Goal: Task Accomplishment & Management: Manage account settings

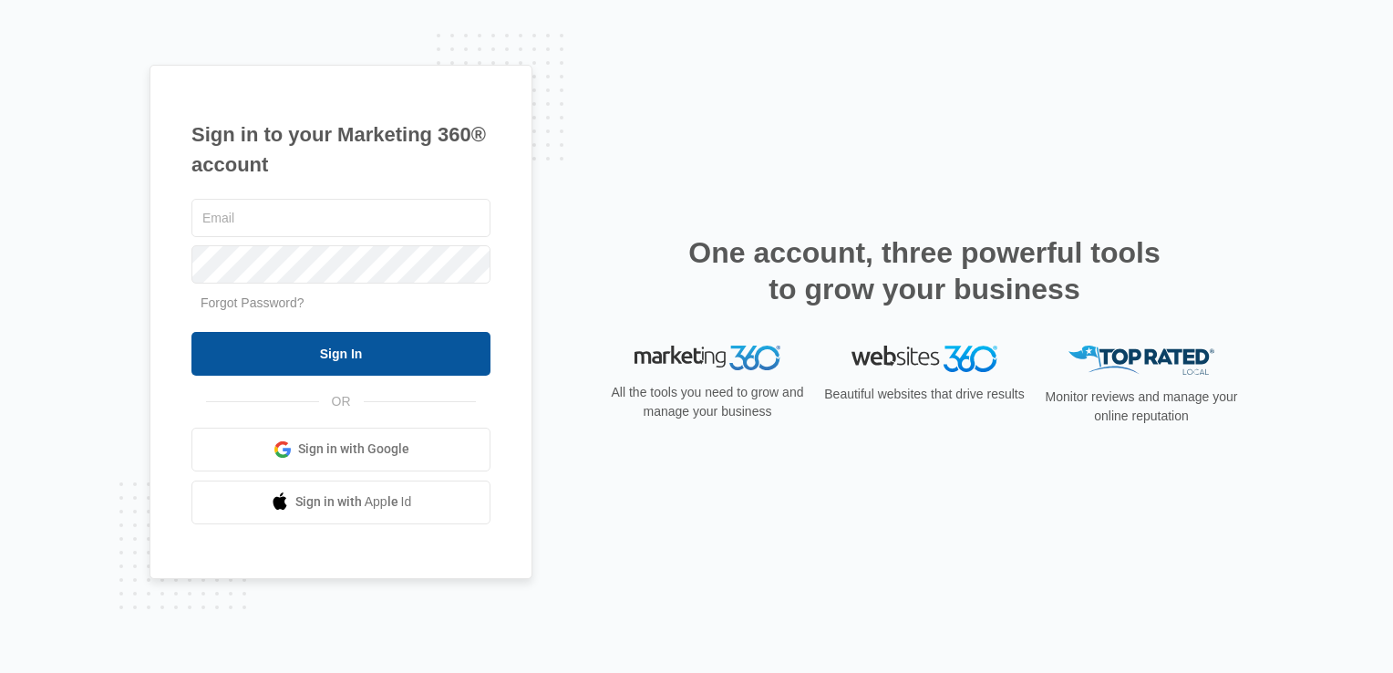
type input "abulte@bultecompany.com"
click at [279, 359] on input "Sign In" at bounding box center [340, 354] width 299 height 44
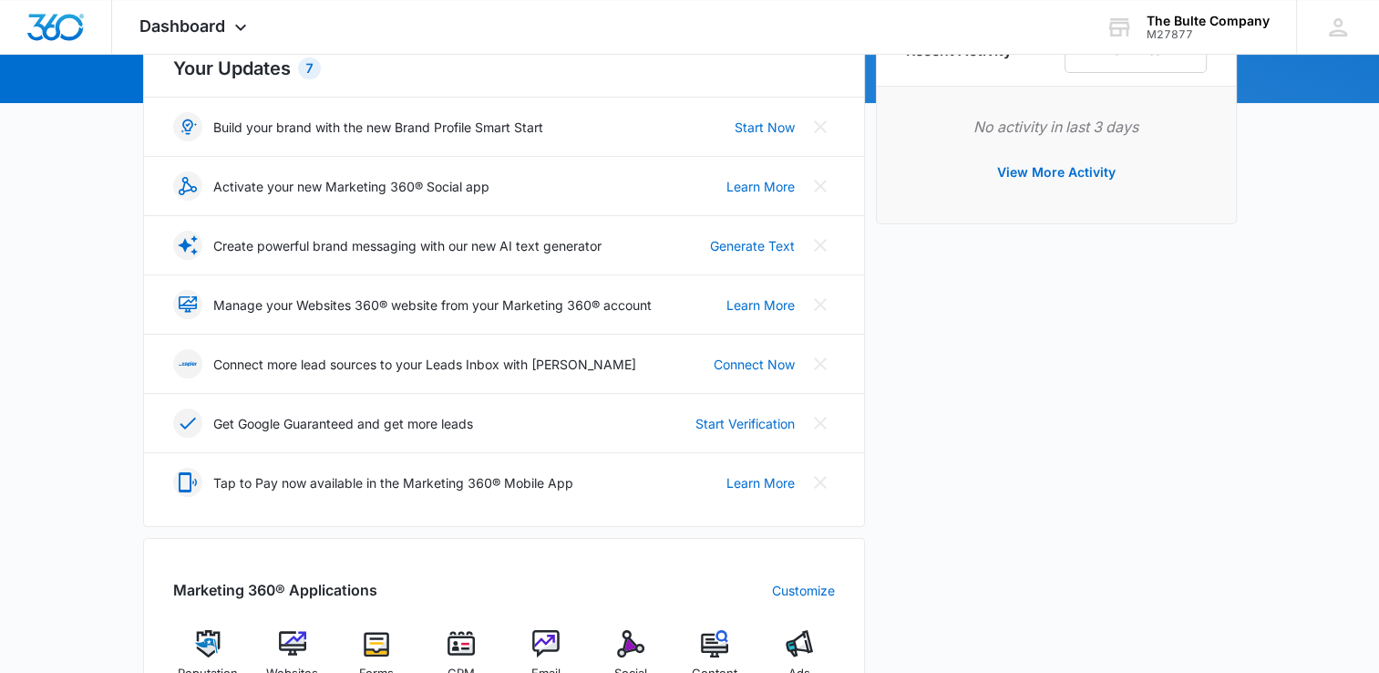
scroll to position [365, 0]
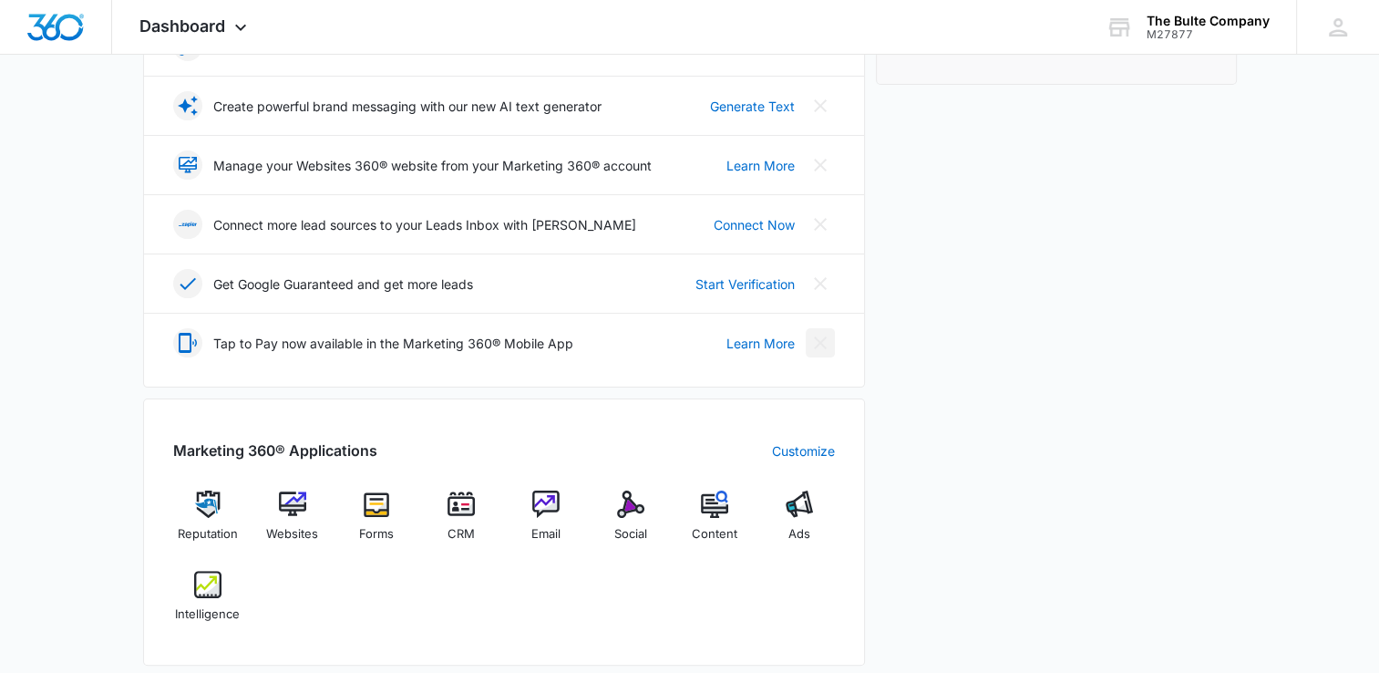
click at [818, 343] on icon "Close" at bounding box center [820, 342] width 13 height 13
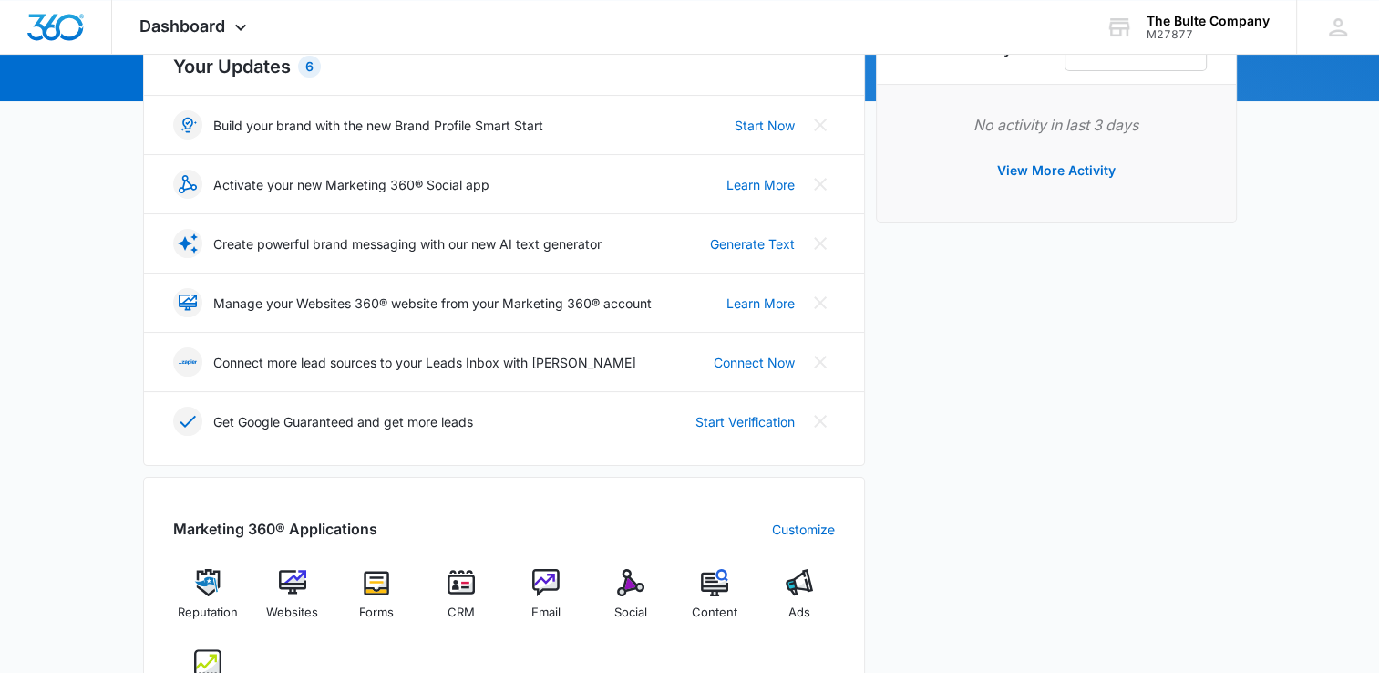
scroll to position [182, 0]
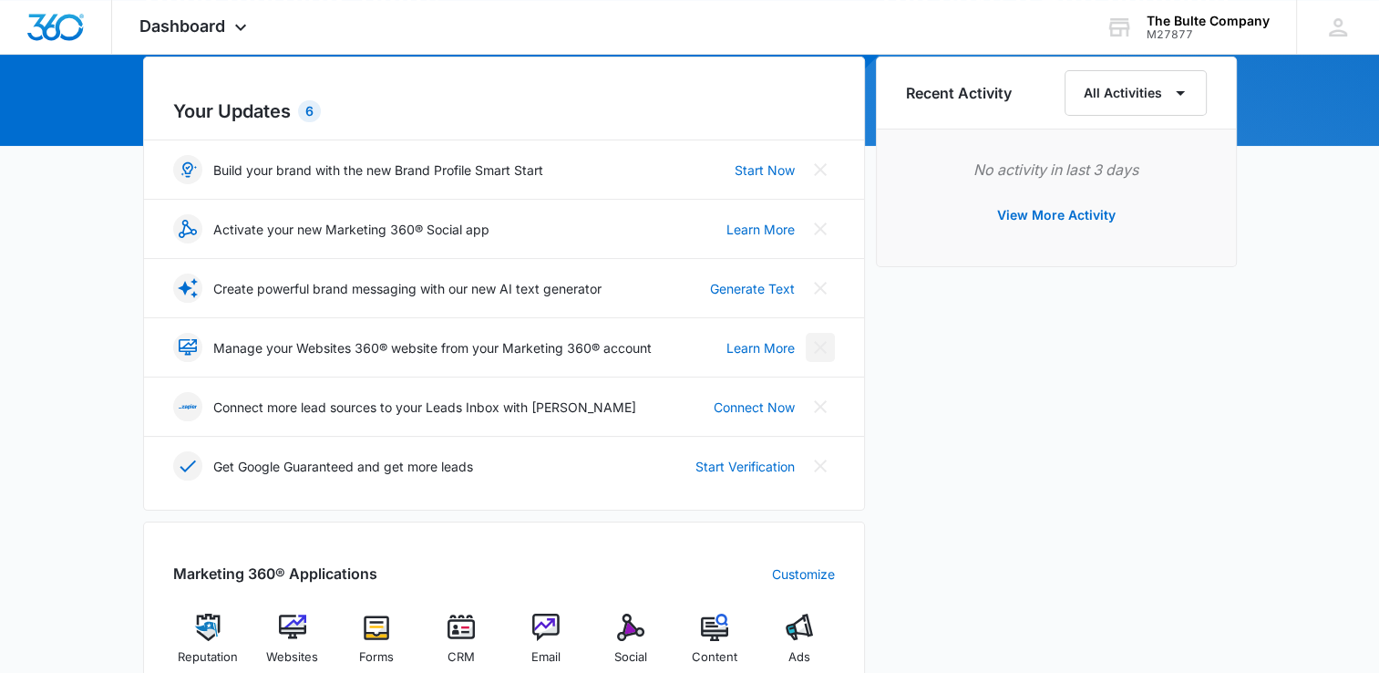
click at [817, 348] on icon "Close" at bounding box center [821, 347] width 22 height 22
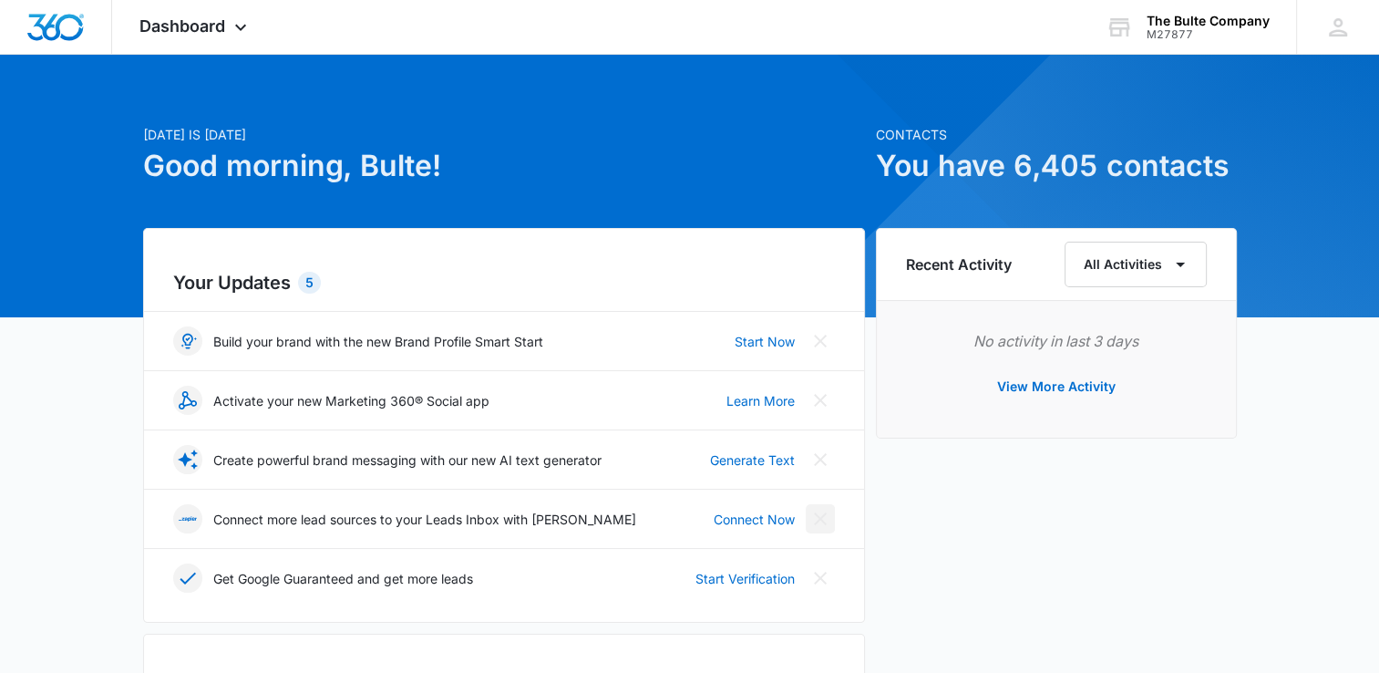
scroll to position [0, 0]
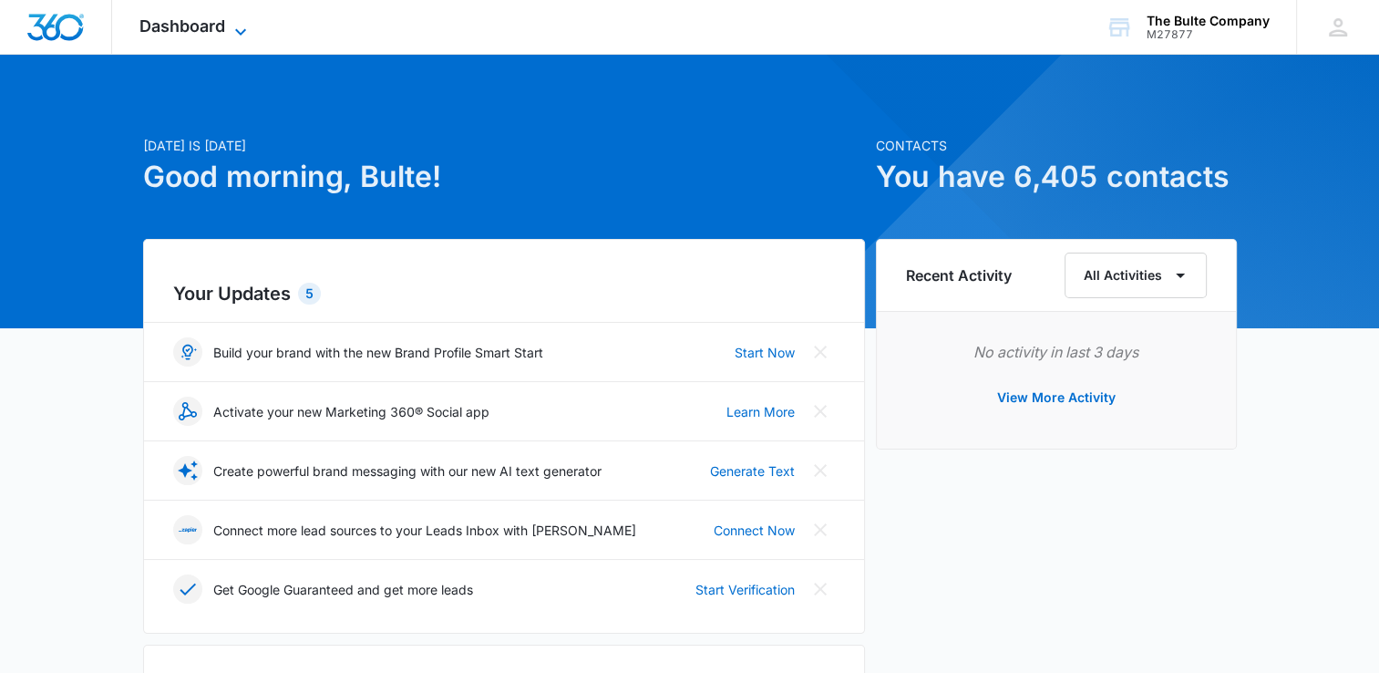
click at [243, 31] on icon at bounding box center [240, 31] width 11 height 6
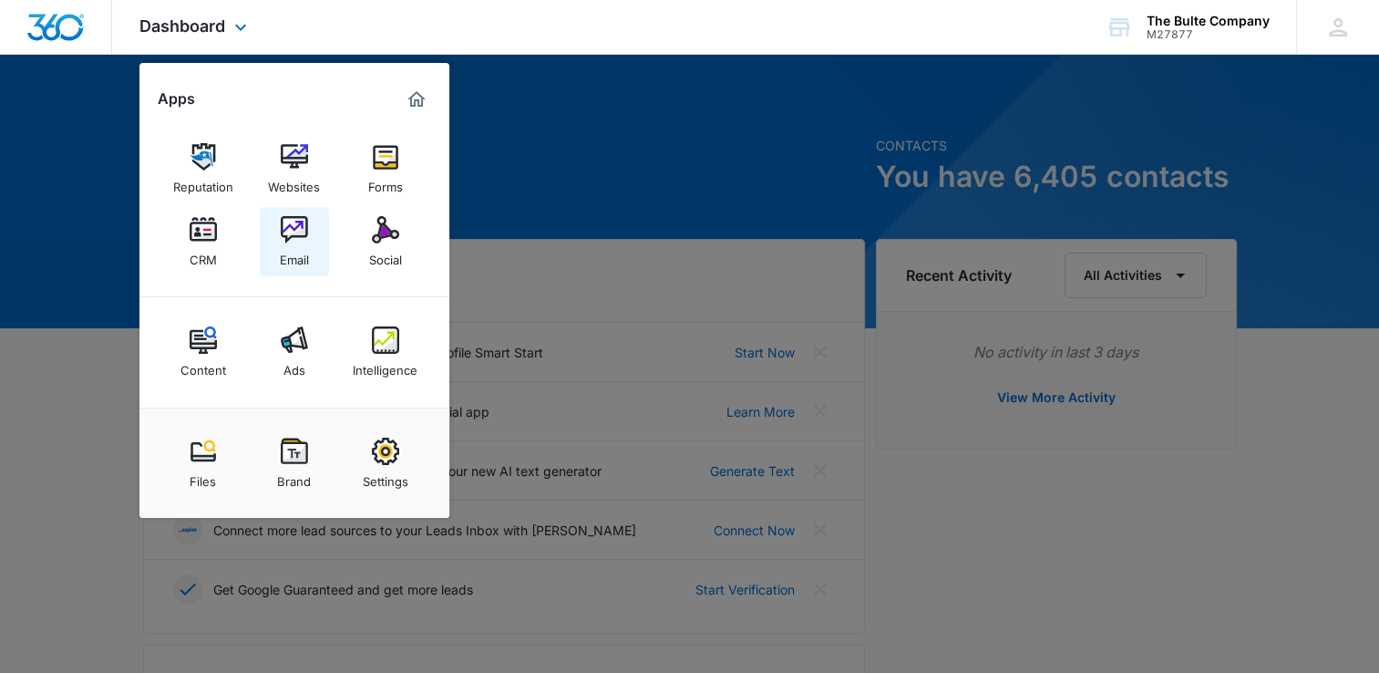
click at [283, 241] on img at bounding box center [294, 229] width 27 height 27
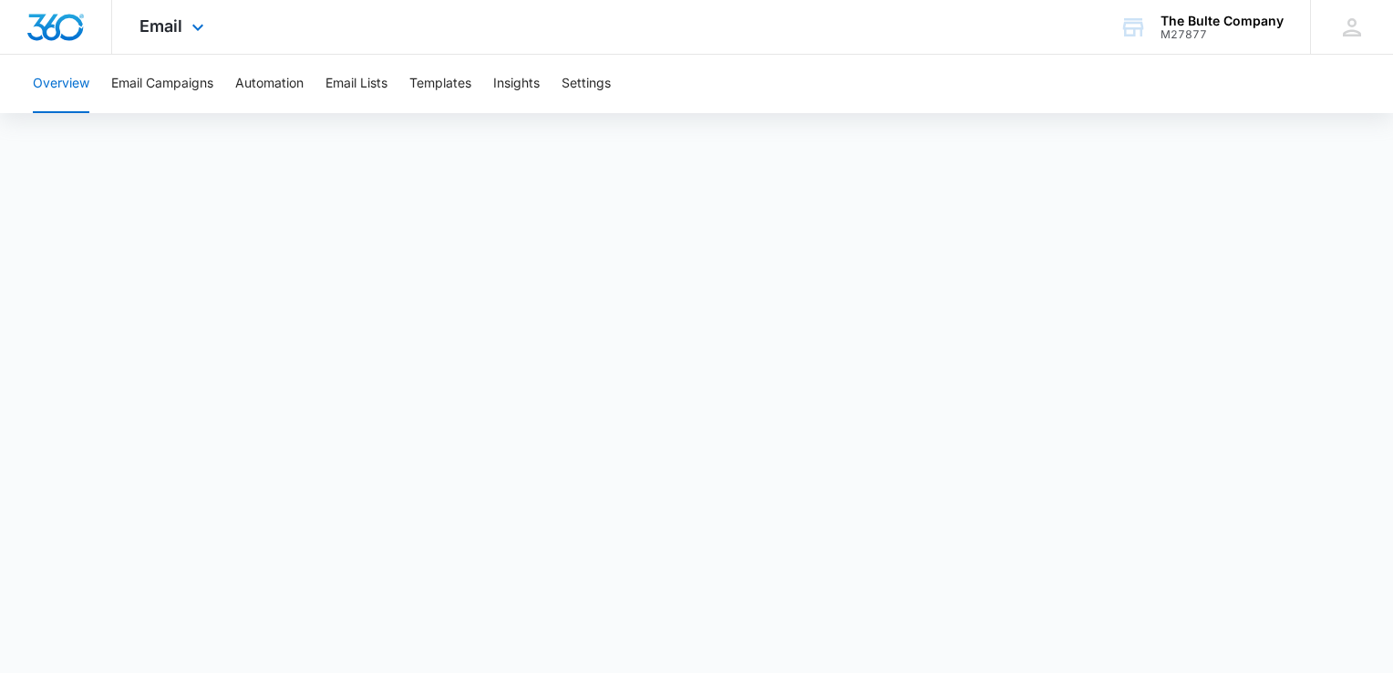
click at [183, 26] on div "Email Apps Reputation Websites Forms CRM Email Social Content Ads Intelligence …" at bounding box center [174, 27] width 124 height 54
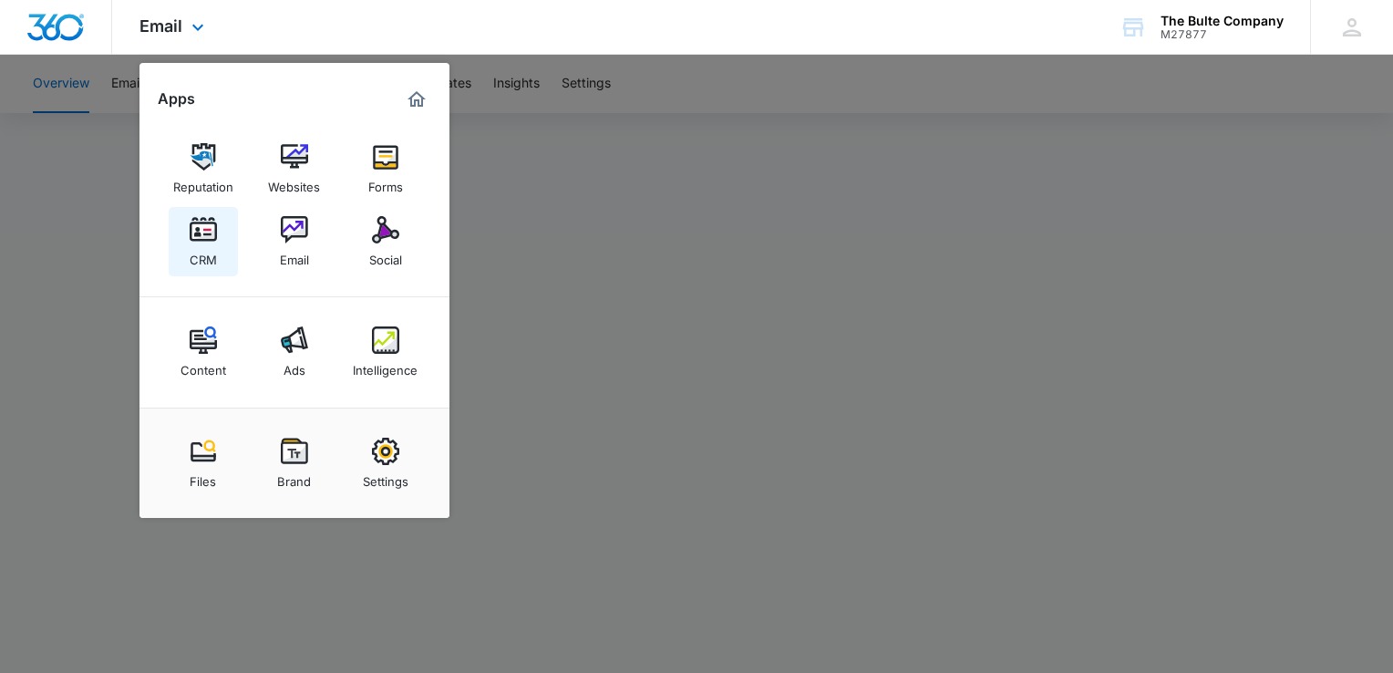
click at [201, 255] on div "CRM" at bounding box center [203, 255] width 27 height 24
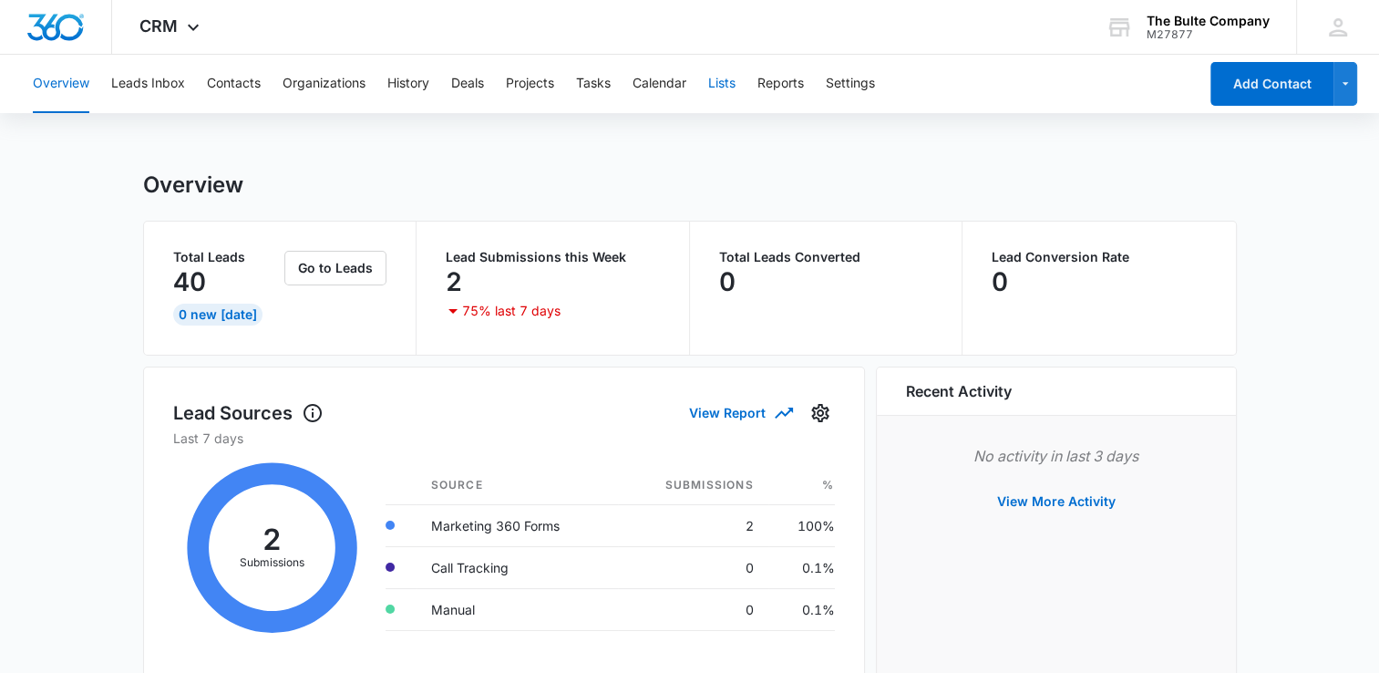
click at [717, 84] on button "Lists" at bounding box center [721, 84] width 27 height 58
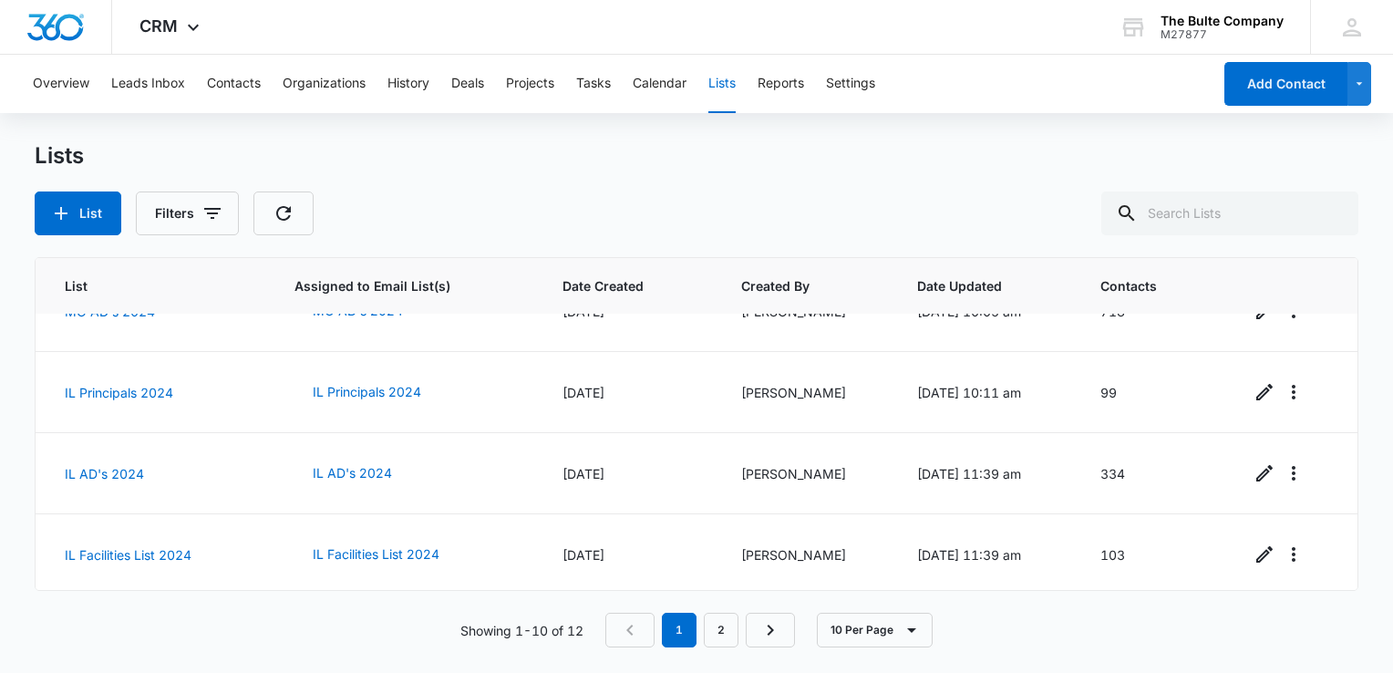
scroll to position [532, 0]
click at [371, 546] on button "- Assign to Email List -" at bounding box center [379, 553] width 170 height 44
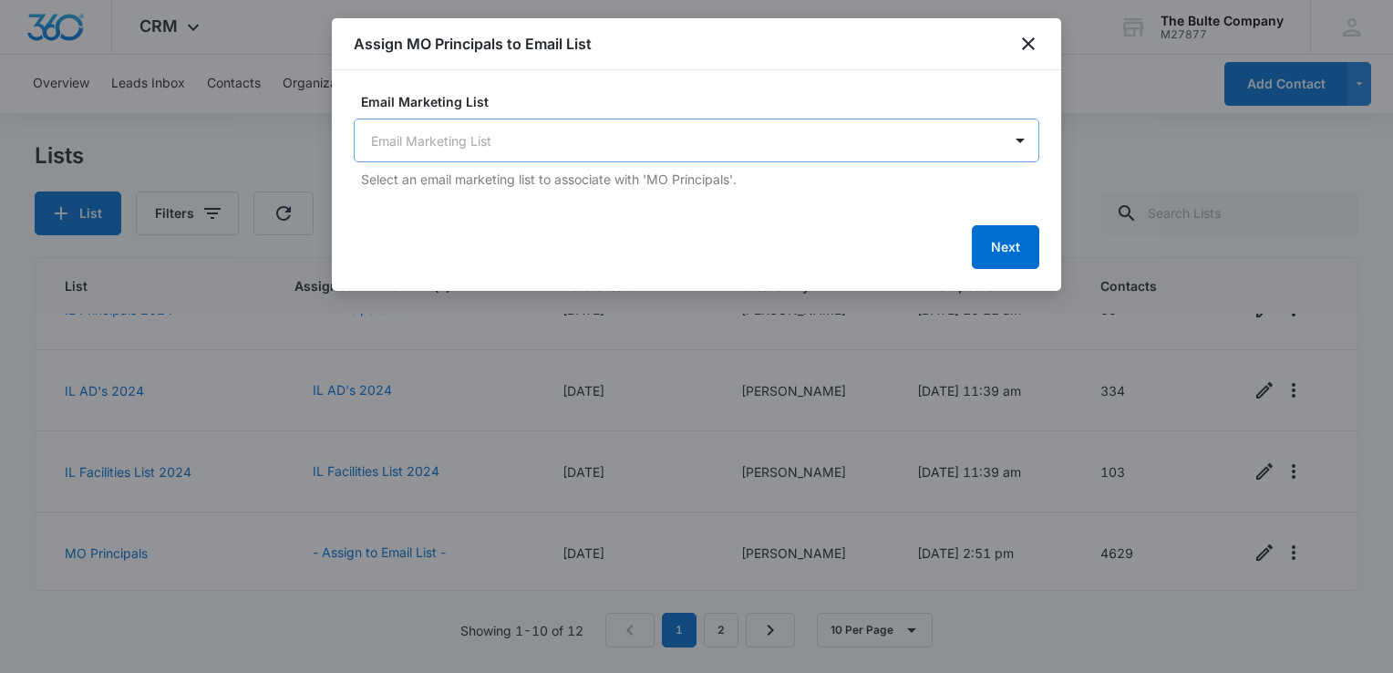
click at [407, 150] on body "CRM Apps Reputation Websites Forms CRM Email Social Content Ads Intelligence Fi…" at bounding box center [696, 336] width 1393 height 673
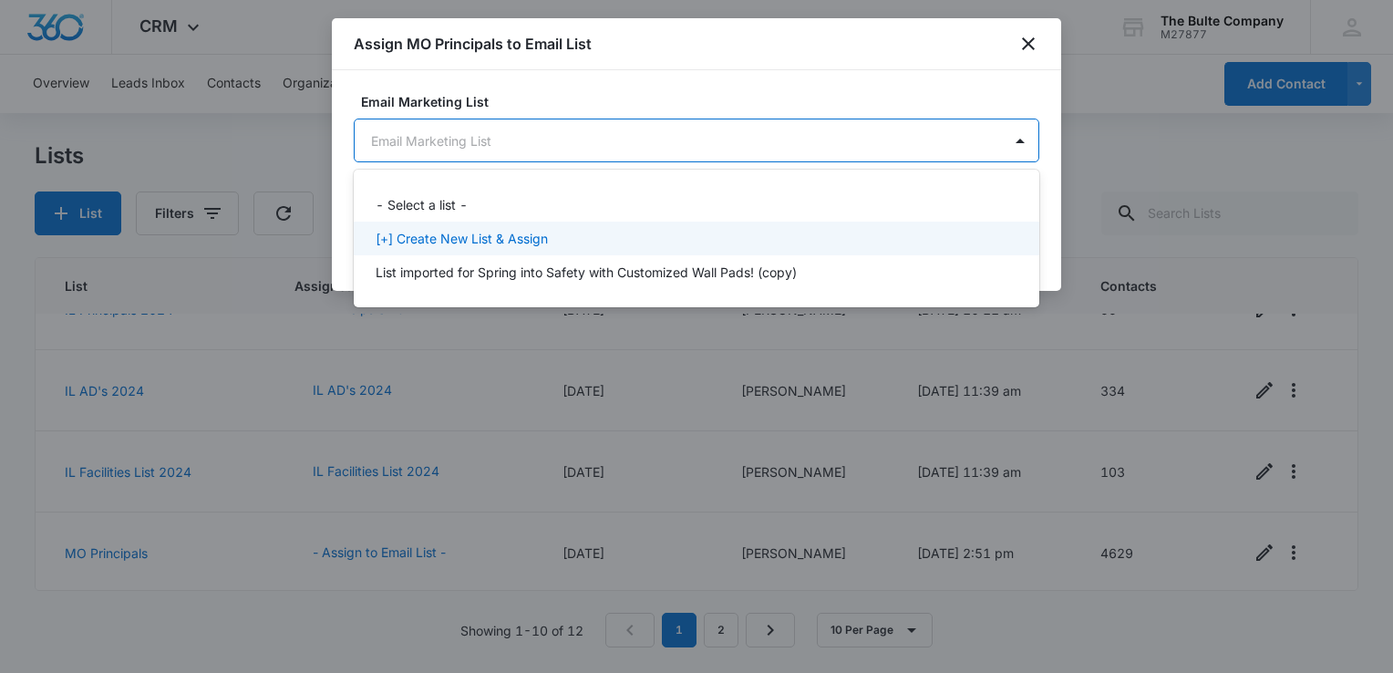
click at [430, 234] on p "[+] Create New List & Assign" at bounding box center [462, 238] width 172 height 19
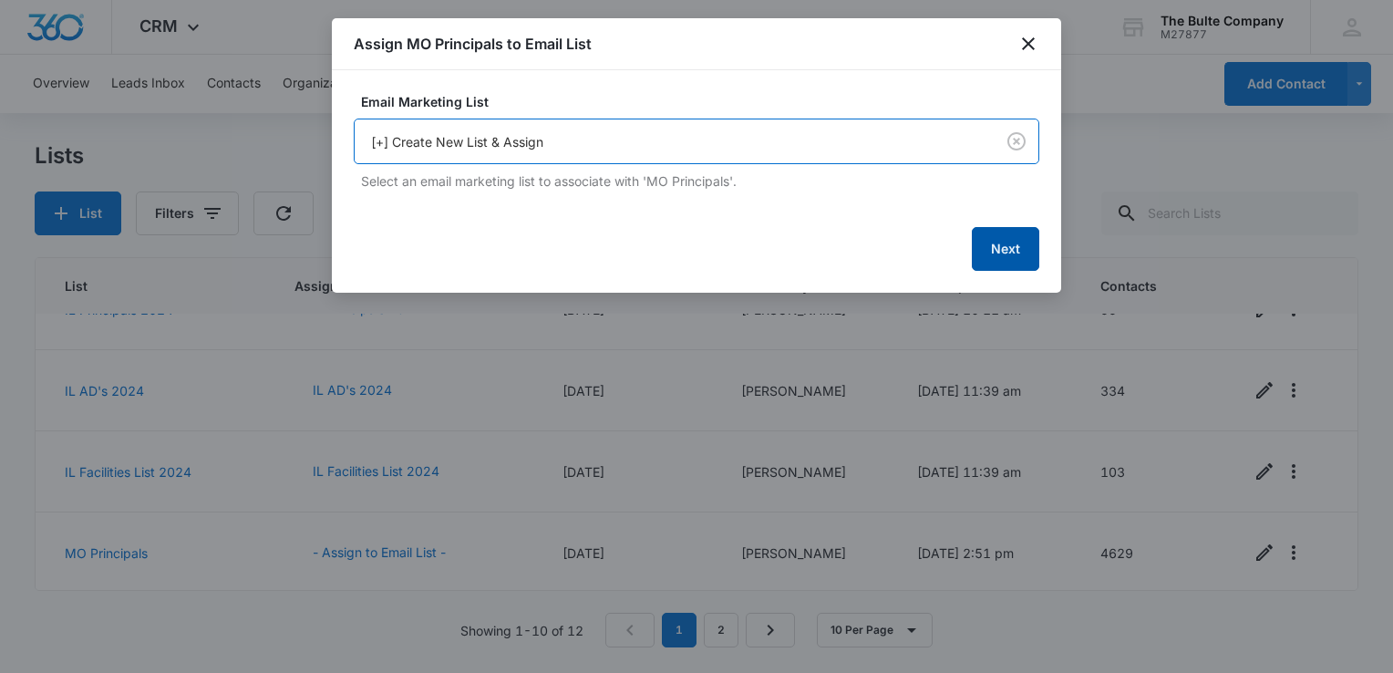
click at [1017, 253] on button "Next" at bounding box center [1005, 249] width 67 height 44
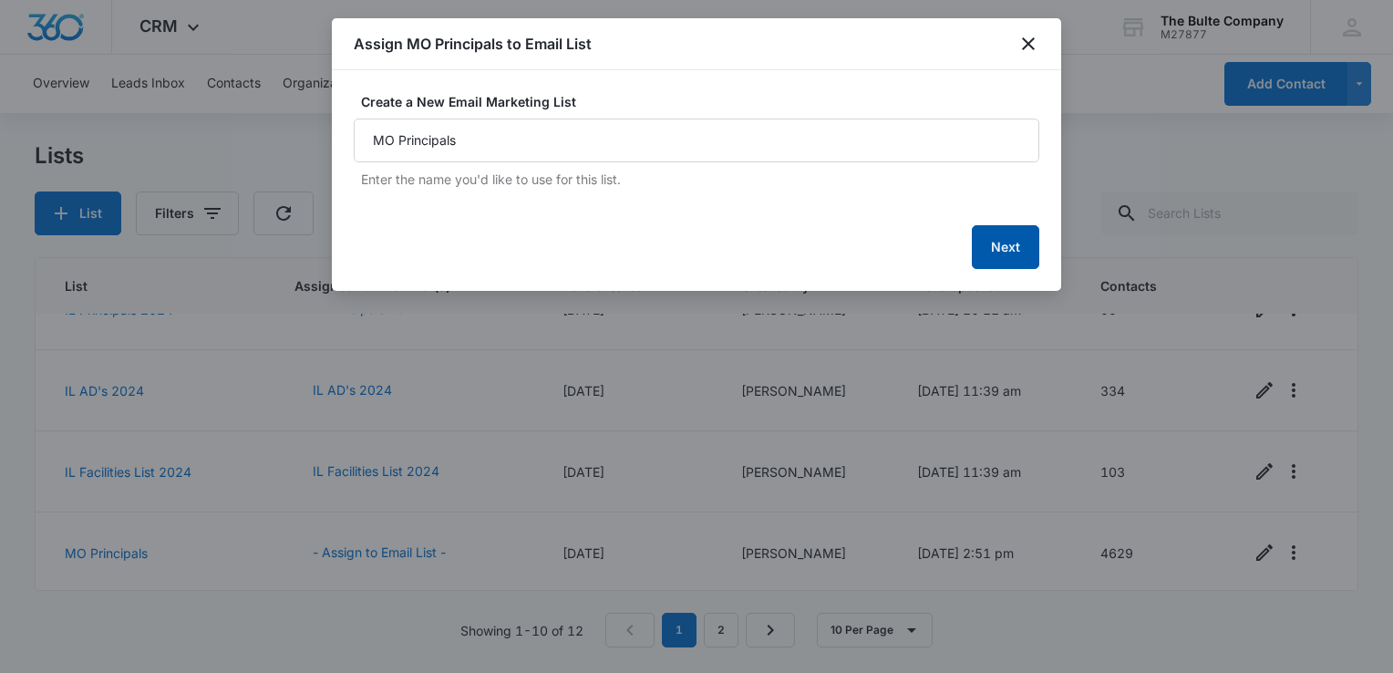
click at [997, 246] on button "Next" at bounding box center [1005, 247] width 67 height 44
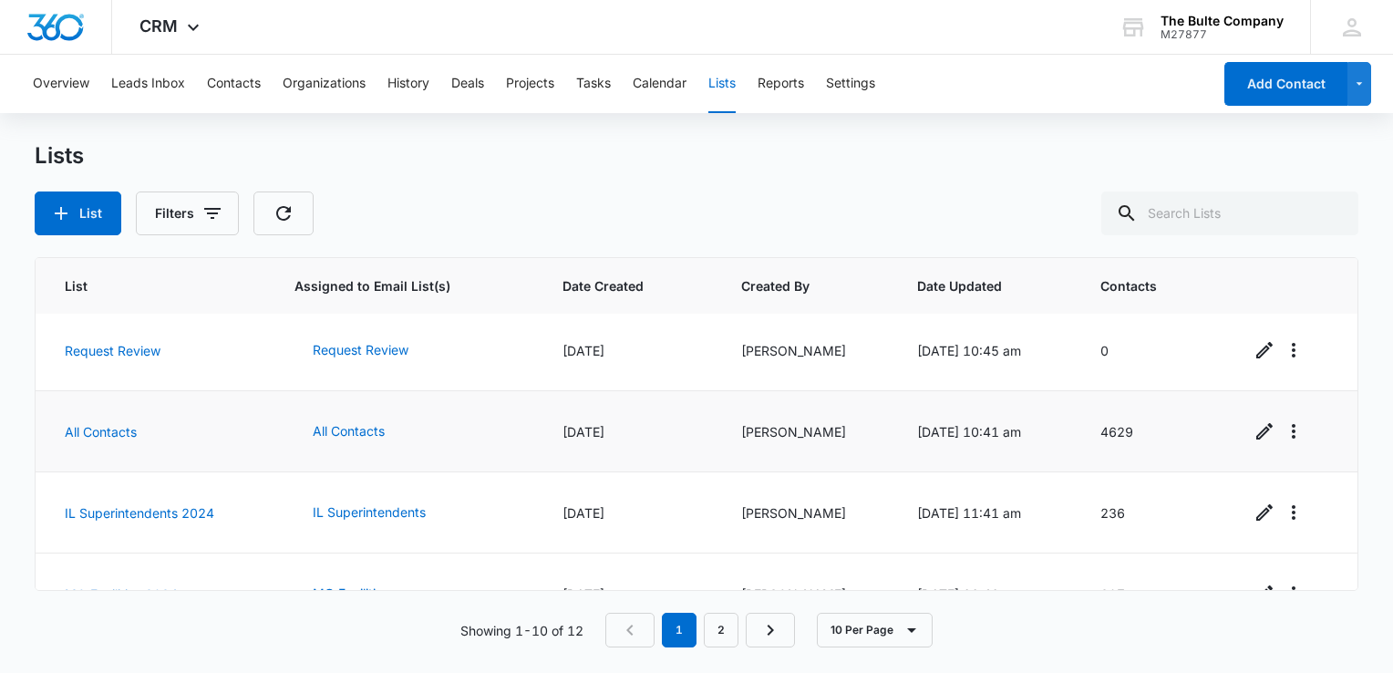
scroll to position [0, 0]
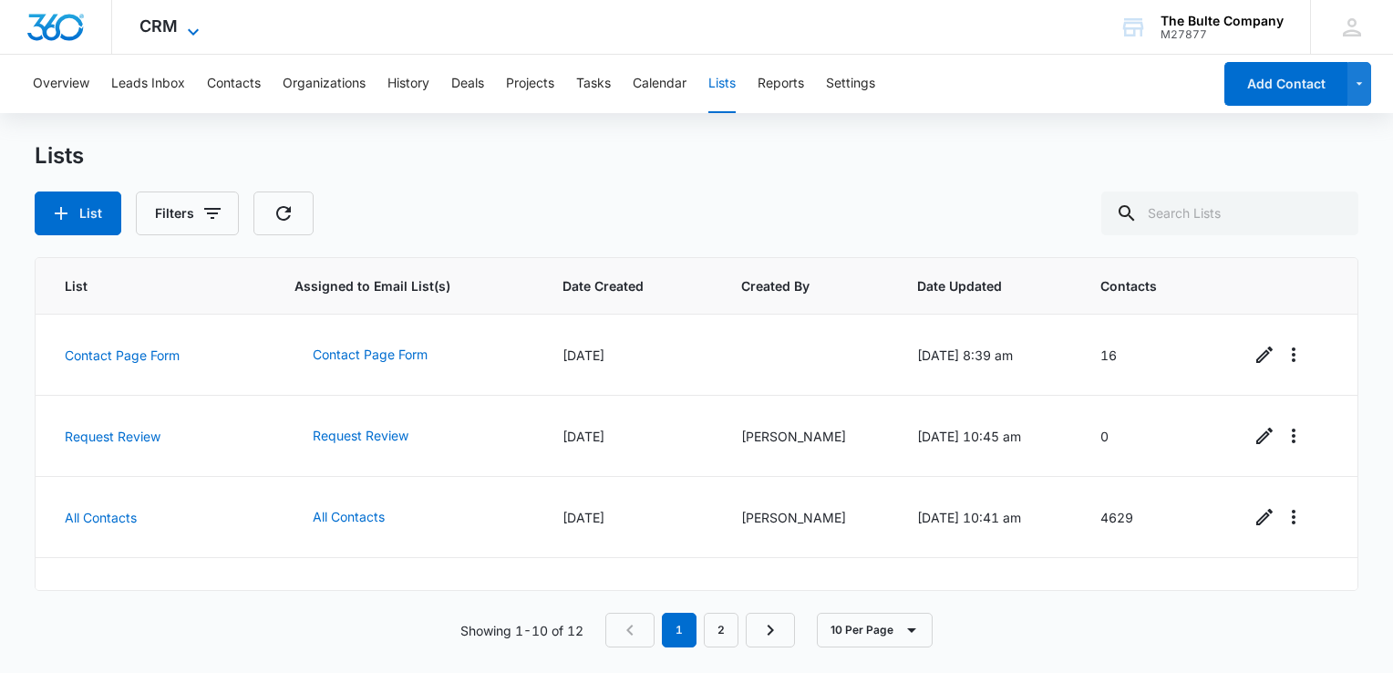
click at [190, 29] on icon at bounding box center [193, 32] width 22 height 22
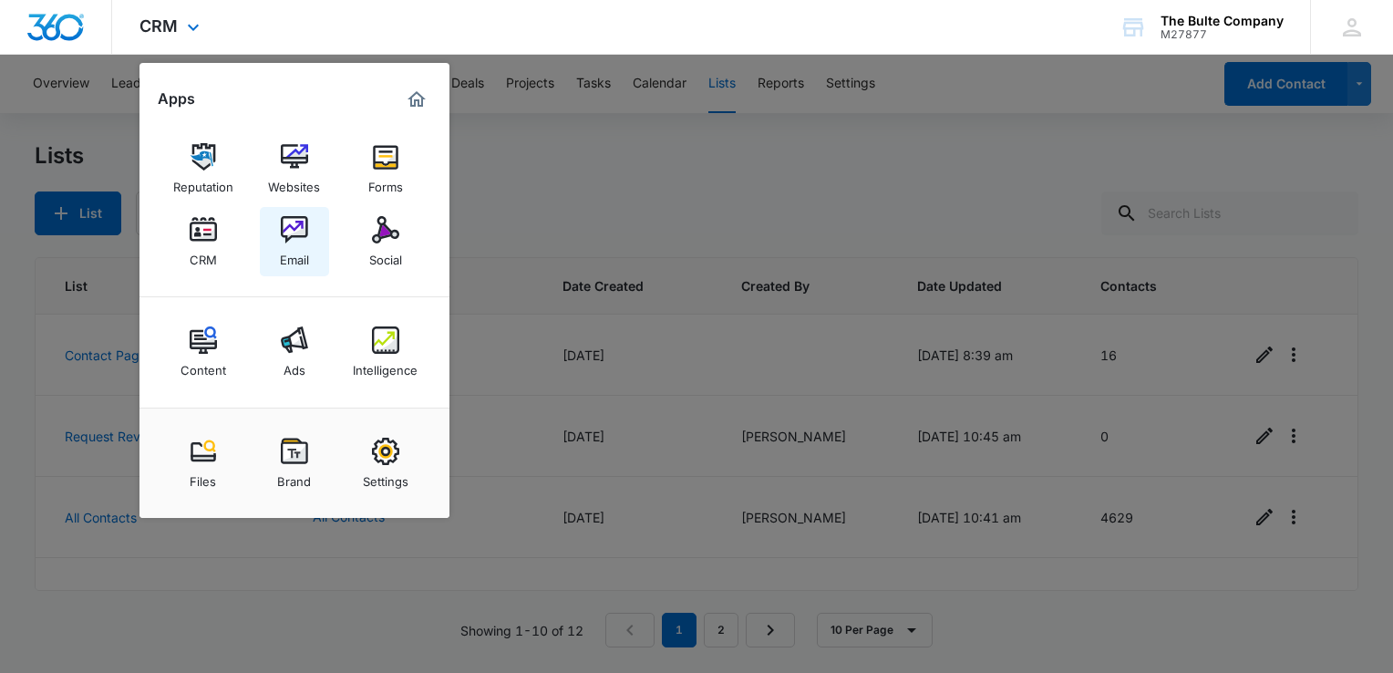
click at [295, 258] on div "Email" at bounding box center [294, 255] width 29 height 24
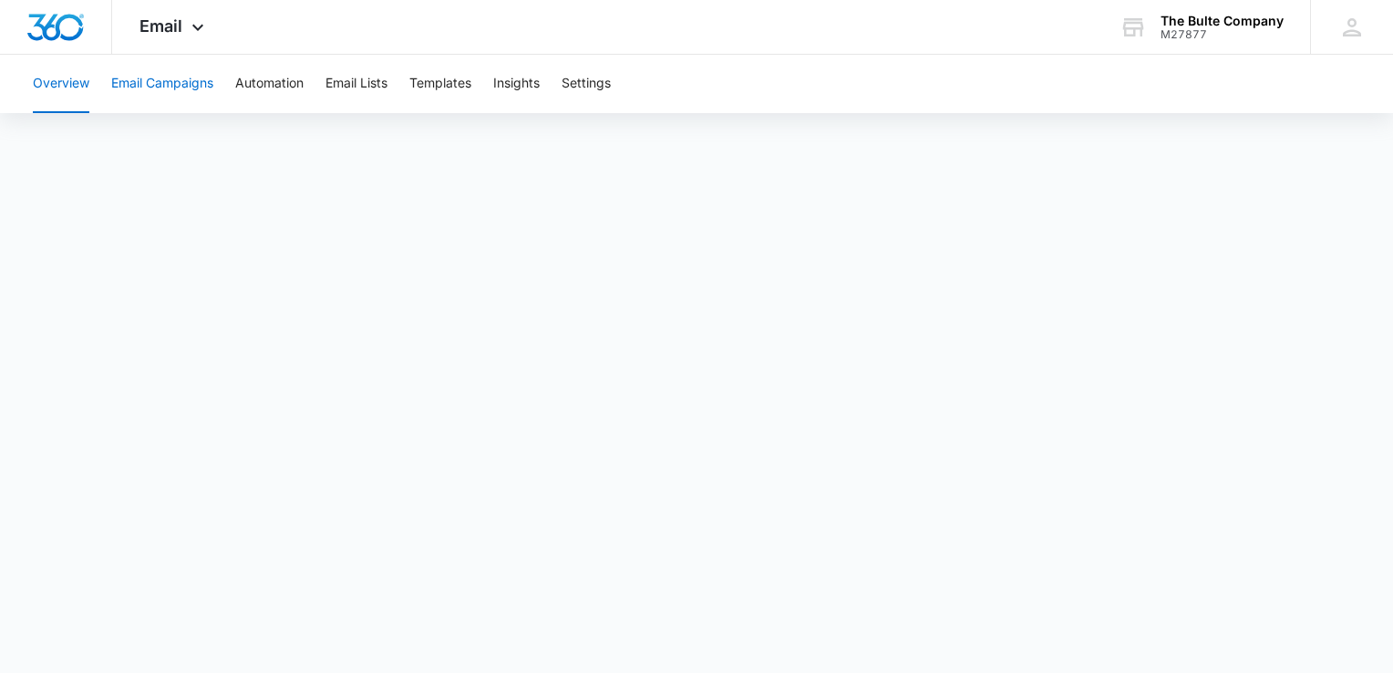
click at [181, 85] on button "Email Campaigns" at bounding box center [162, 84] width 102 height 58
click at [170, 37] on div "Email Apps Reputation Websites Forms CRM Email Social Content Ads Intelligence …" at bounding box center [174, 27] width 124 height 54
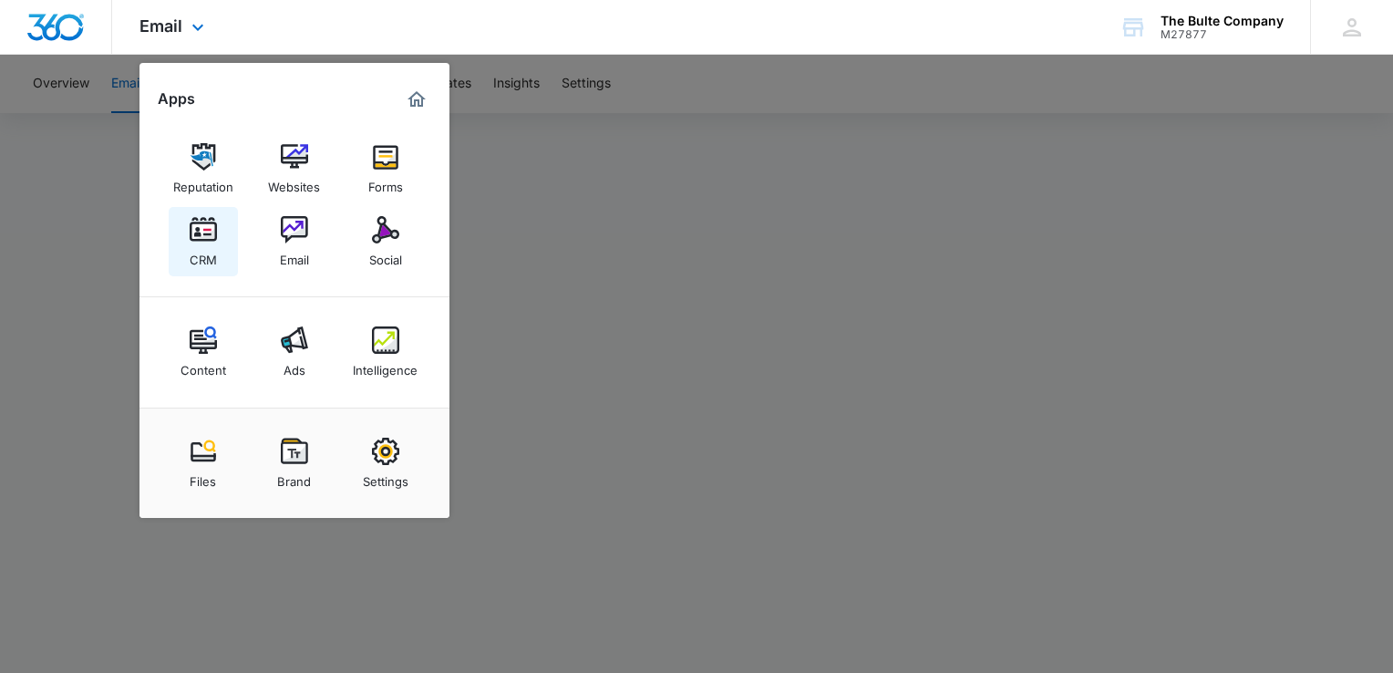
click at [192, 243] on div "CRM" at bounding box center [203, 255] width 27 height 24
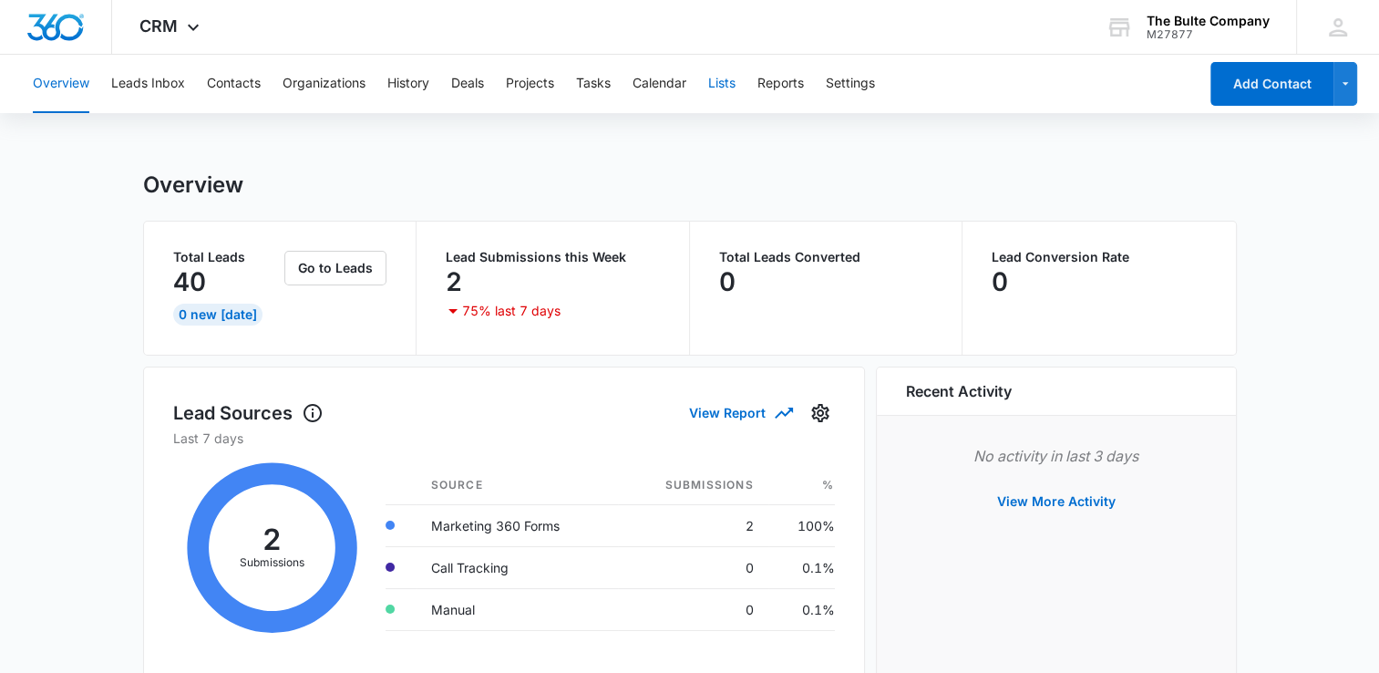
click at [736, 78] on button "Lists" at bounding box center [721, 84] width 27 height 58
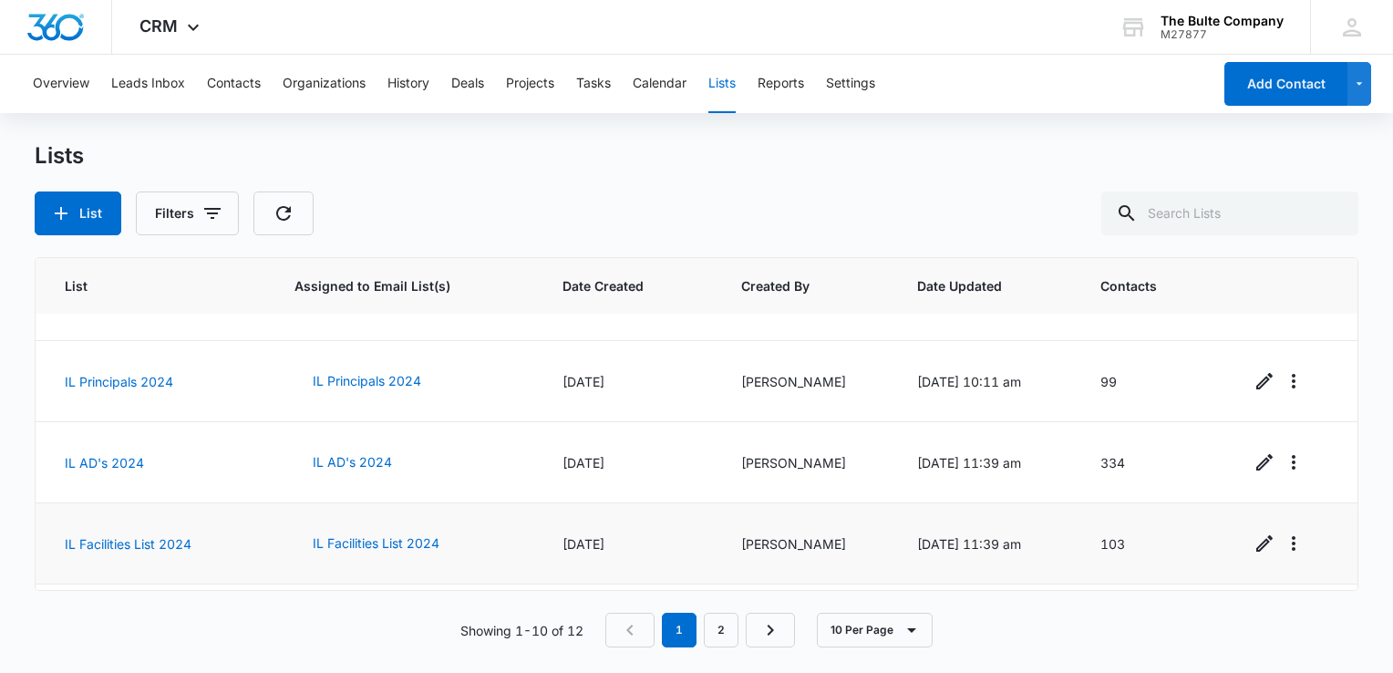
scroll to position [532, 0]
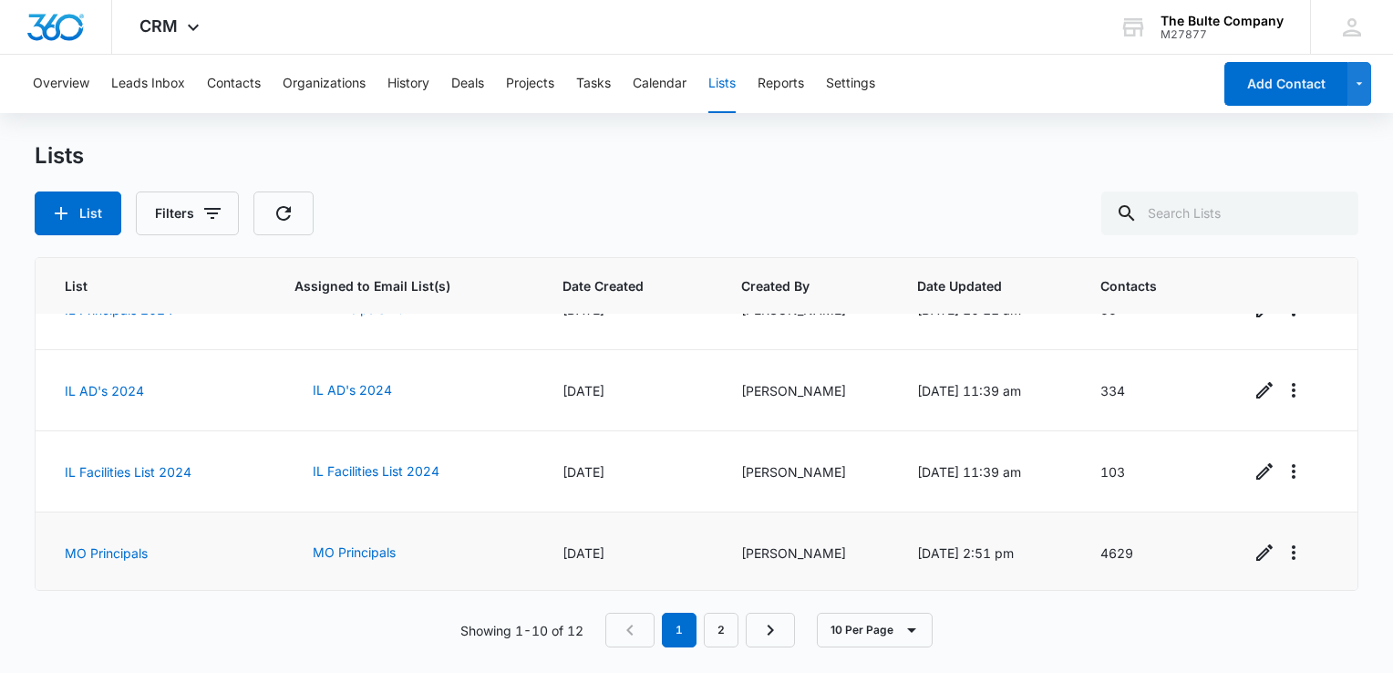
click at [583, 556] on div "04/03/2025" at bounding box center [629, 552] width 135 height 19
click at [105, 553] on link "MO Principals" at bounding box center [106, 552] width 83 height 15
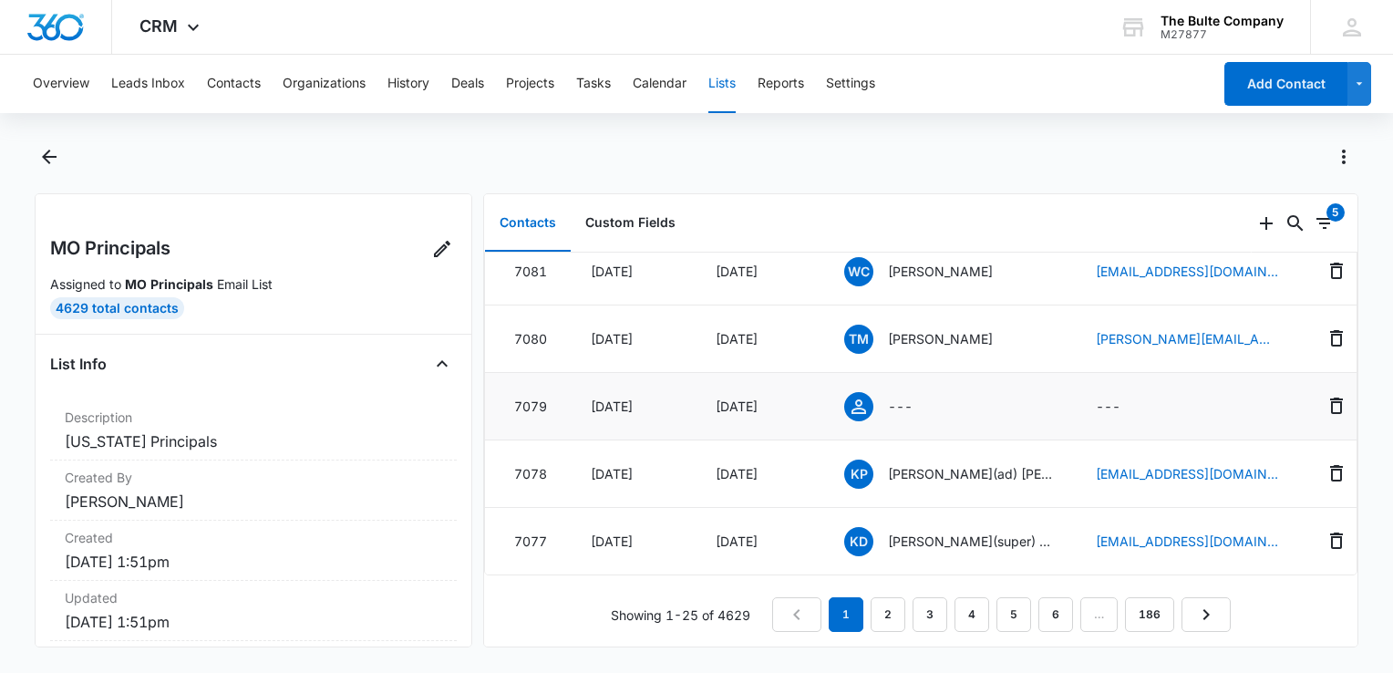
scroll to position [1461, 0]
click at [885, 597] on link "2" at bounding box center [888, 614] width 35 height 35
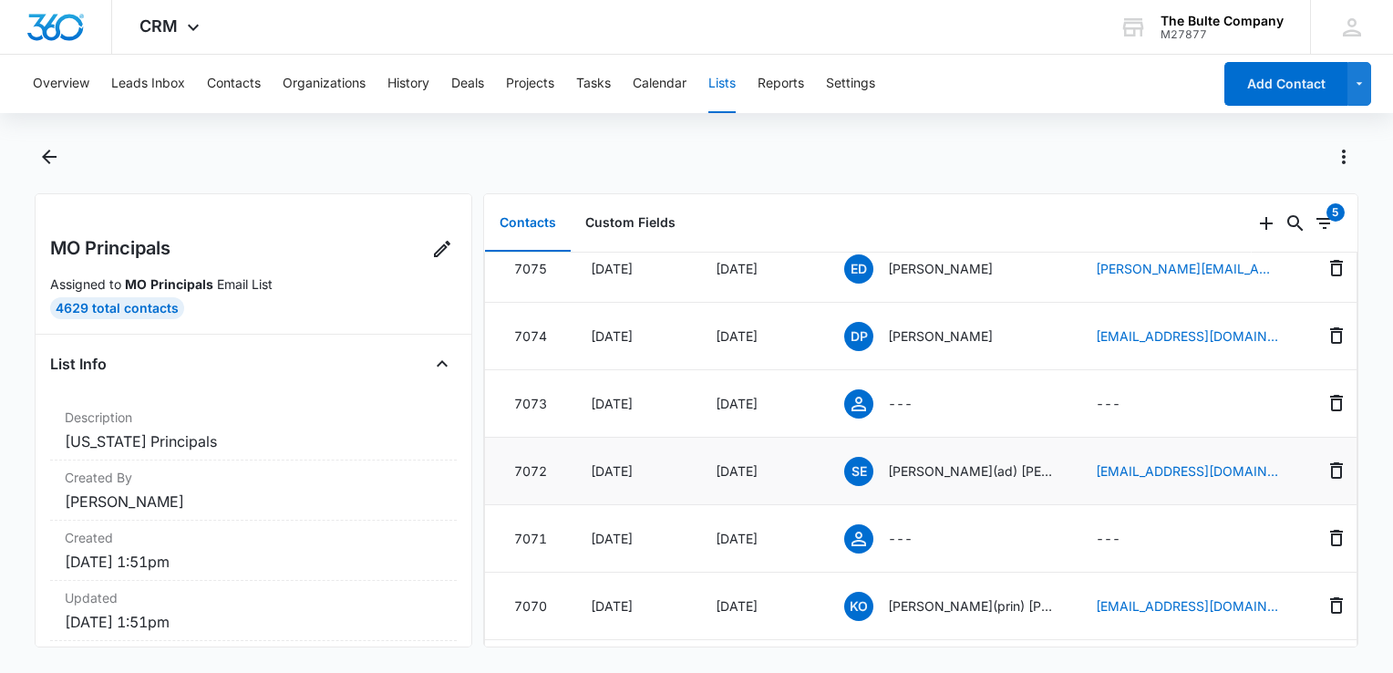
scroll to position [182, 0]
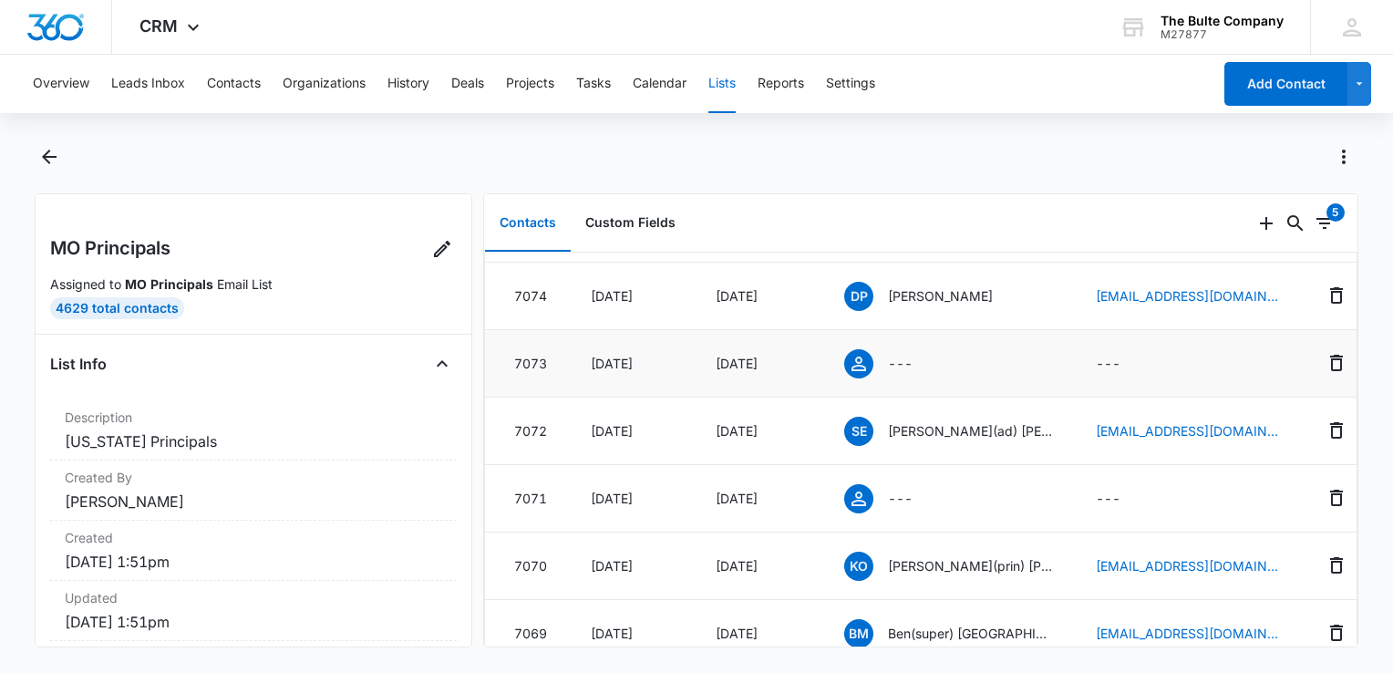
click at [951, 354] on div "---" at bounding box center [948, 363] width 208 height 29
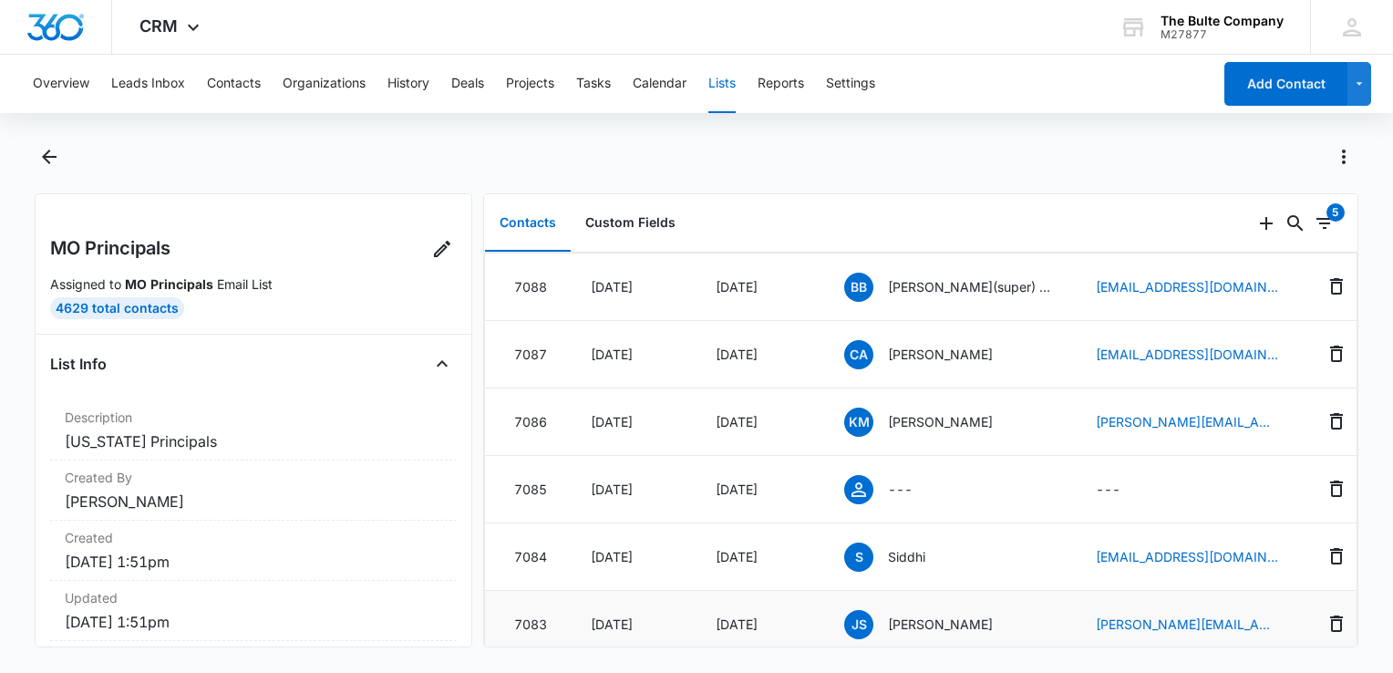
scroll to position [1094, 0]
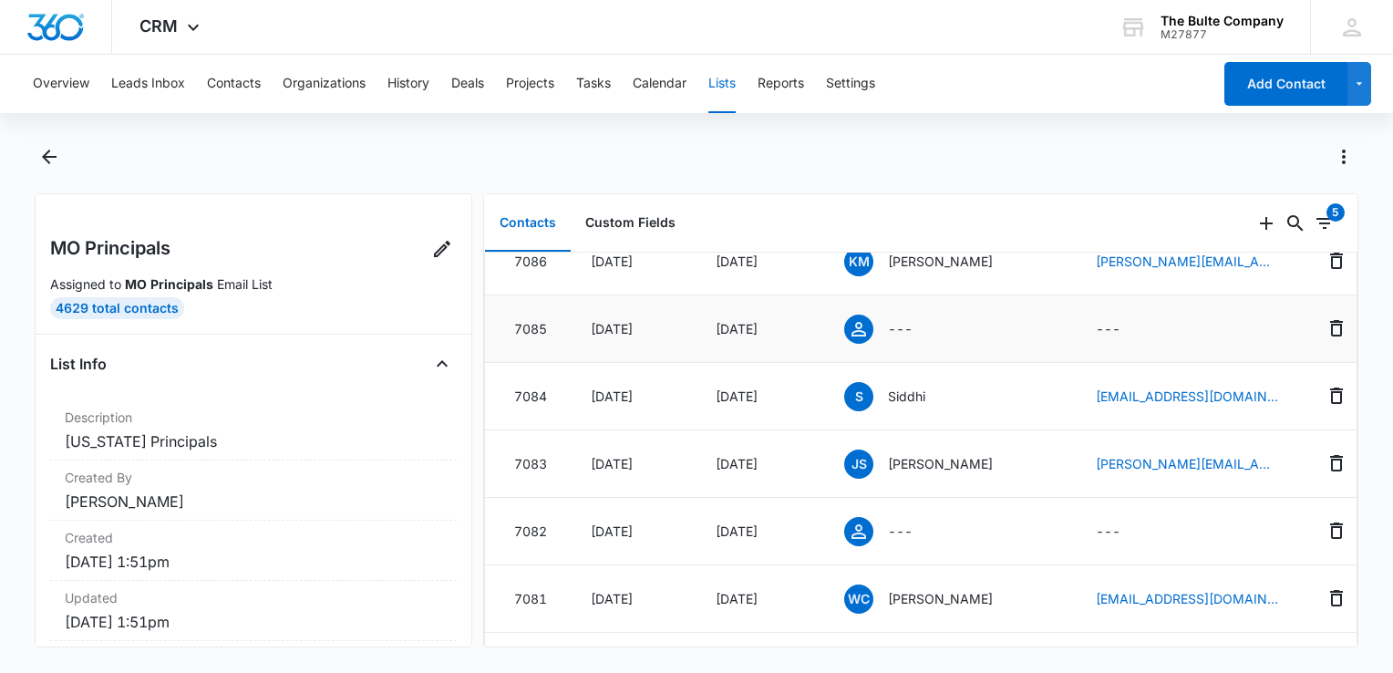
click at [907, 338] on p "---" at bounding box center [900, 328] width 25 height 19
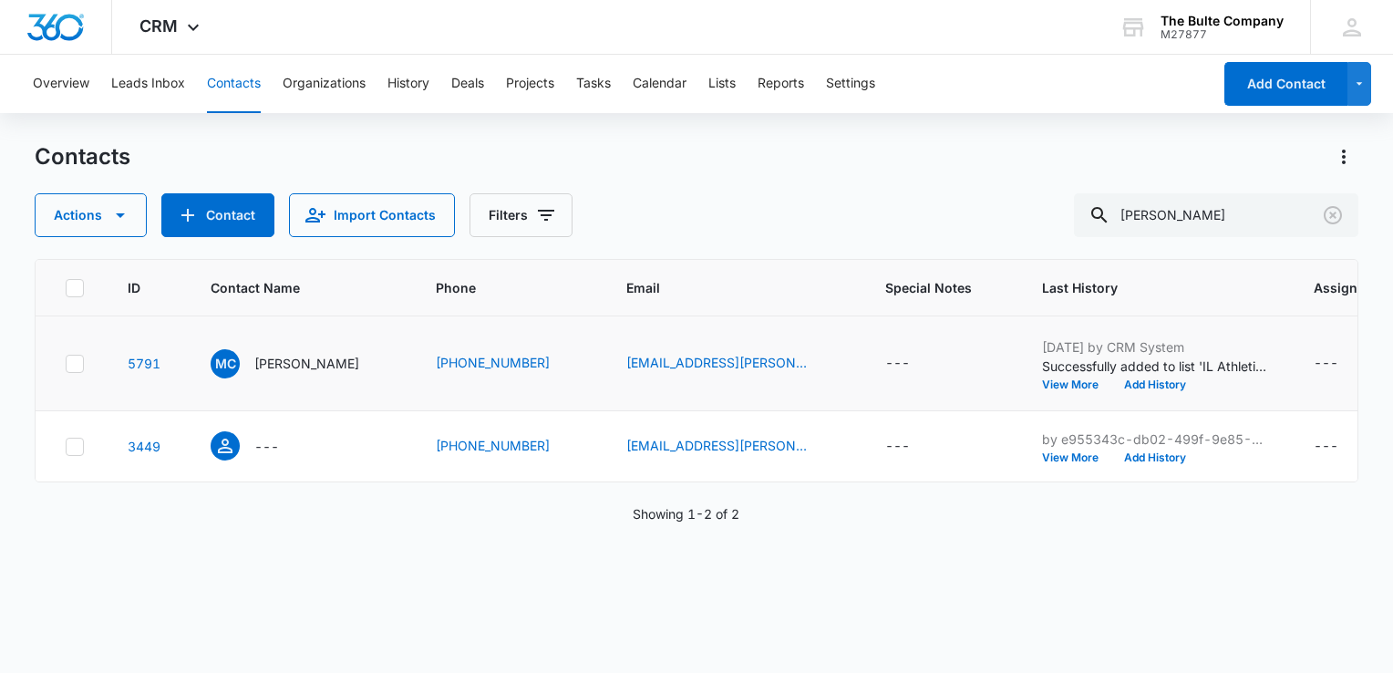
click at [79, 390] on td at bounding box center [71, 363] width 70 height 95
click at [77, 372] on icon at bounding box center [75, 364] width 16 height 16
click at [66, 364] on input "checkbox" at bounding box center [65, 363] width 1 height 1
click at [74, 455] on icon at bounding box center [75, 446] width 16 height 16
click at [66, 447] on input "checkbox" at bounding box center [65, 446] width 1 height 1
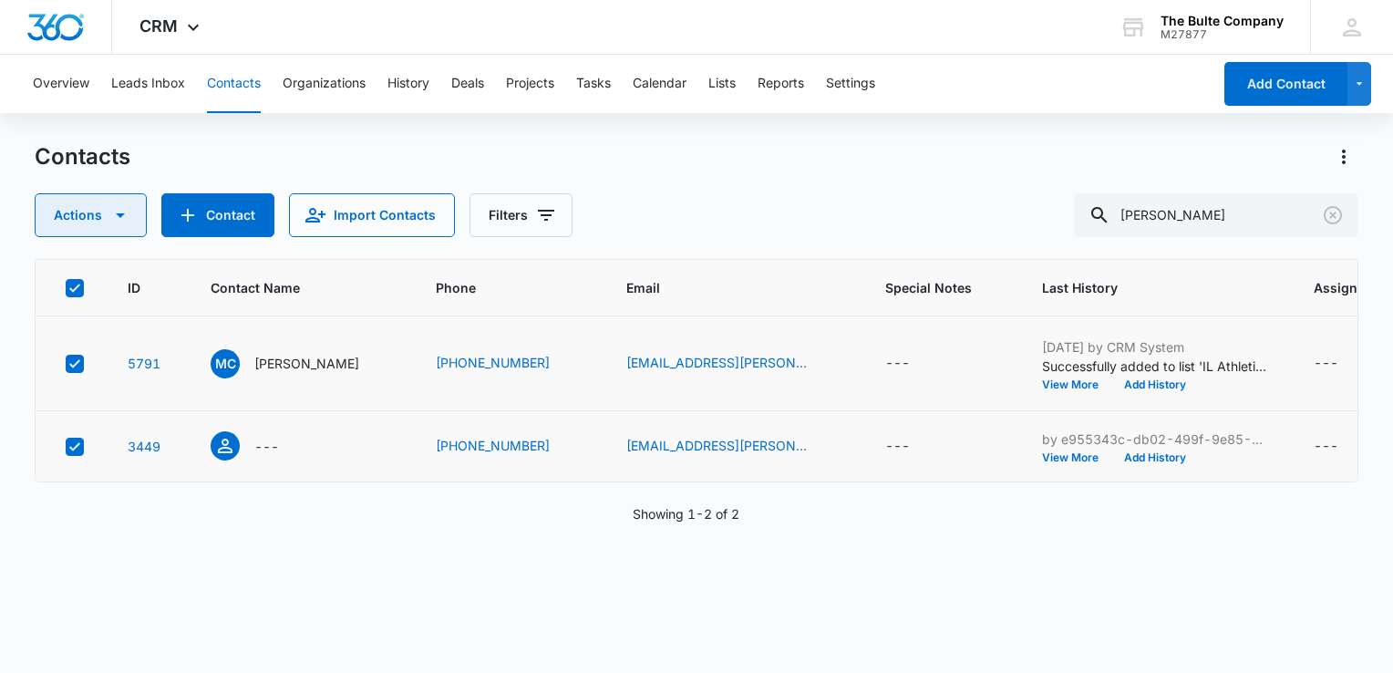
click at [118, 222] on icon "button" at bounding box center [120, 215] width 22 height 22
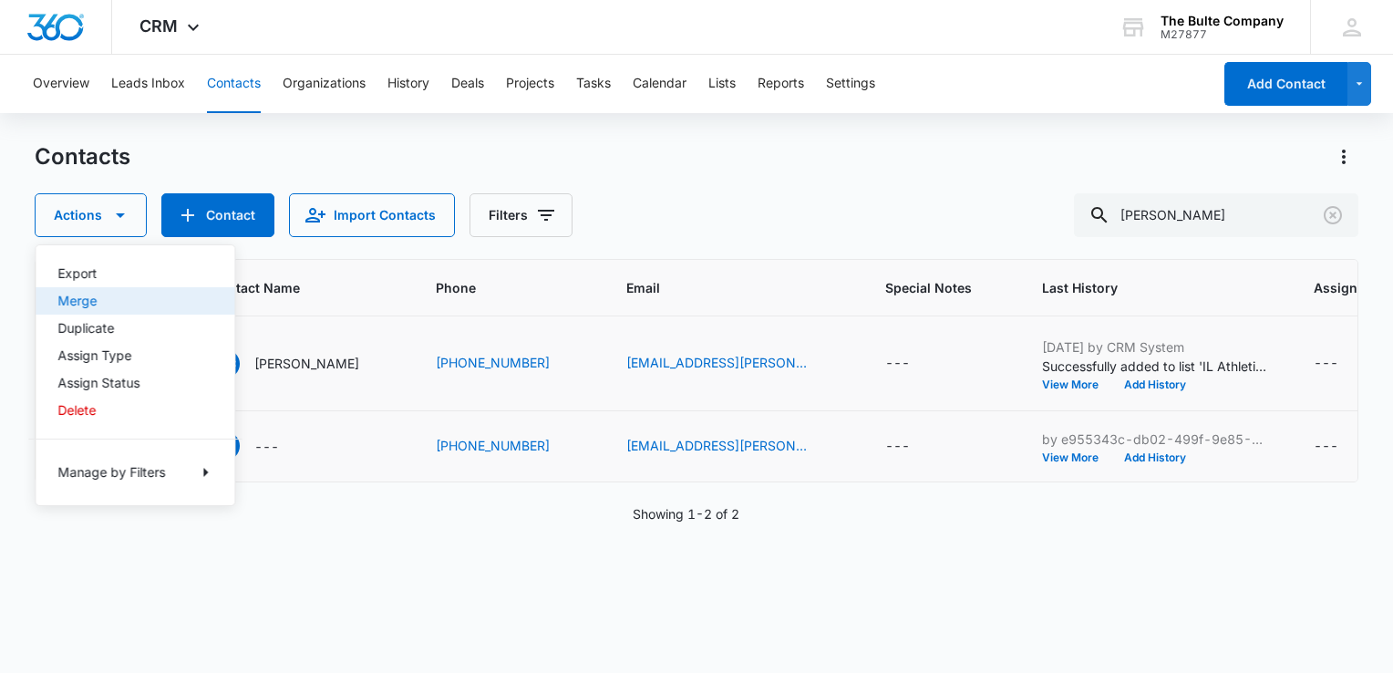
click at [119, 304] on div "Merge" at bounding box center [123, 300] width 133 height 13
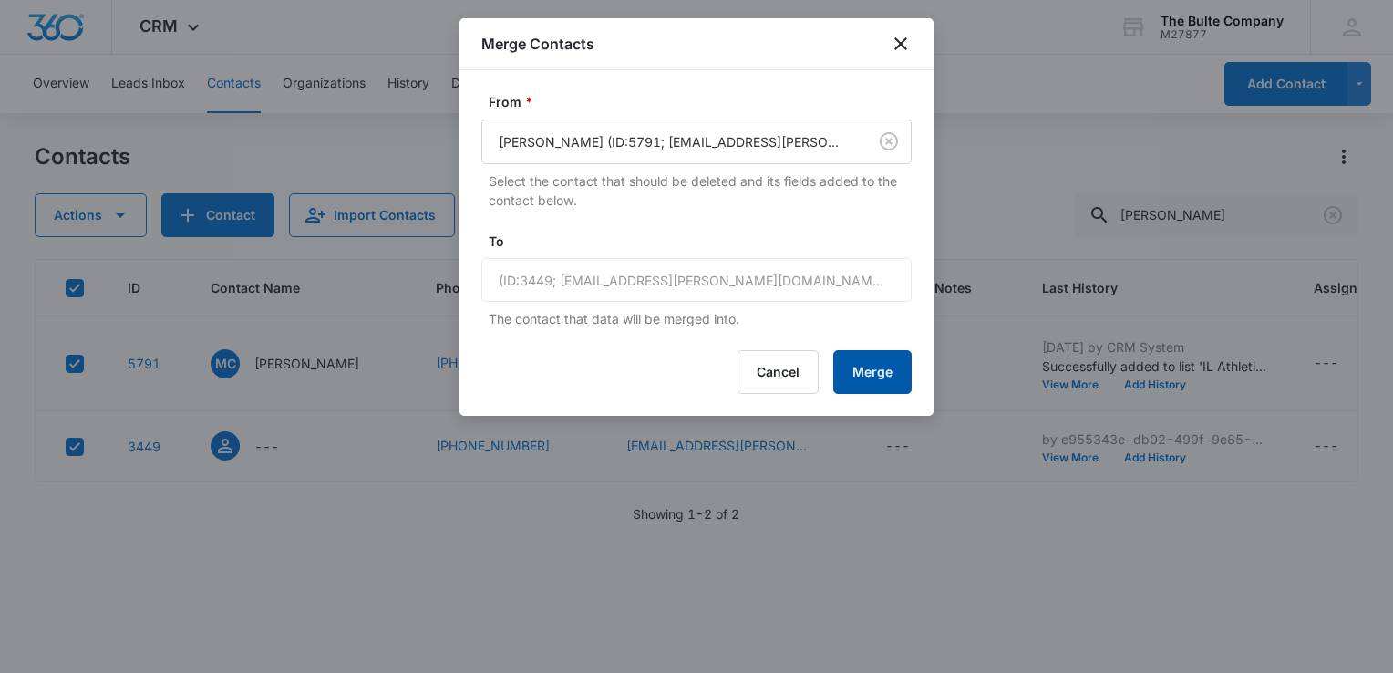
click at [854, 365] on button "Merge" at bounding box center [872, 372] width 78 height 44
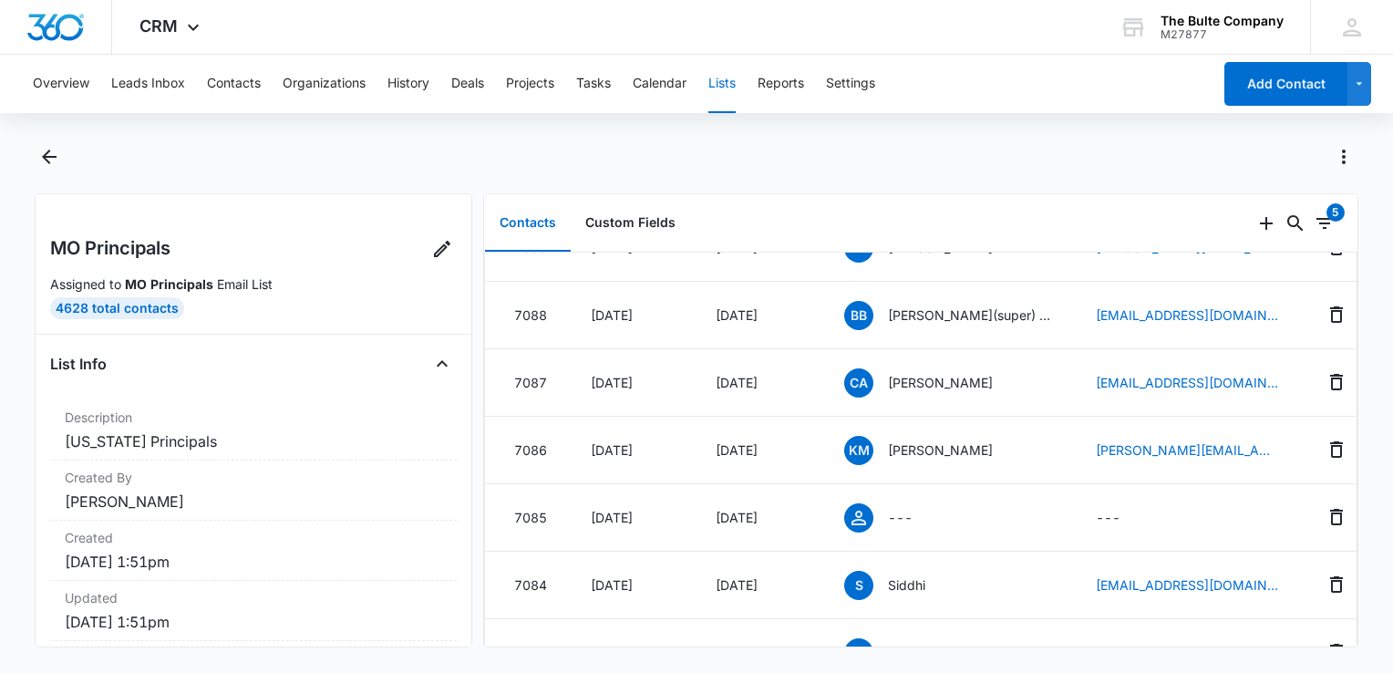
scroll to position [912, 0]
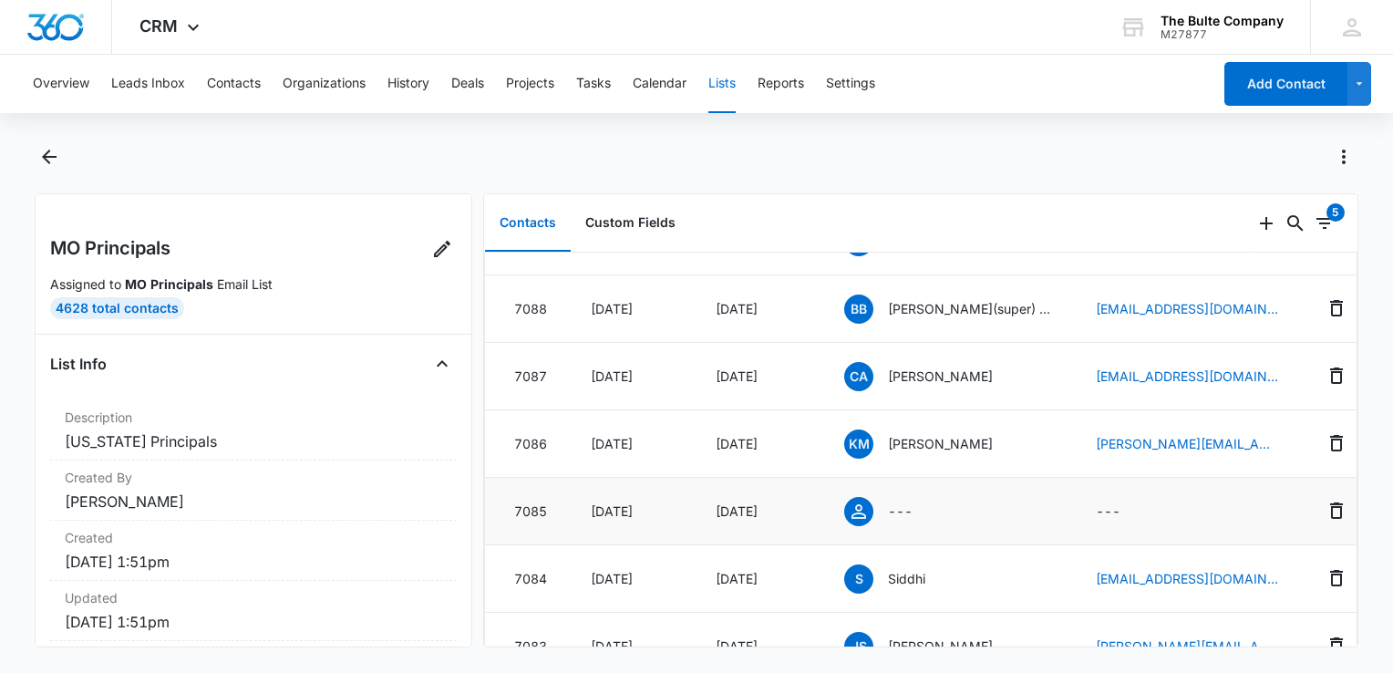
click at [1036, 520] on td "---" at bounding box center [948, 511] width 252 height 67
click at [862, 522] on icon at bounding box center [859, 511] width 22 height 22
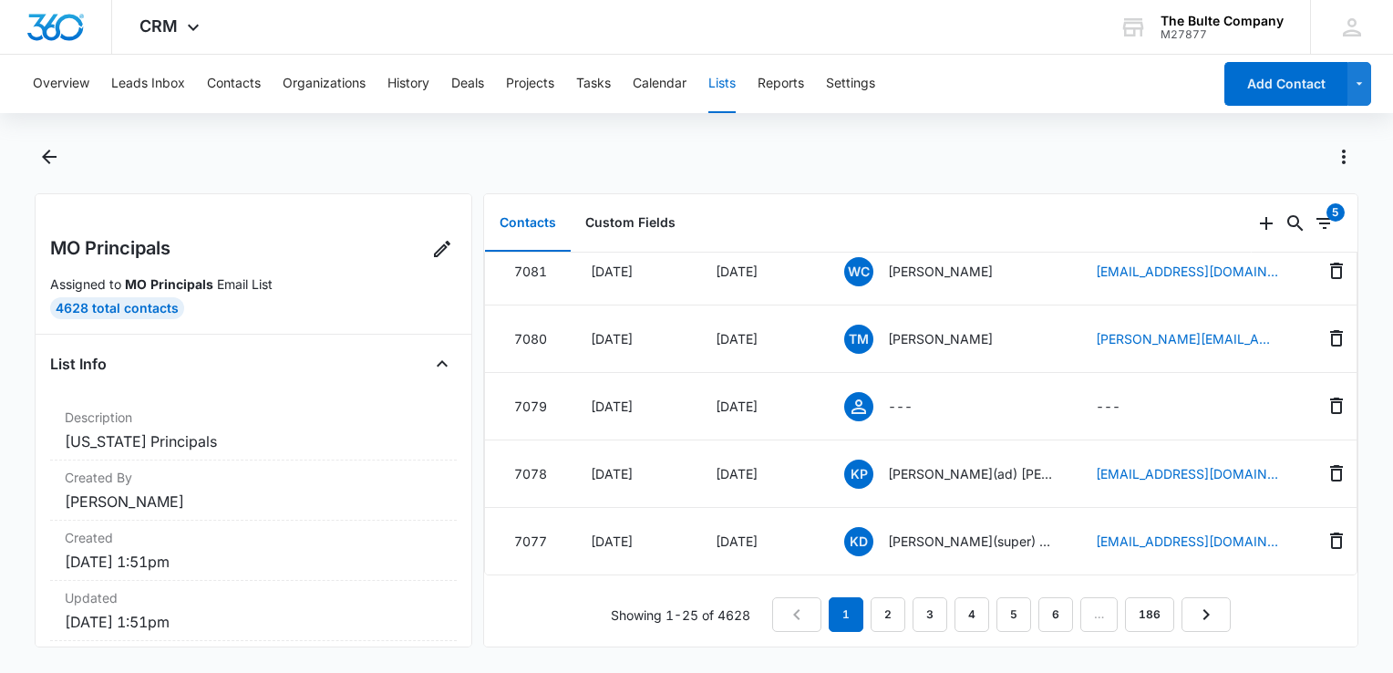
scroll to position [1461, 0]
click at [882, 597] on link "2" at bounding box center [888, 614] width 35 height 35
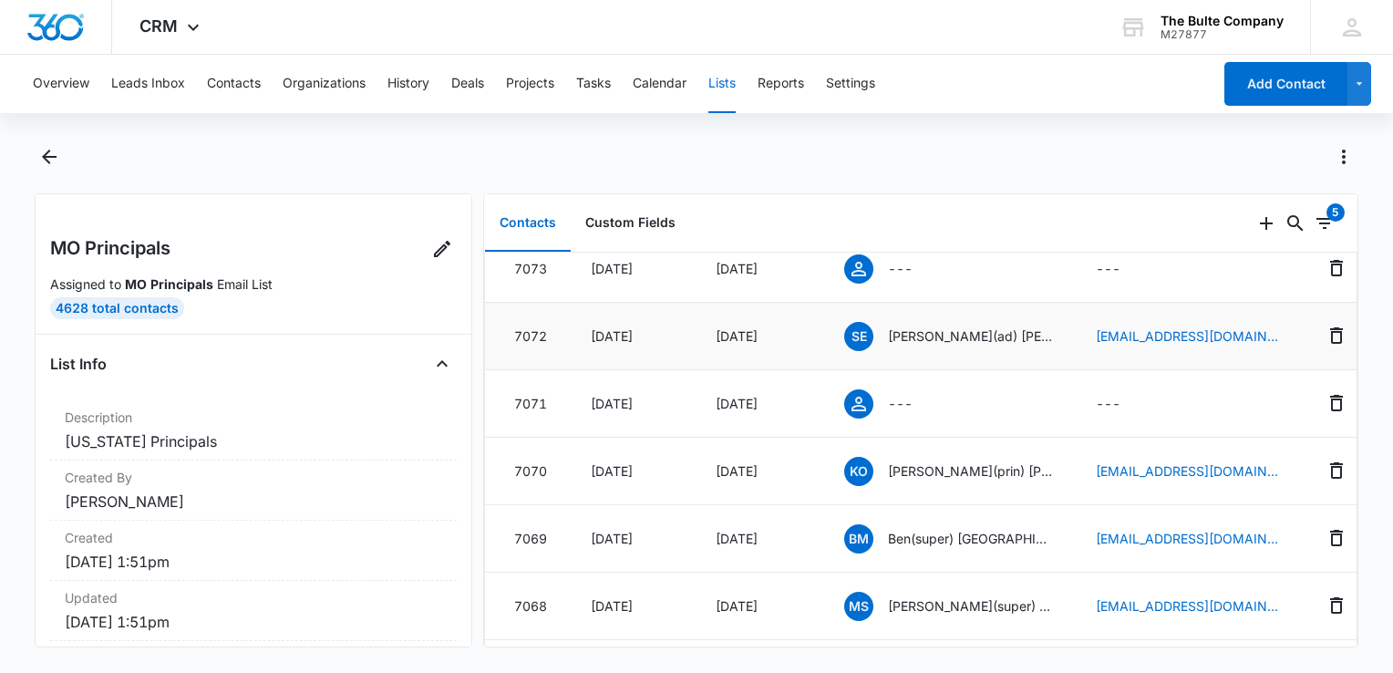
scroll to position [182, 0]
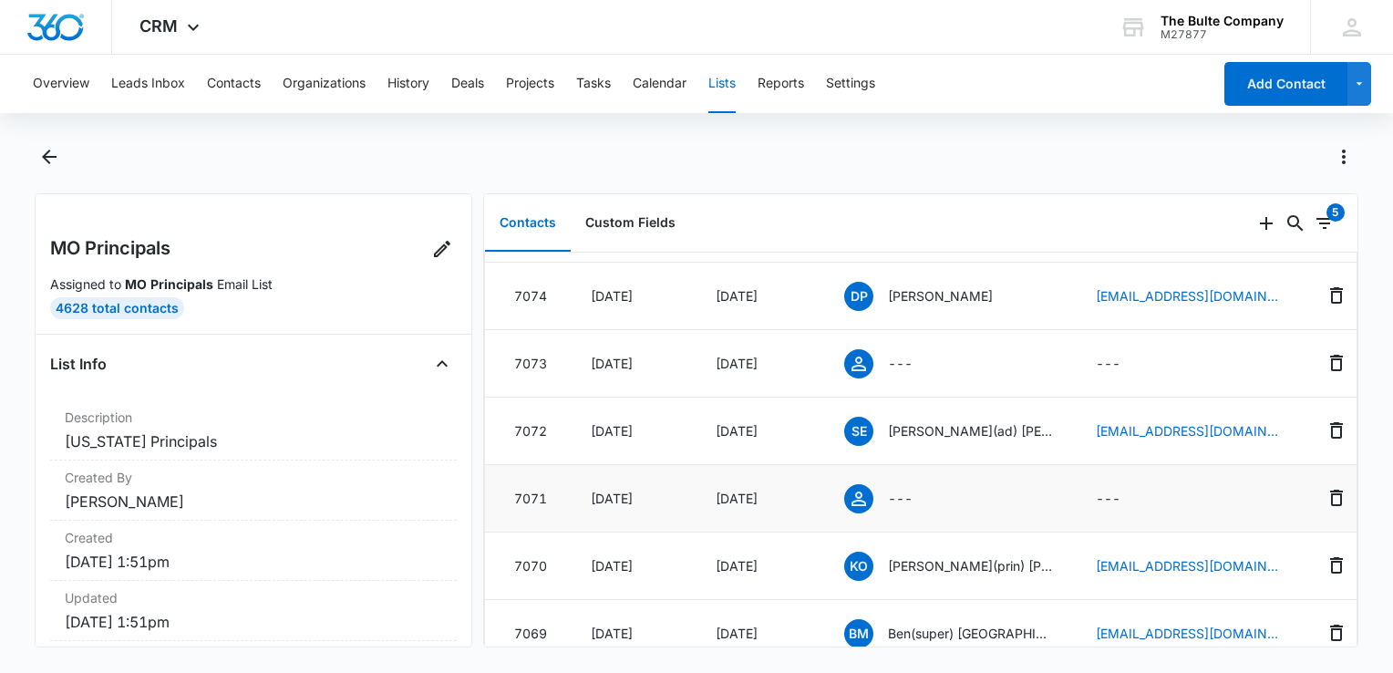
click at [904, 495] on p "---" at bounding box center [900, 498] width 25 height 19
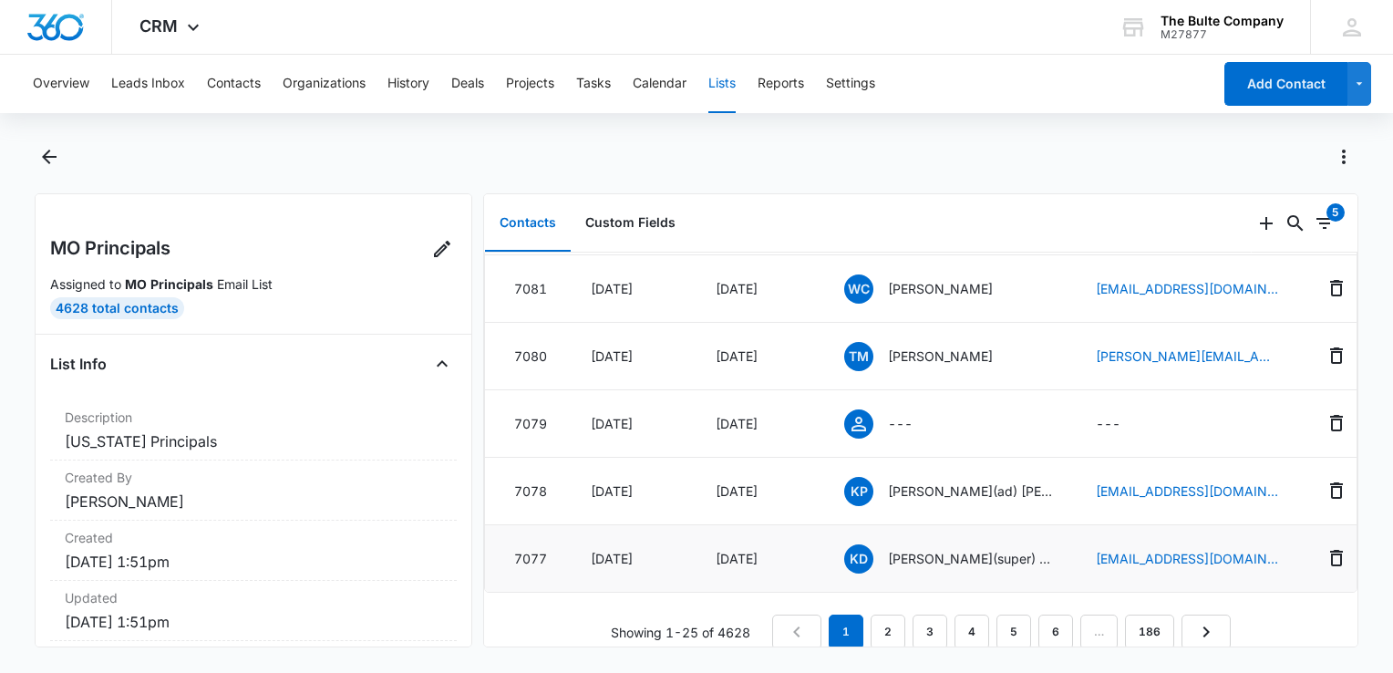
scroll to position [1461, 0]
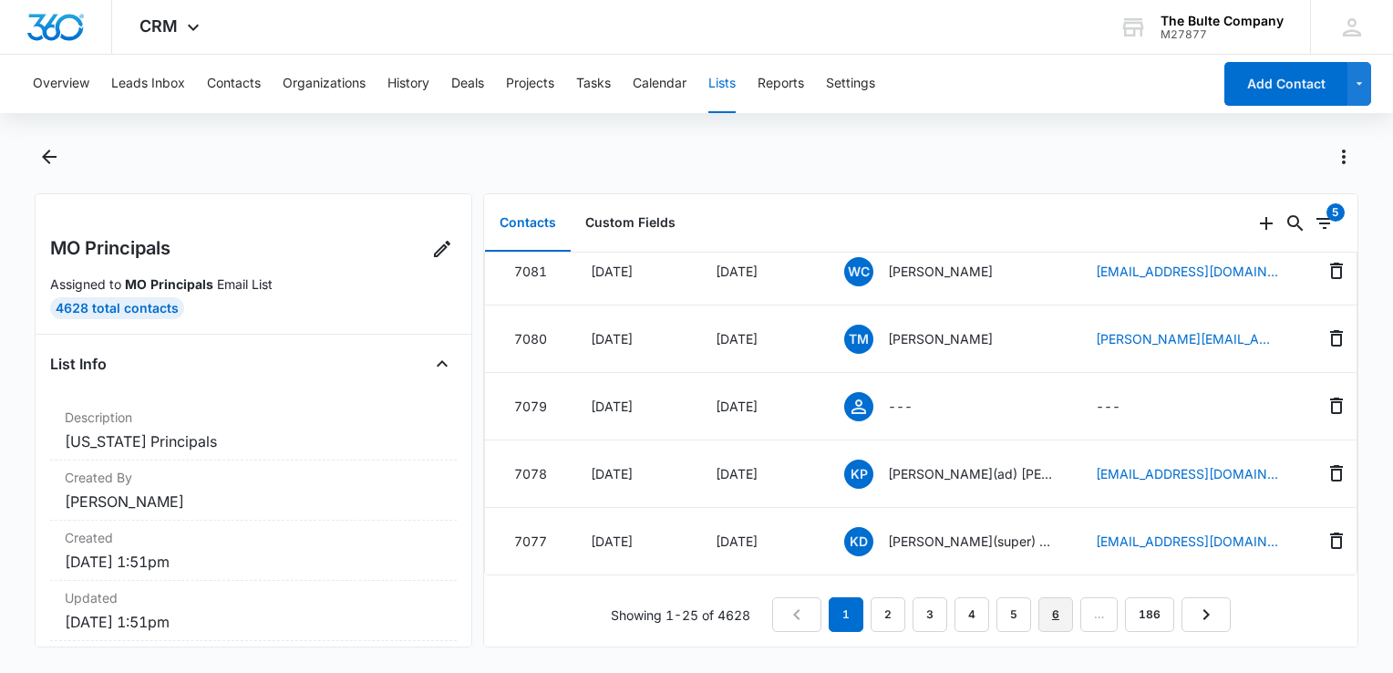
click at [1048, 607] on link "6" at bounding box center [1055, 614] width 35 height 35
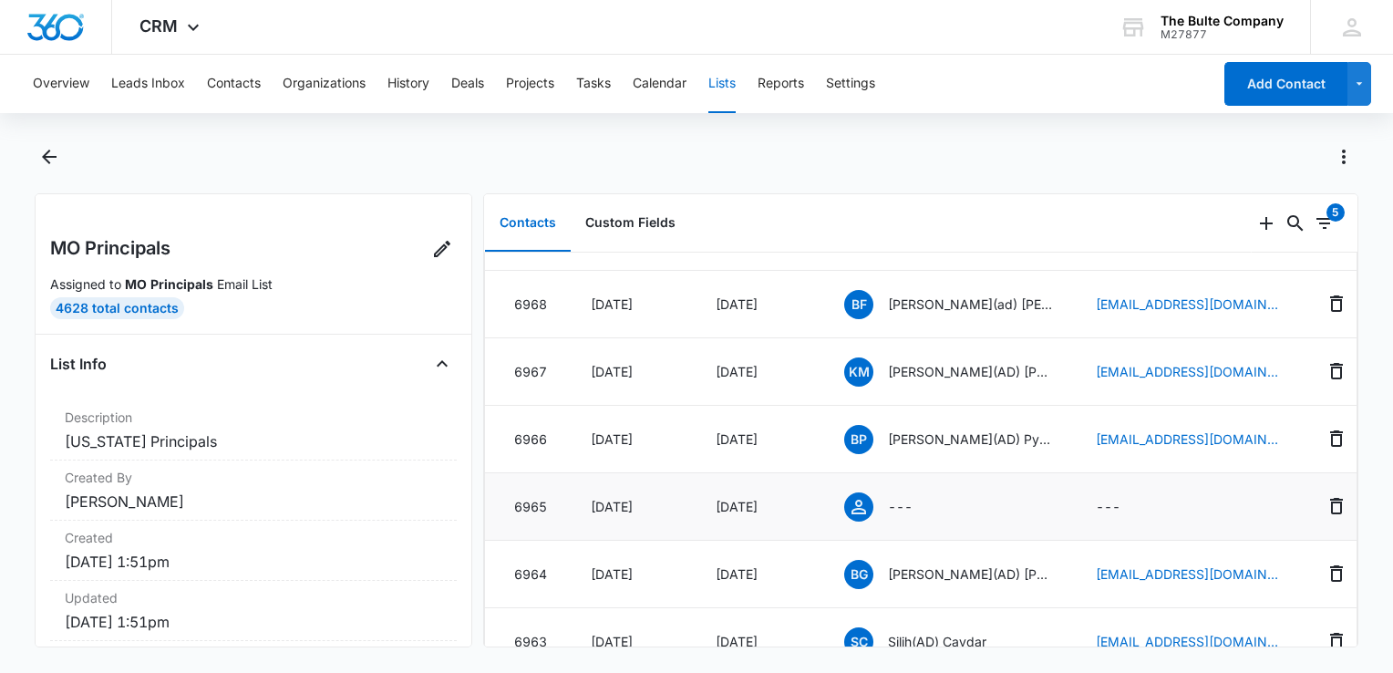
scroll to position [456, 0]
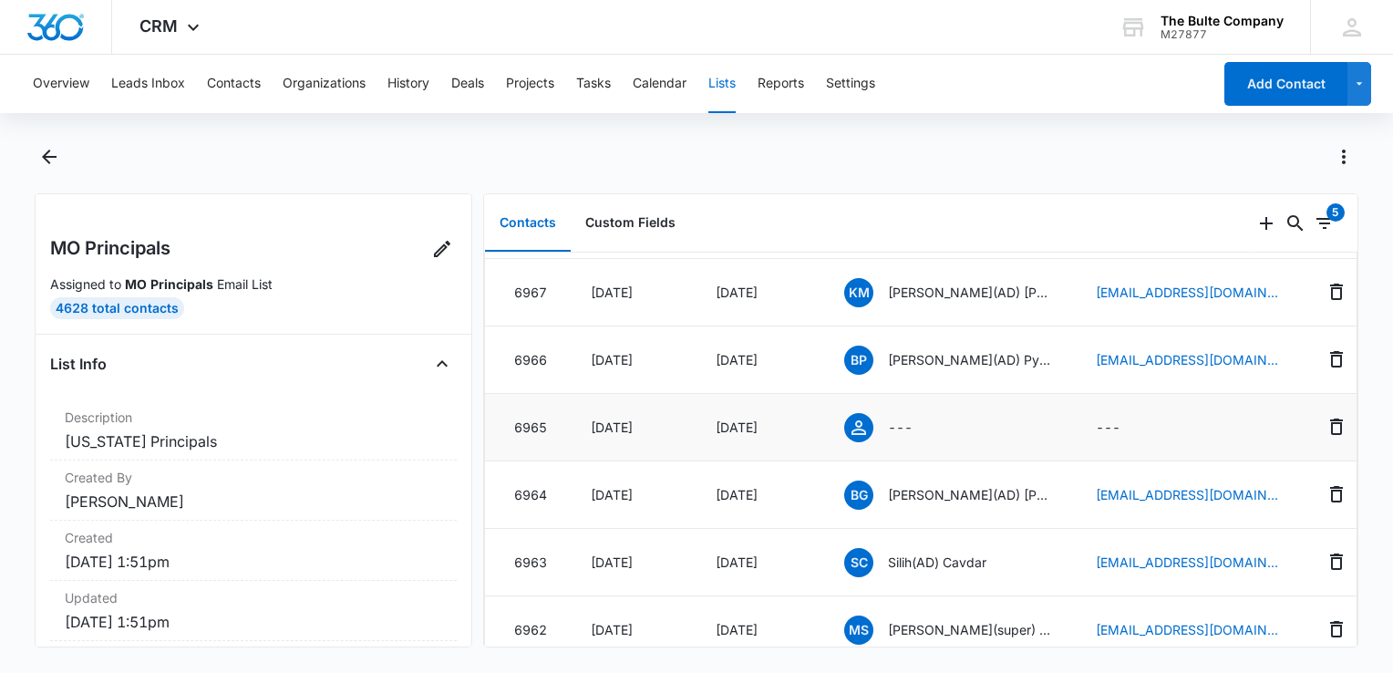
click at [920, 439] on div "---" at bounding box center [948, 427] width 208 height 29
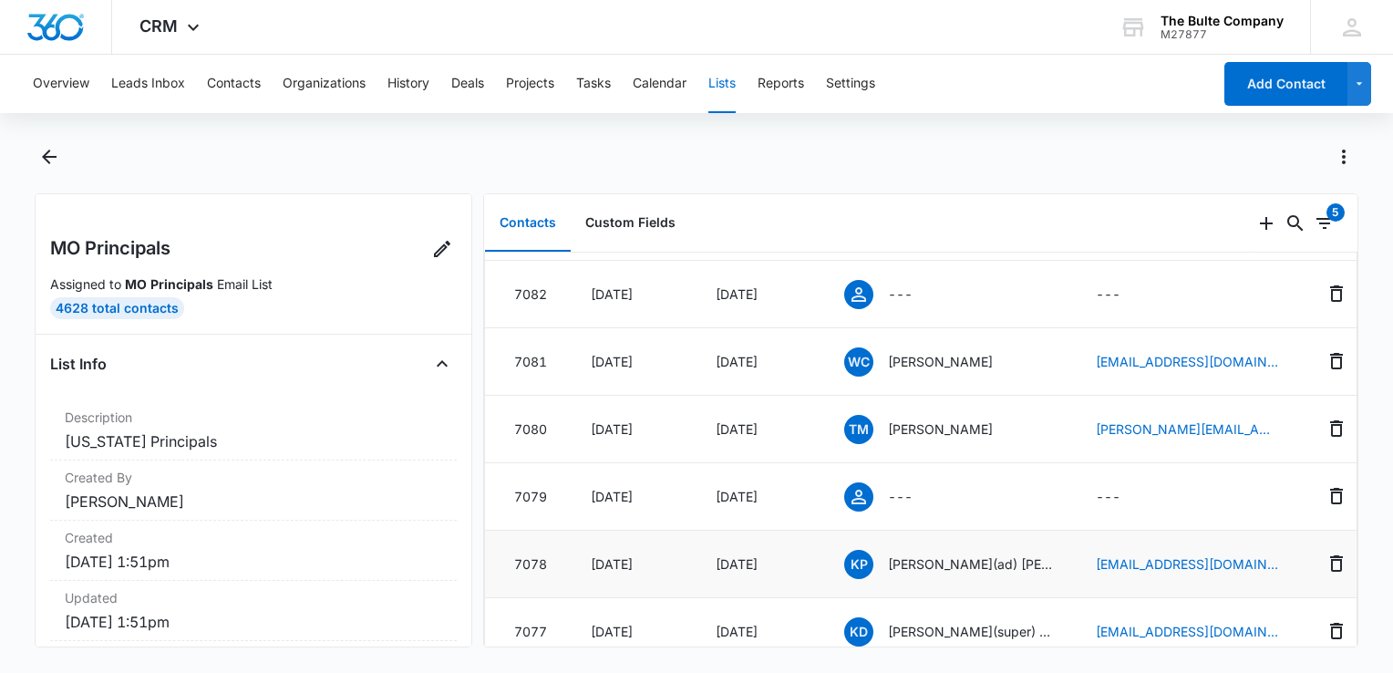
scroll to position [1461, 0]
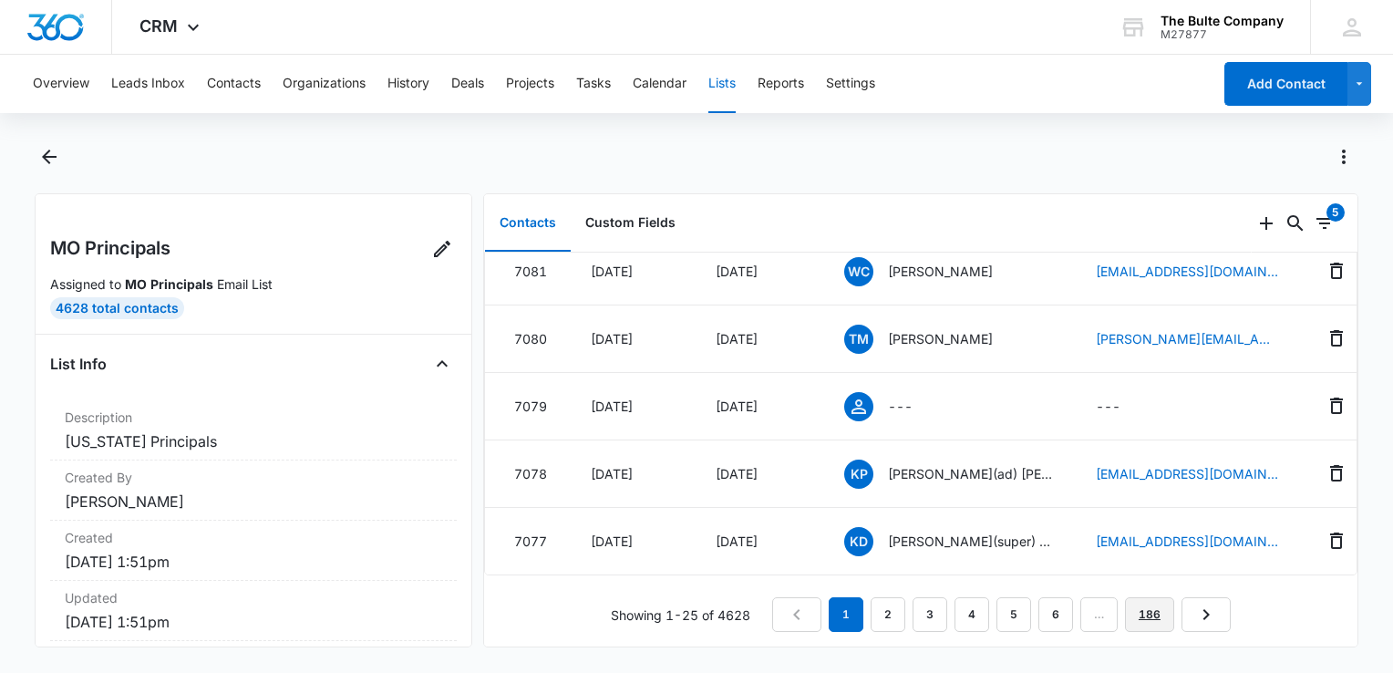
click at [1141, 606] on link "186" at bounding box center [1149, 614] width 49 height 35
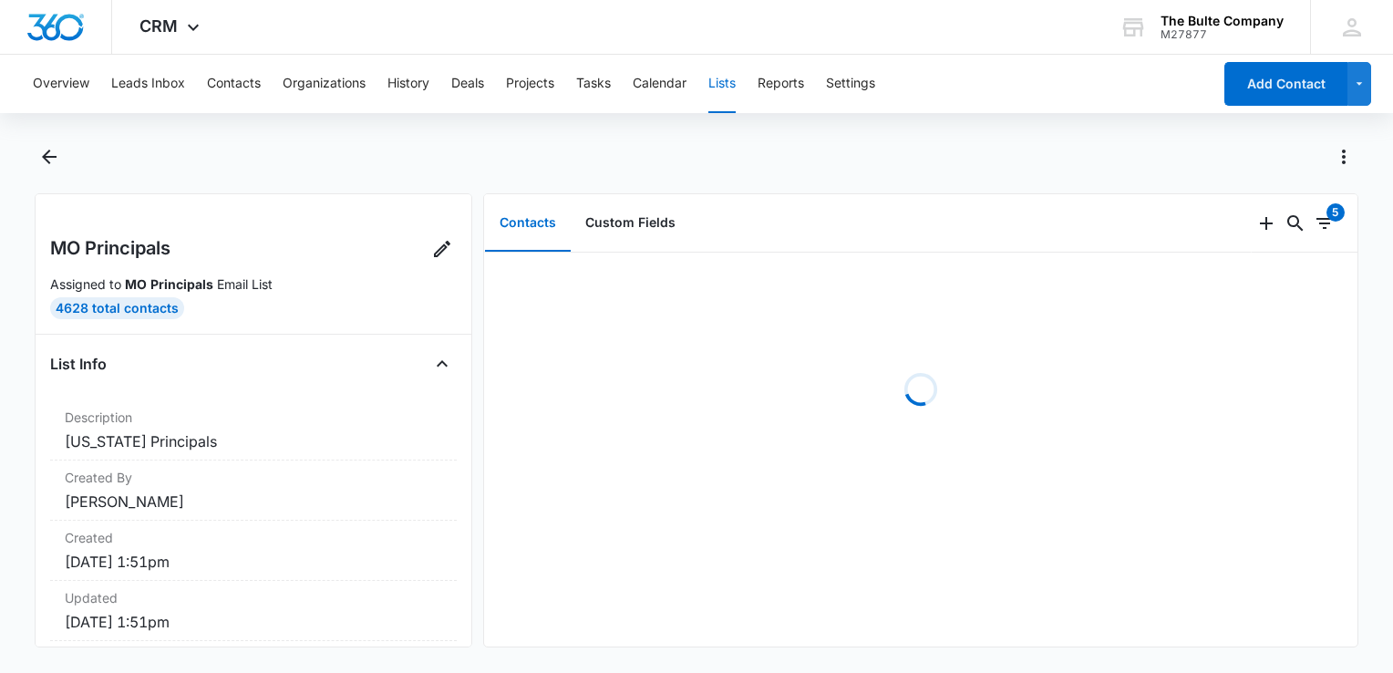
scroll to position [0, 0]
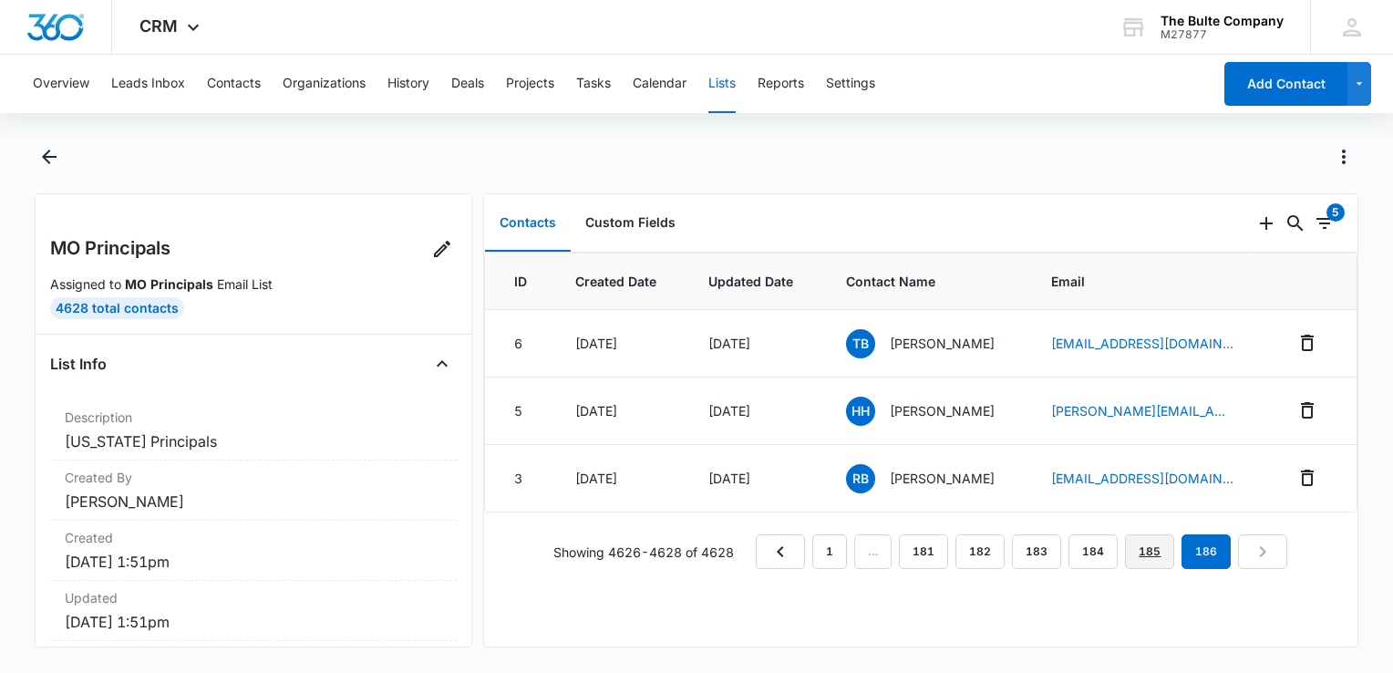
click at [1155, 560] on link "185" at bounding box center [1149, 551] width 49 height 35
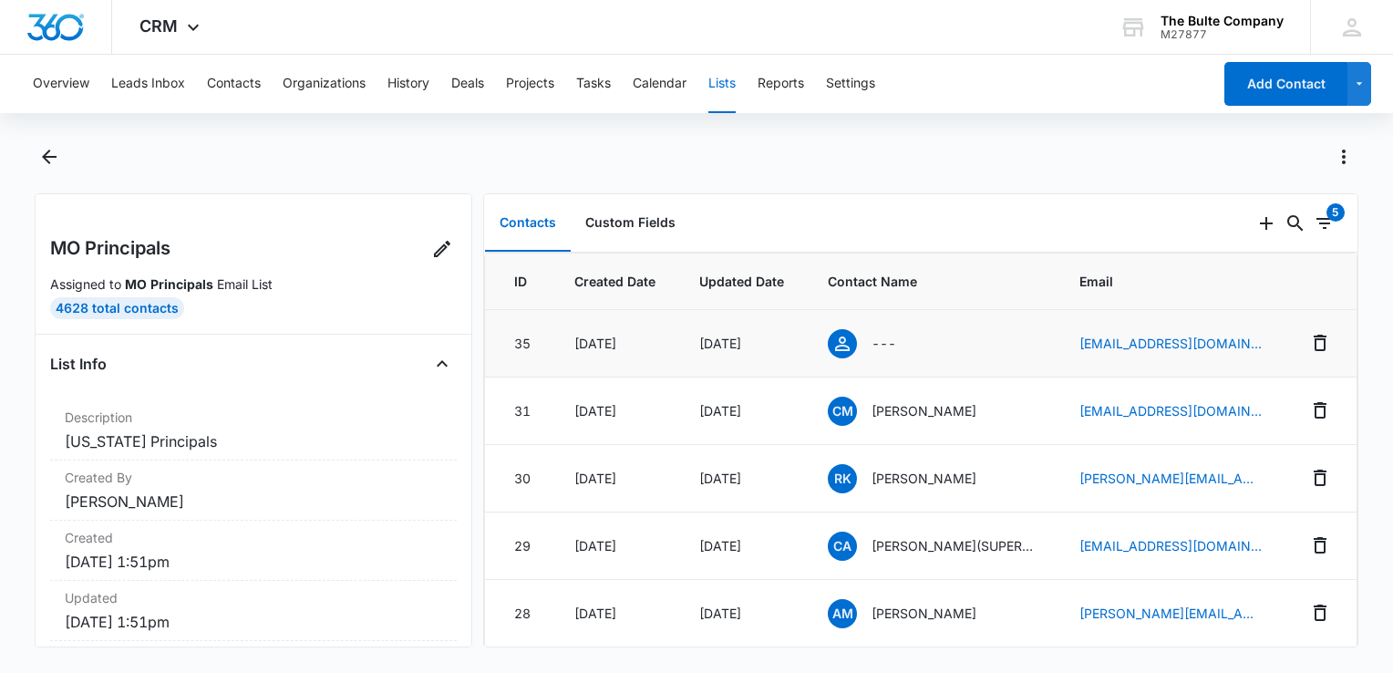
click at [1031, 340] on div "---" at bounding box center [932, 343] width 208 height 29
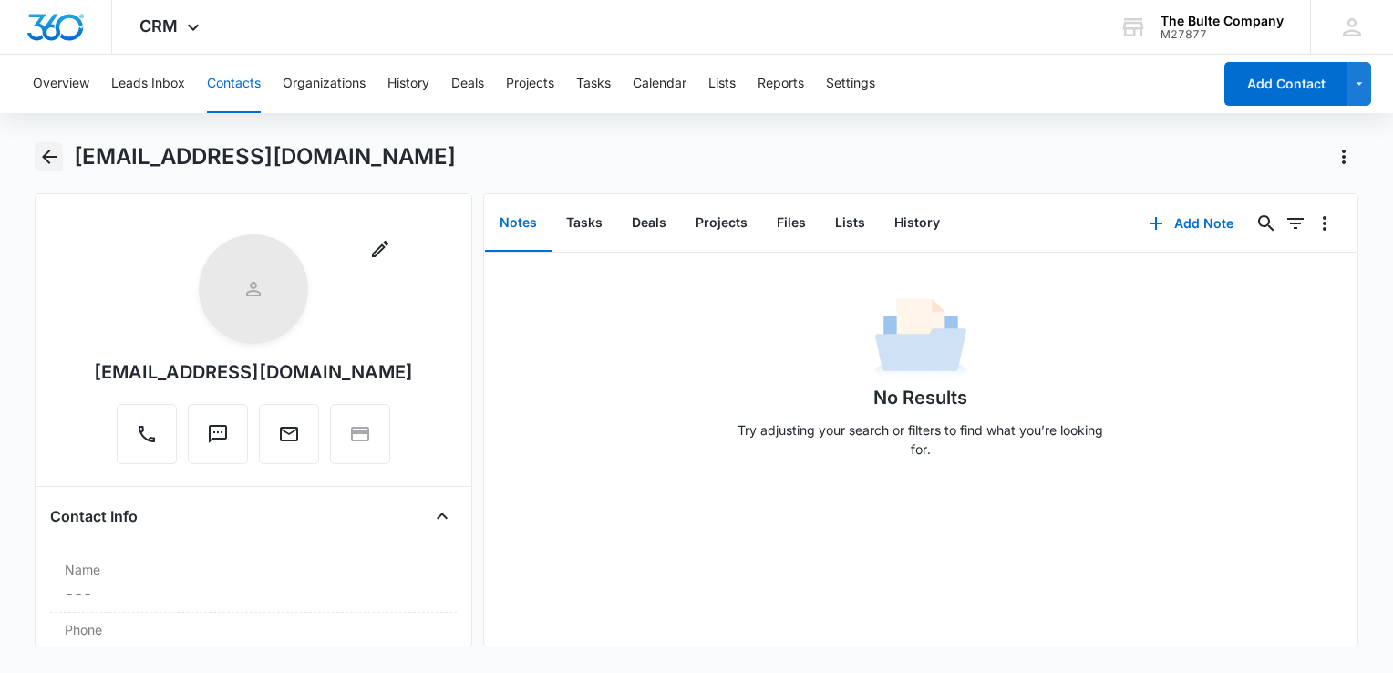
click at [47, 150] on icon "Back" at bounding box center [49, 157] width 15 height 15
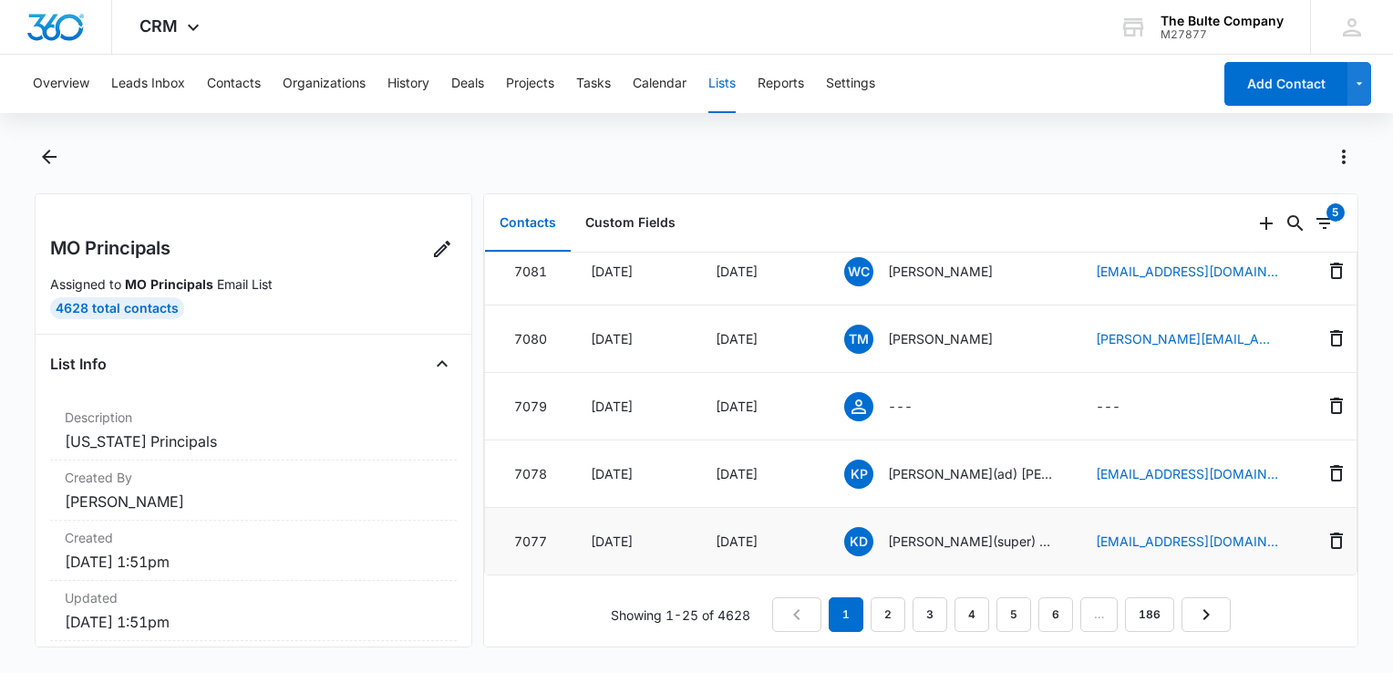
scroll to position [1461, 0]
click at [1138, 600] on link "186" at bounding box center [1149, 614] width 49 height 35
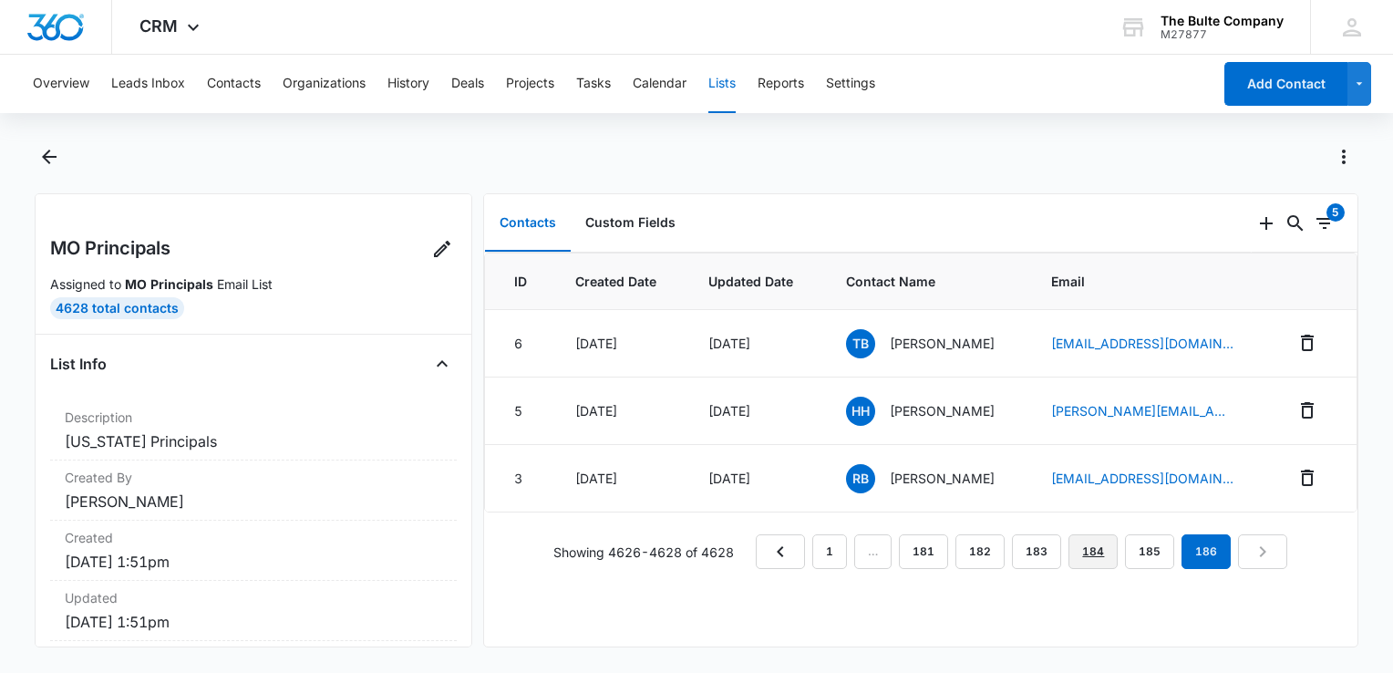
click at [1086, 549] on link "184" at bounding box center [1092, 551] width 49 height 35
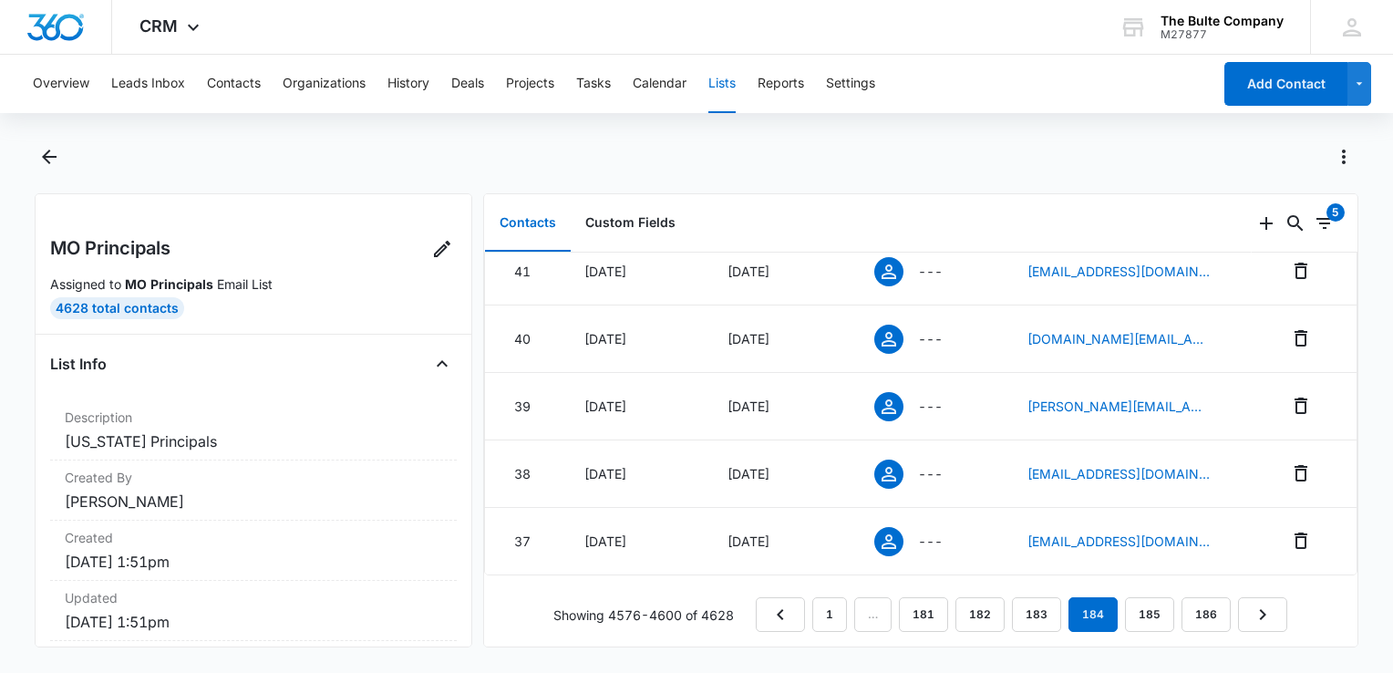
scroll to position [1448, 0]
click at [1039, 597] on link "183" at bounding box center [1036, 614] width 49 height 35
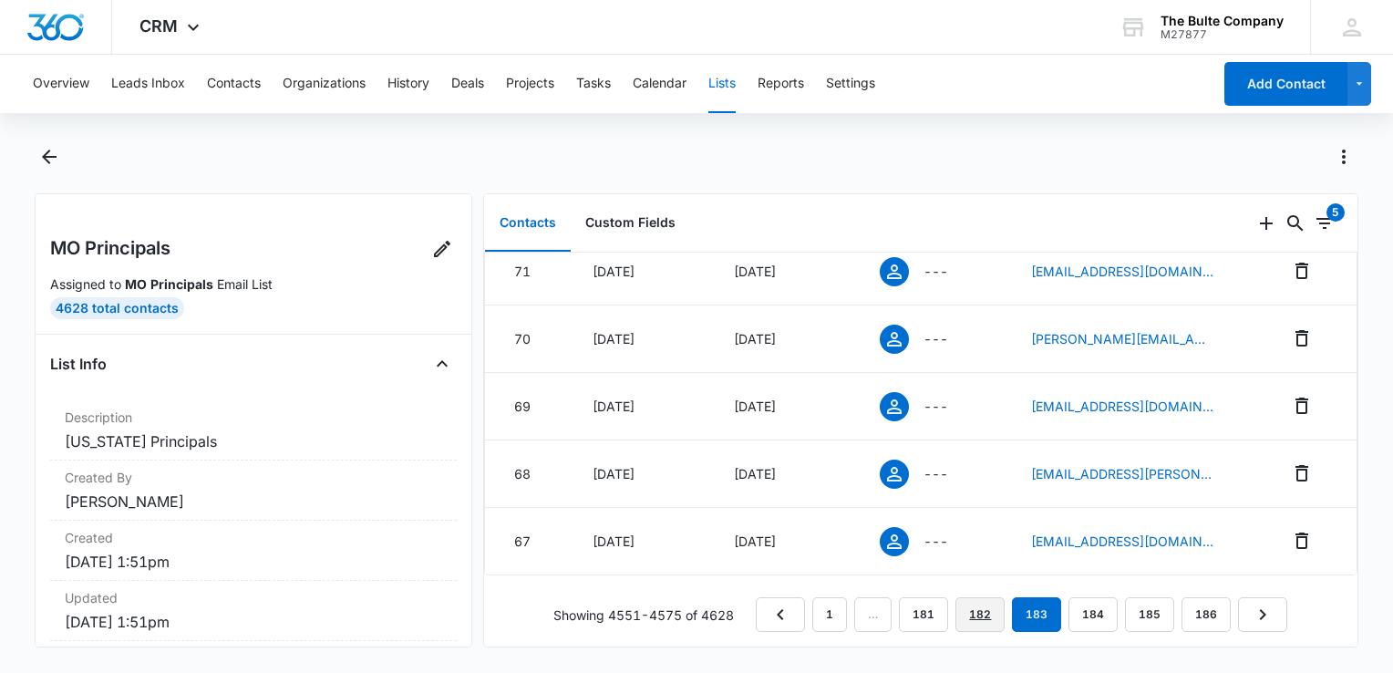
click at [989, 604] on link "182" at bounding box center [979, 614] width 49 height 35
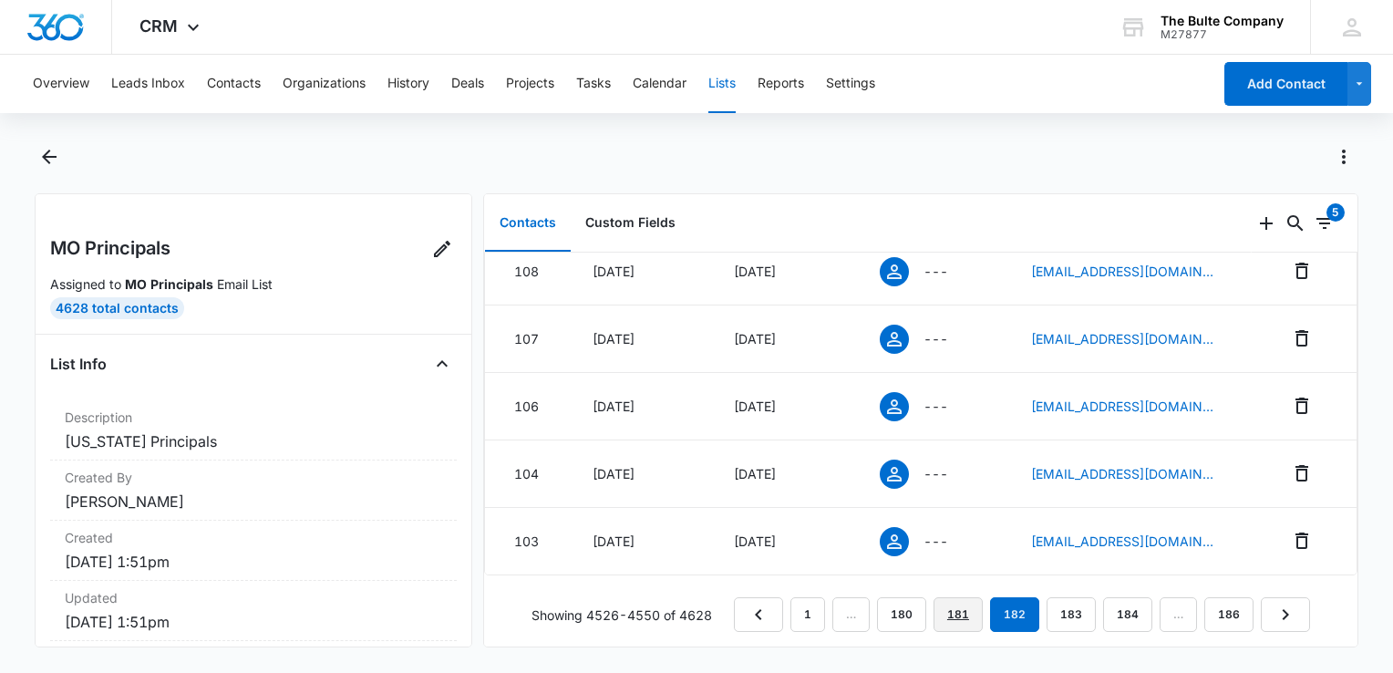
click at [952, 606] on link "181" at bounding box center [957, 614] width 49 height 35
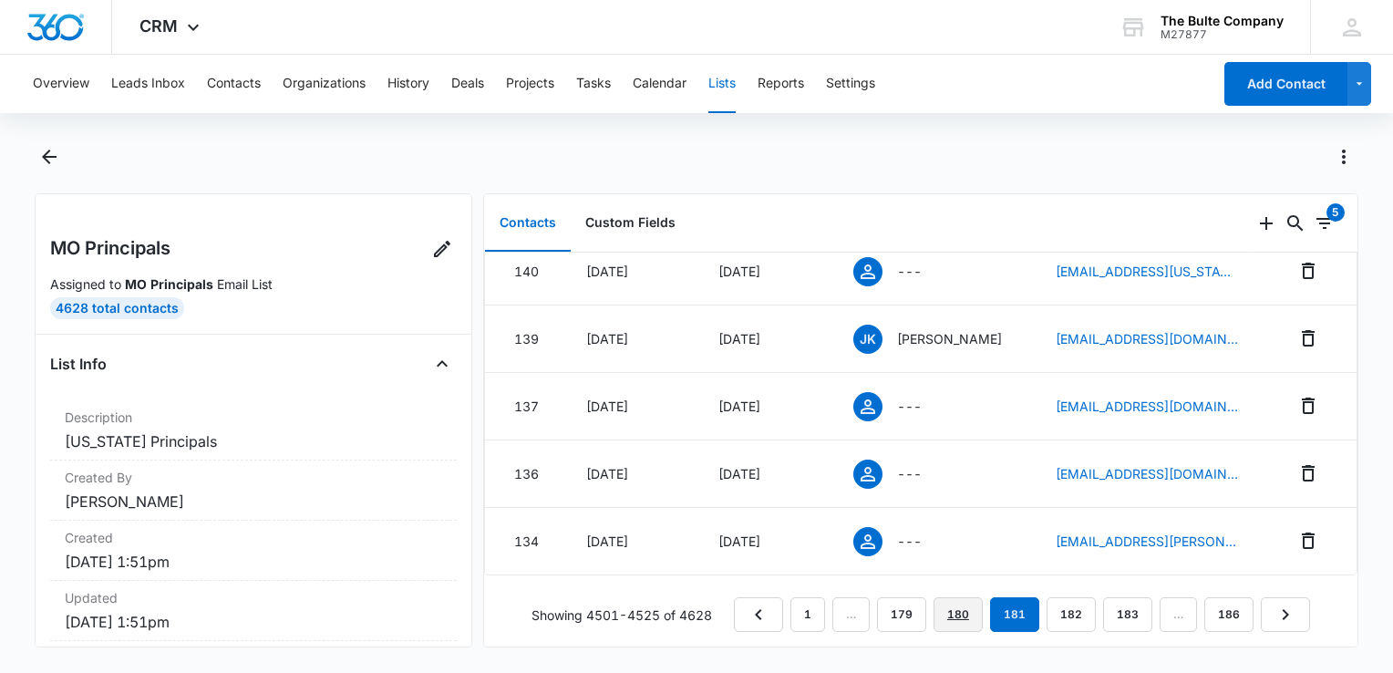
click at [942, 601] on link "180" at bounding box center [957, 614] width 49 height 35
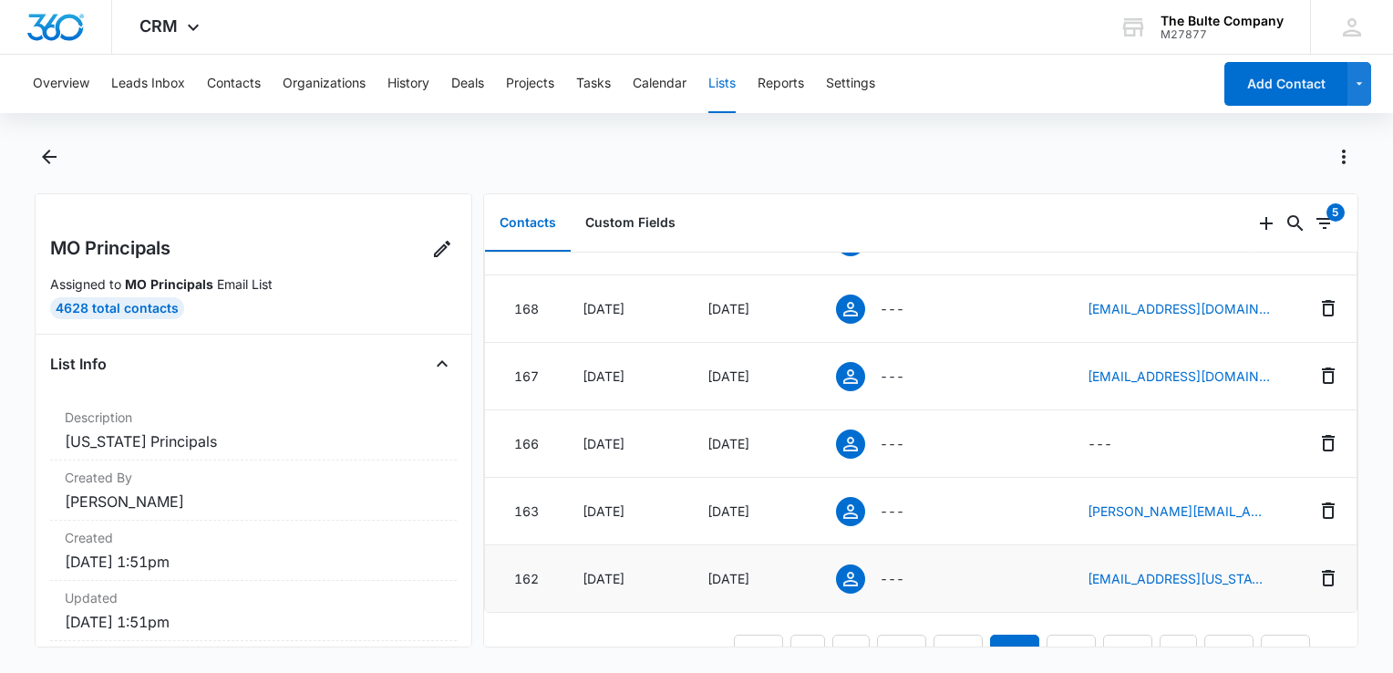
scroll to position [1461, 0]
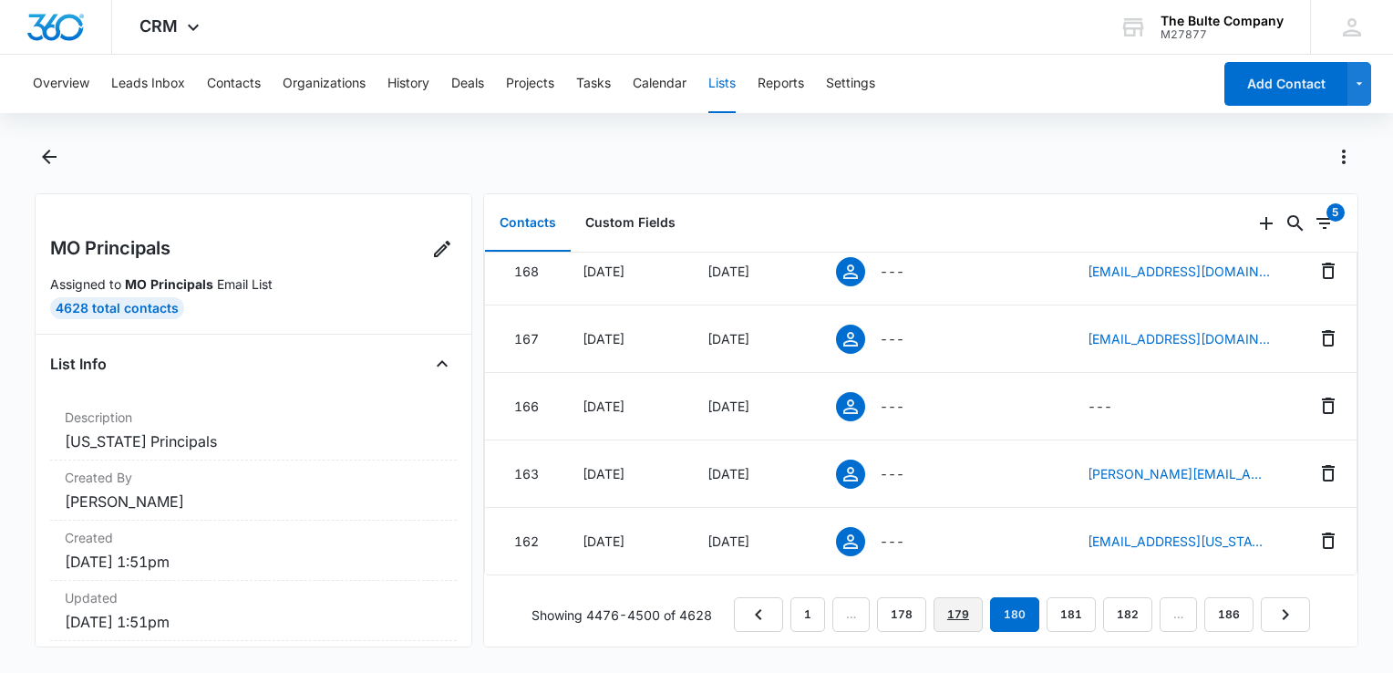
click at [961, 615] on link "179" at bounding box center [957, 614] width 49 height 35
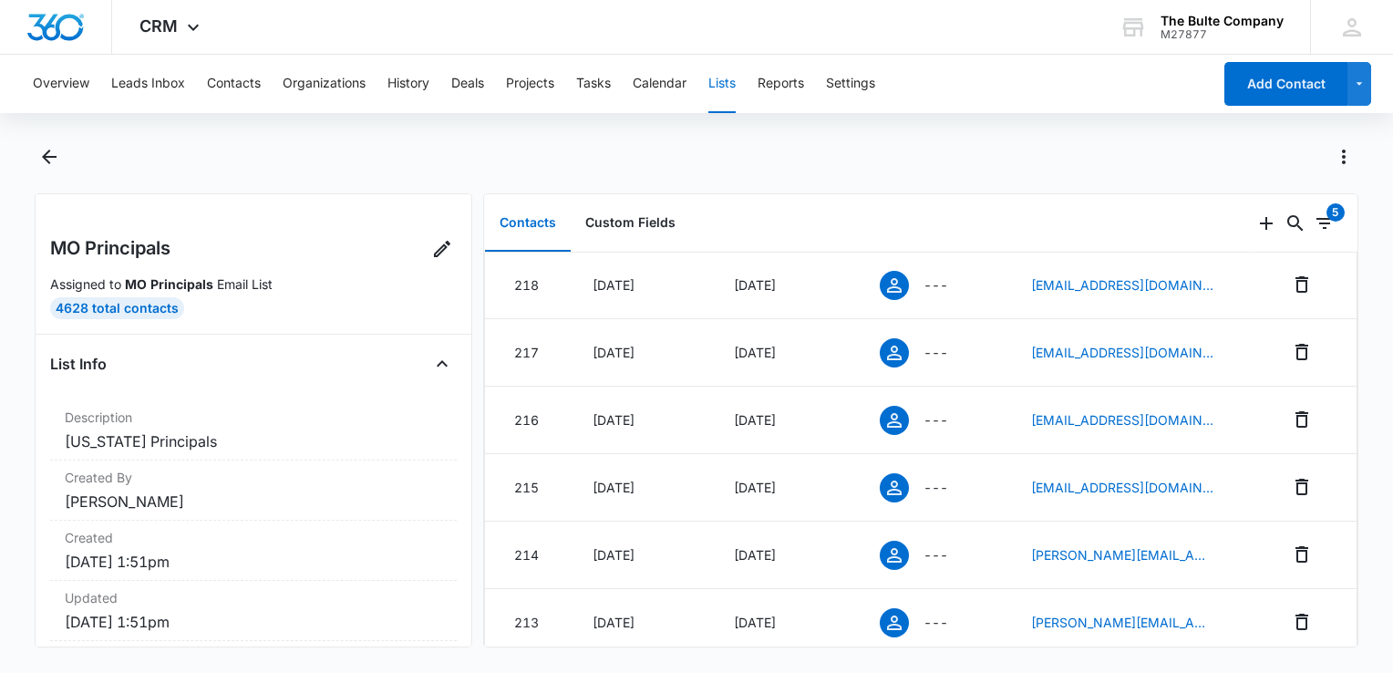
scroll to position [1448, 0]
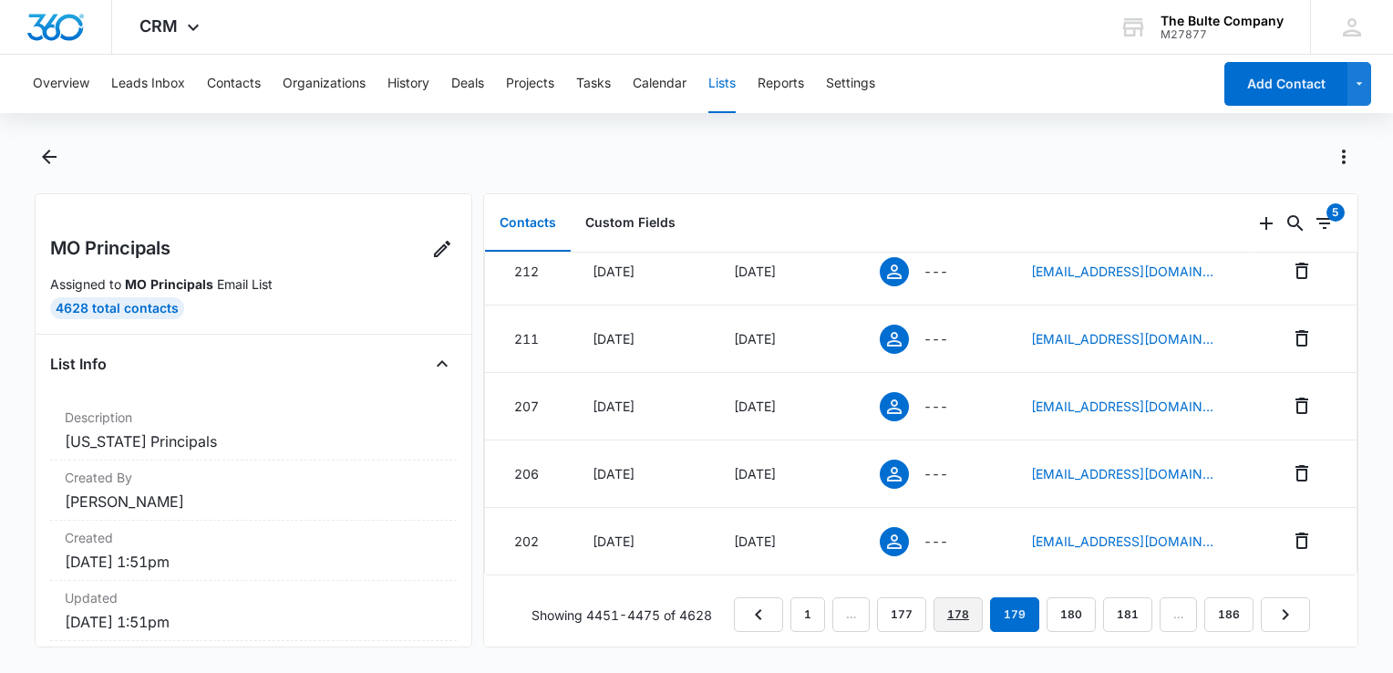
click at [940, 604] on link "178" at bounding box center [957, 614] width 49 height 35
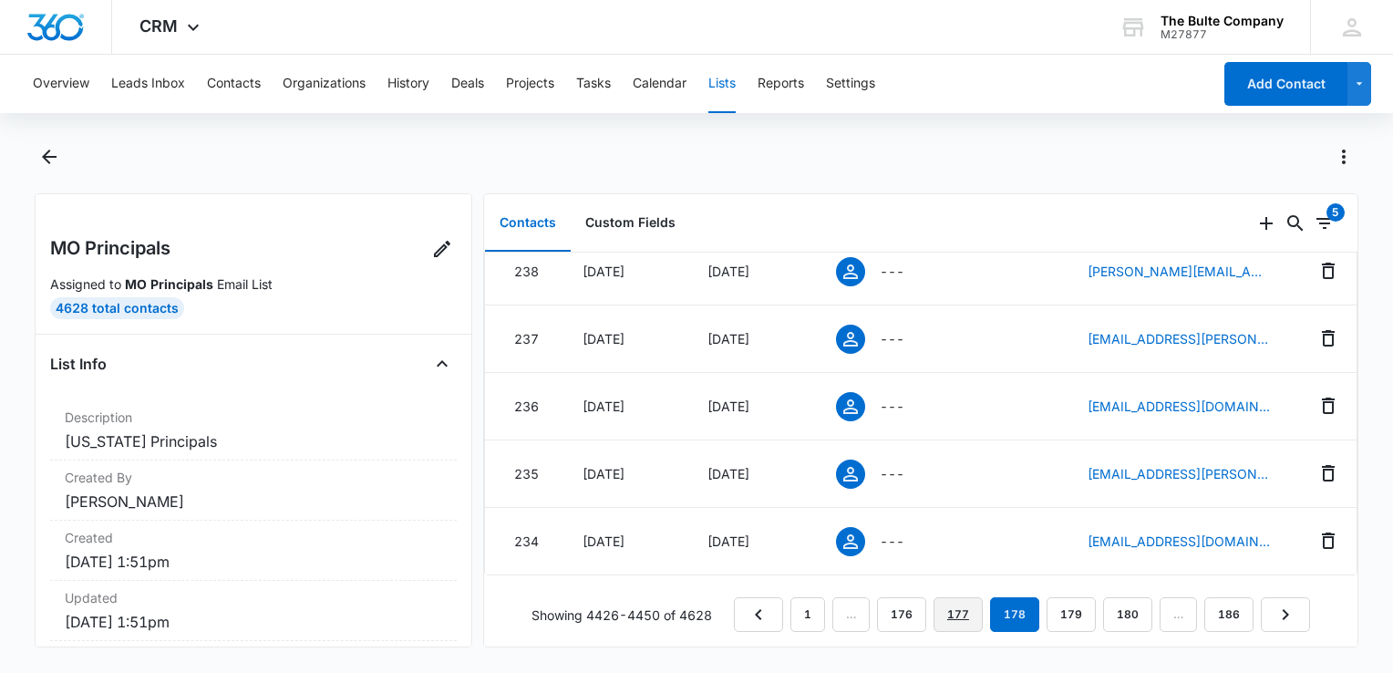
click at [957, 605] on link "177" at bounding box center [957, 614] width 49 height 35
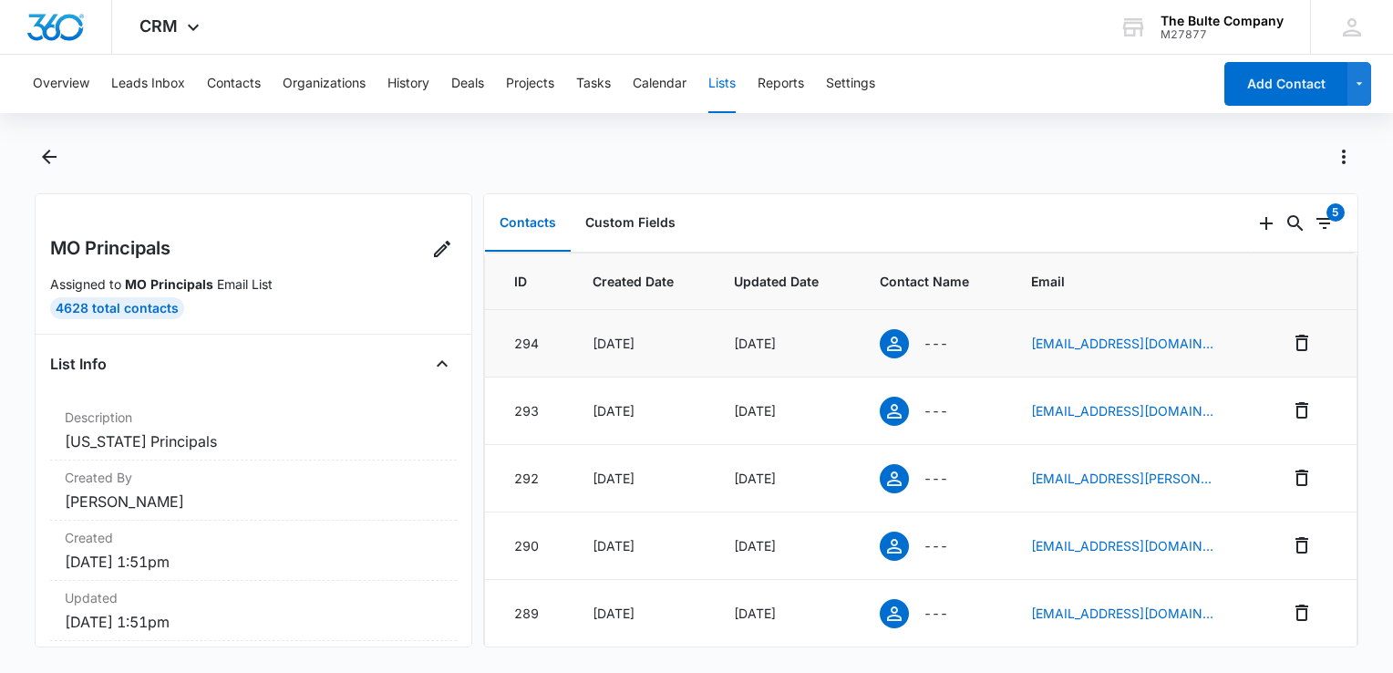
click at [939, 338] on p "---" at bounding box center [935, 343] width 25 height 19
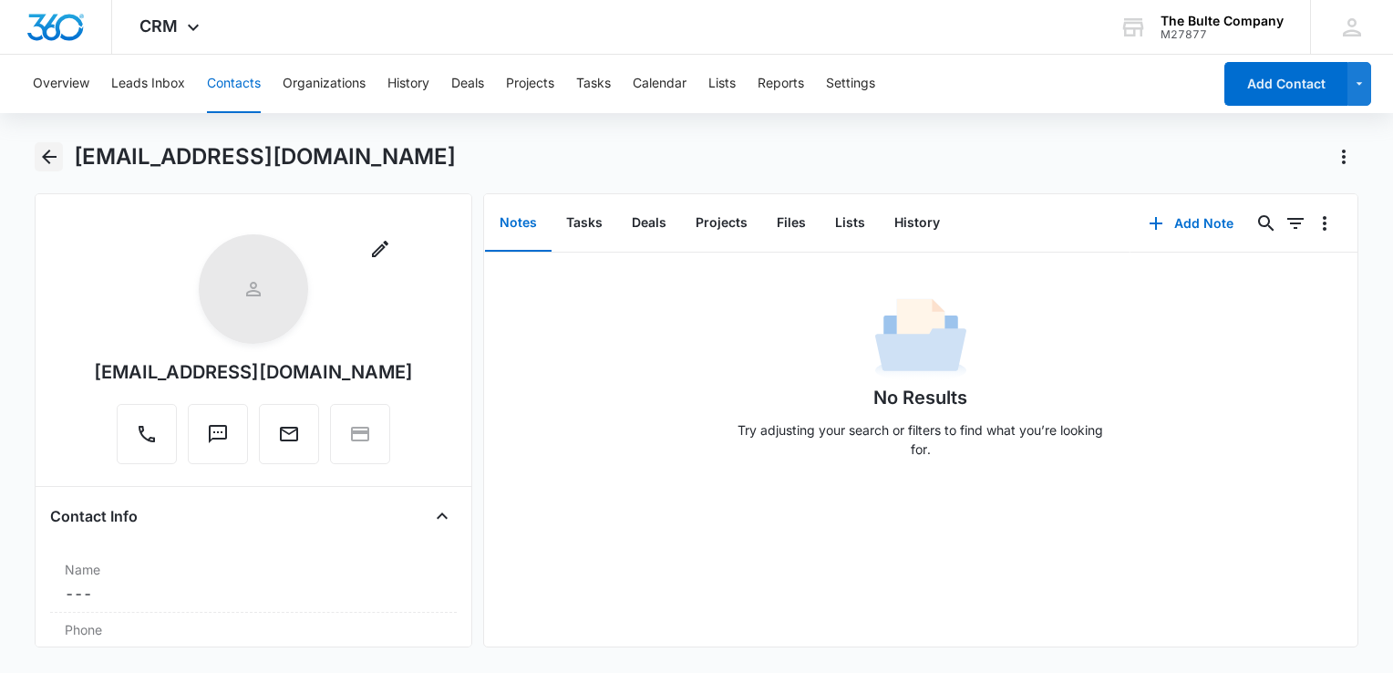
click at [53, 156] on icon "Back" at bounding box center [49, 157] width 15 height 15
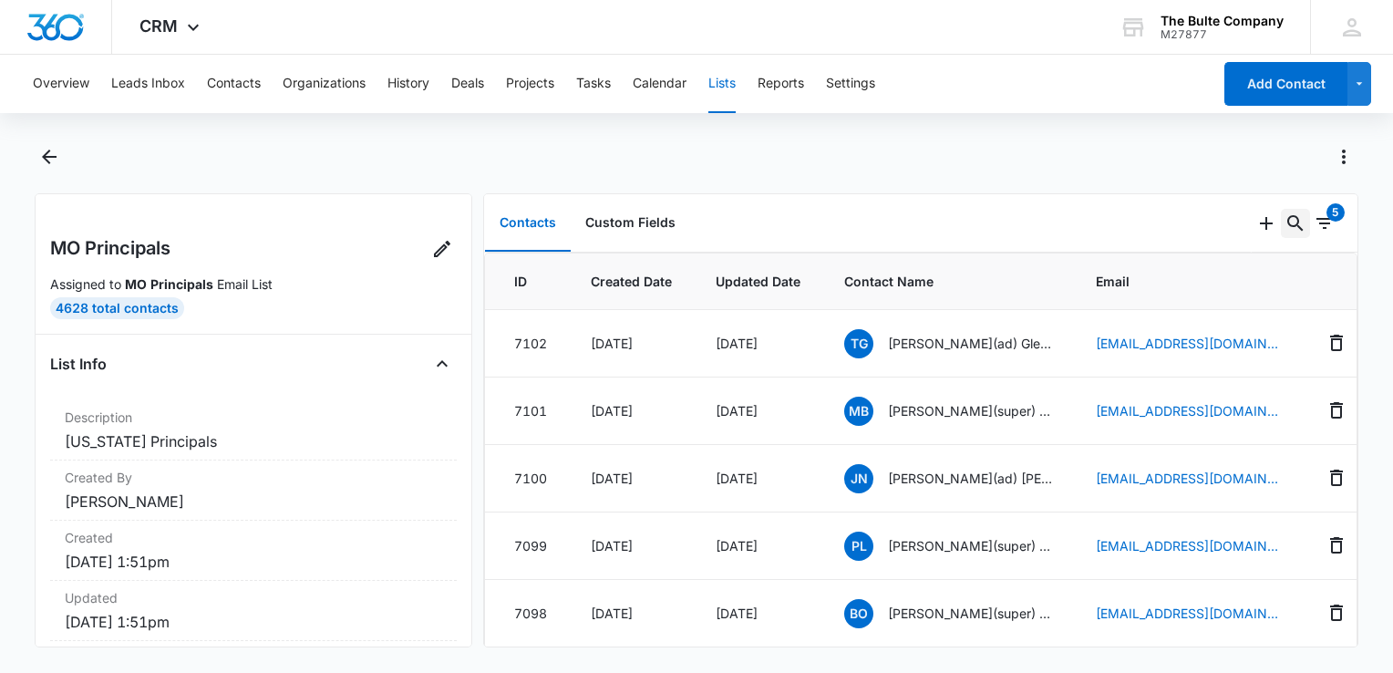
click at [1284, 221] on icon "Search..." at bounding box center [1295, 223] width 22 height 22
click at [1170, 274] on input "text" at bounding box center [1158, 283] width 257 height 44
type input "jacksonm"
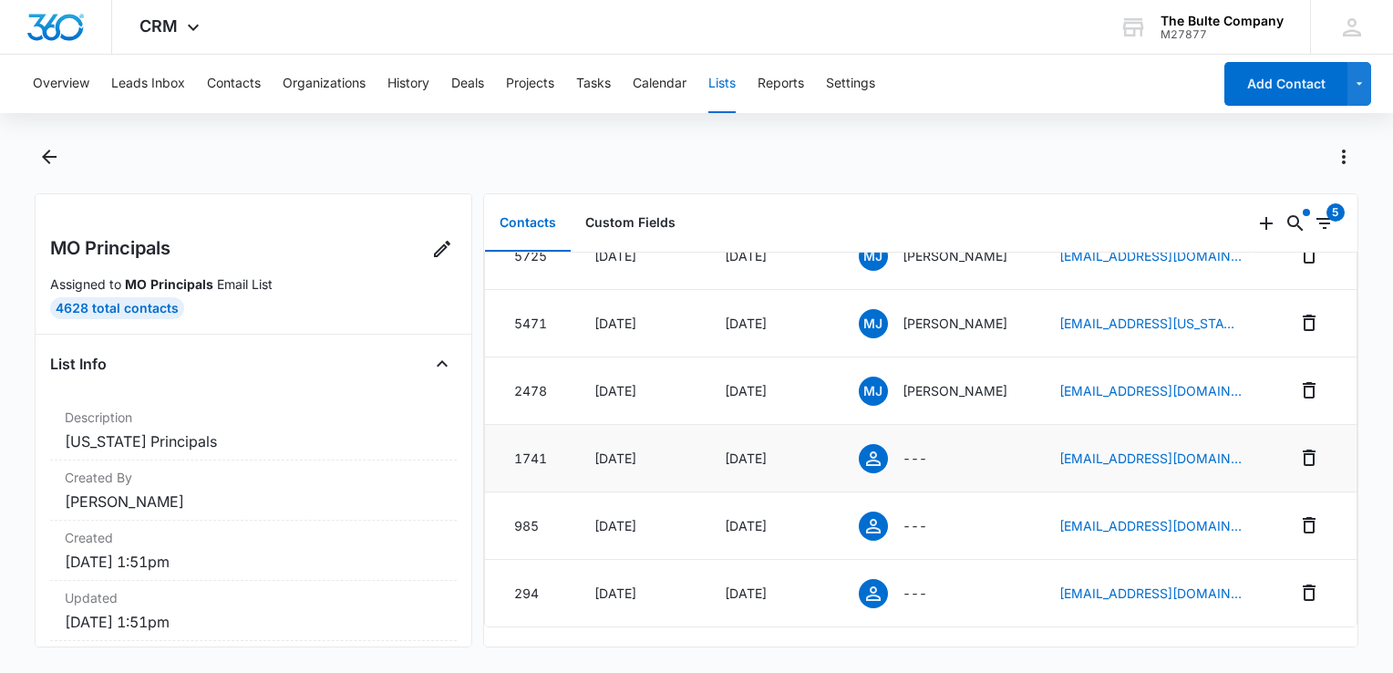
scroll to position [48, 0]
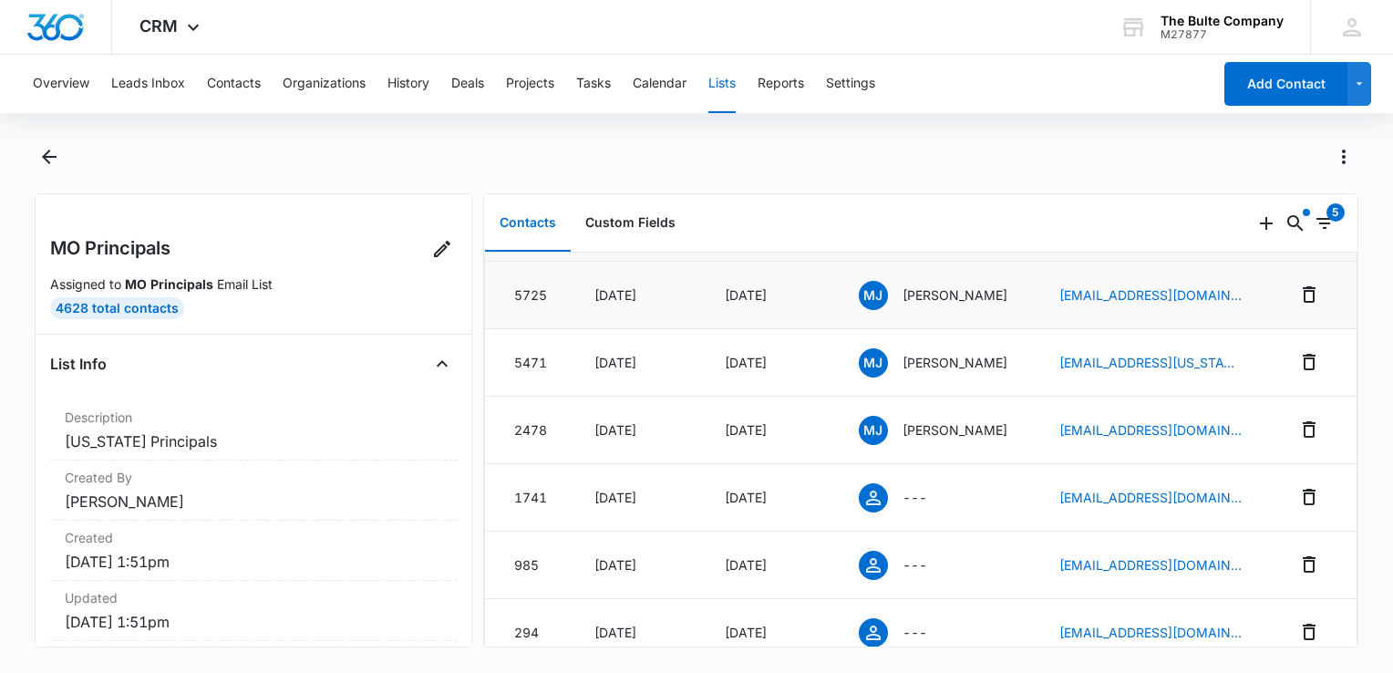
click at [654, 277] on td "Nov 15, 2024" at bounding box center [637, 295] width 130 height 67
click at [947, 301] on p "Marilyn Jackson" at bounding box center [954, 294] width 105 height 19
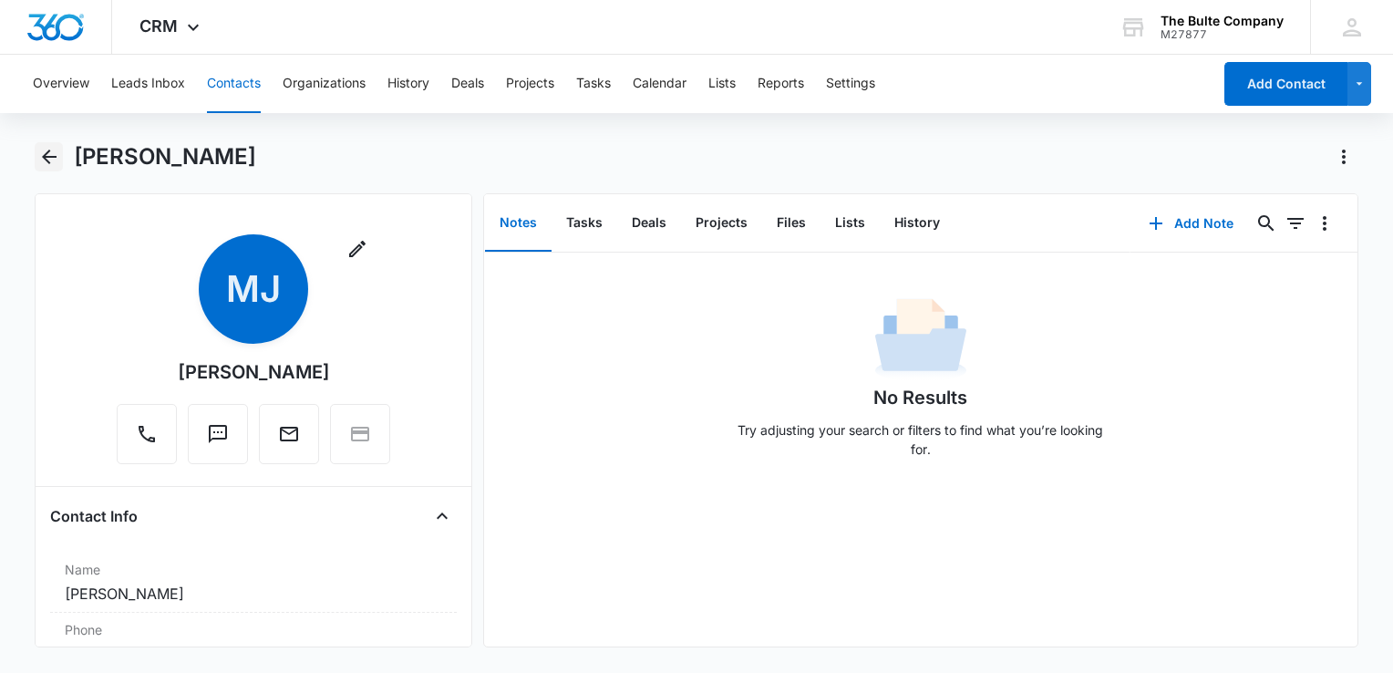
click at [44, 151] on icon "Back" at bounding box center [49, 157] width 22 height 22
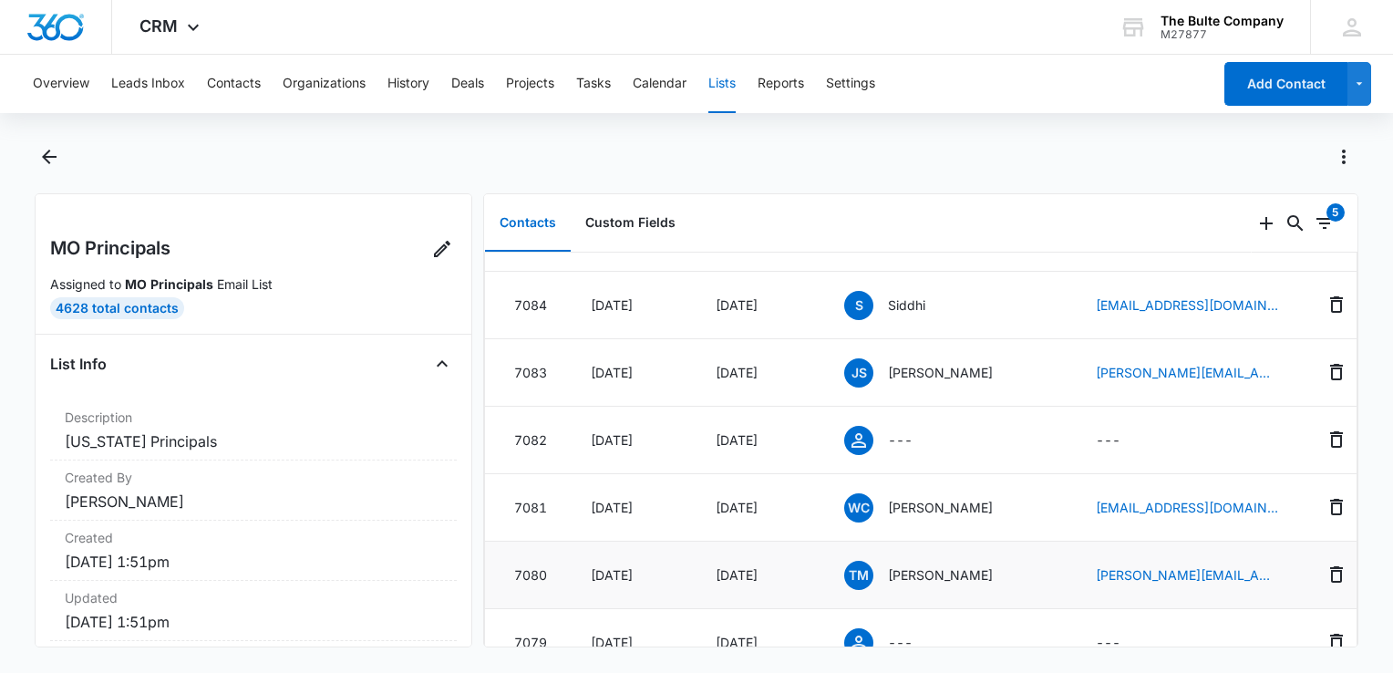
scroll to position [1459, 0]
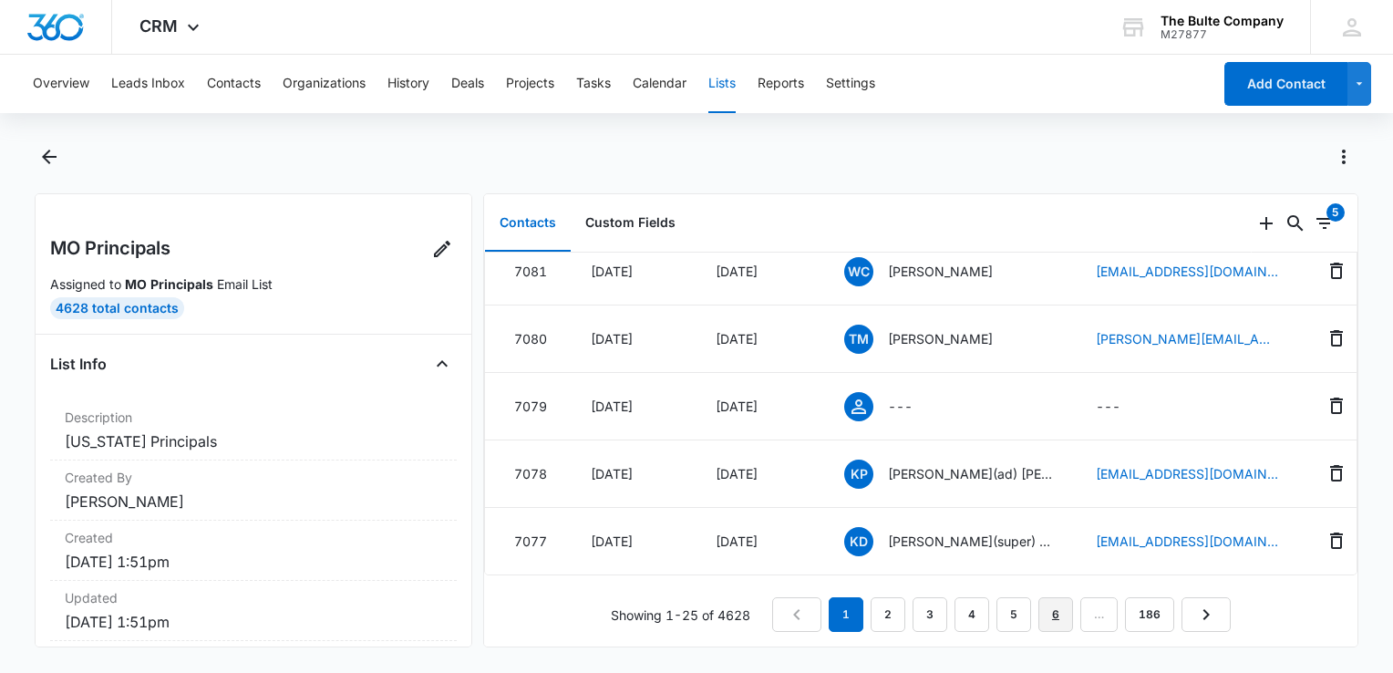
click at [1056, 605] on link "6" at bounding box center [1055, 614] width 35 height 35
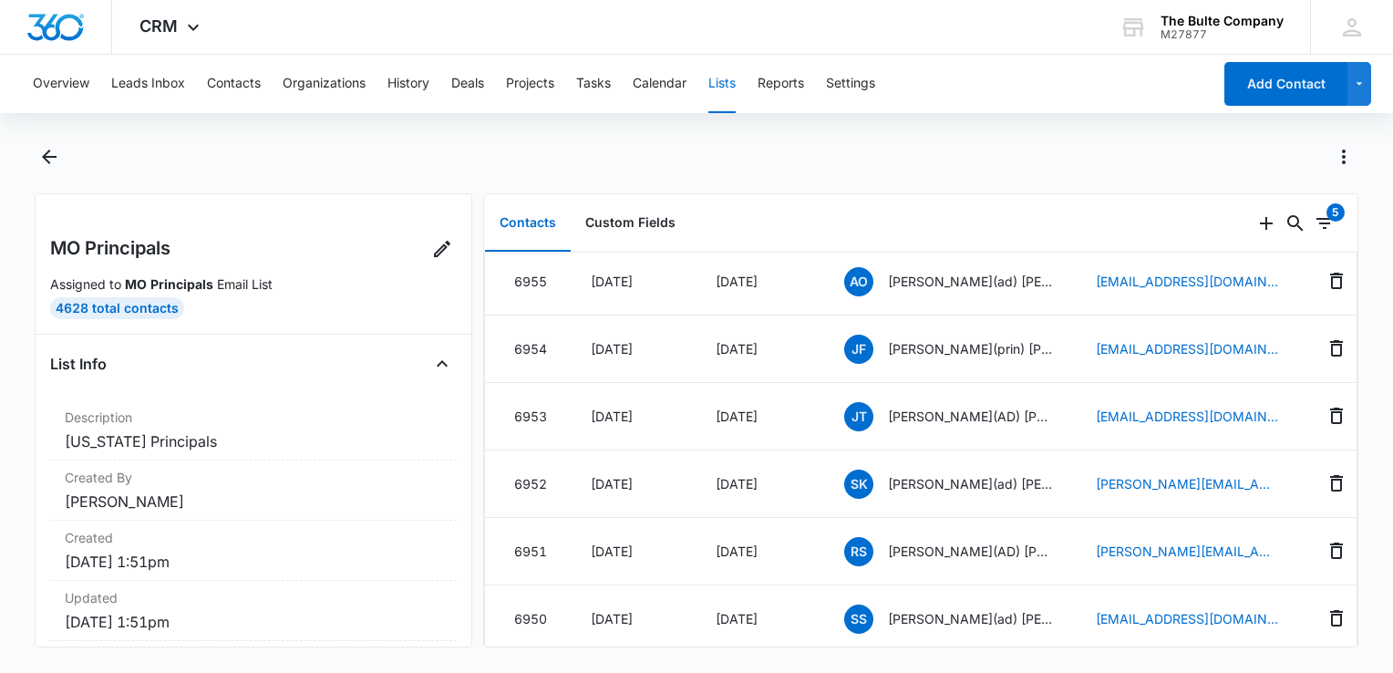
scroll to position [1461, 0]
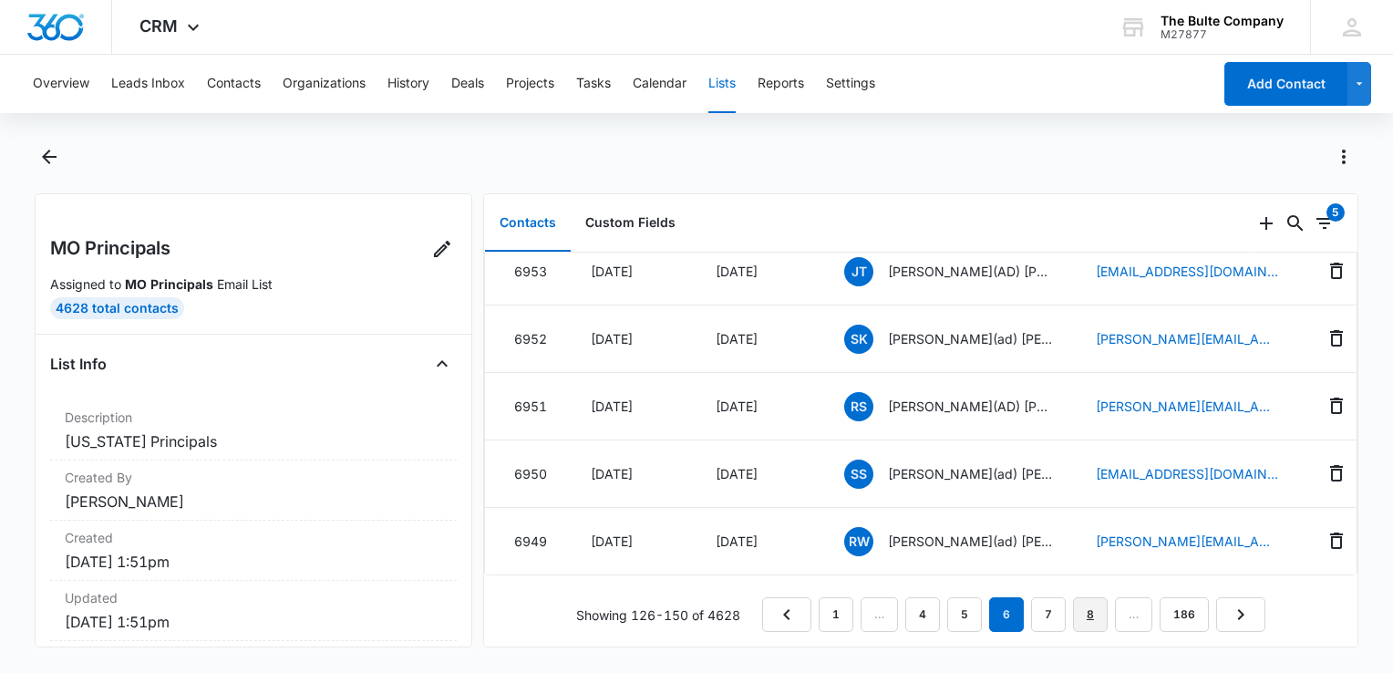
click at [1094, 606] on link "8" at bounding box center [1090, 614] width 35 height 35
click at [1083, 598] on link "10" at bounding box center [1090, 614] width 42 height 35
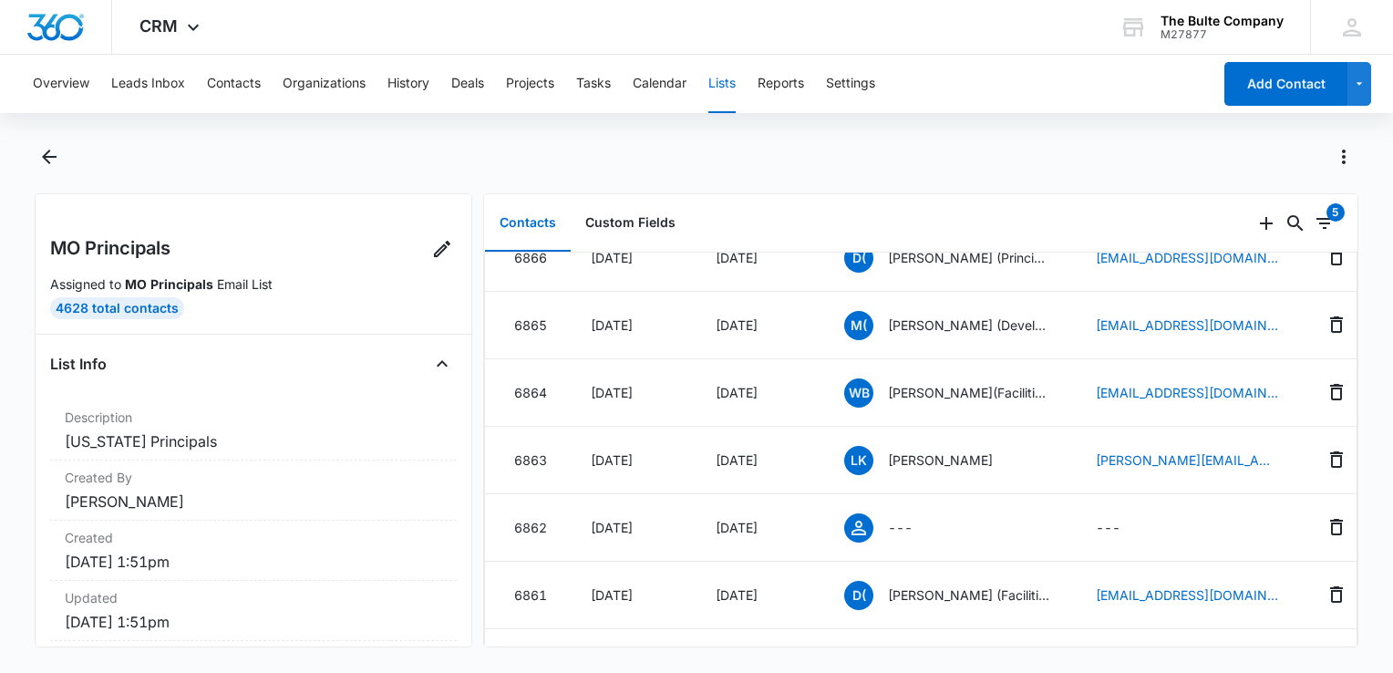
scroll to position [456, 0]
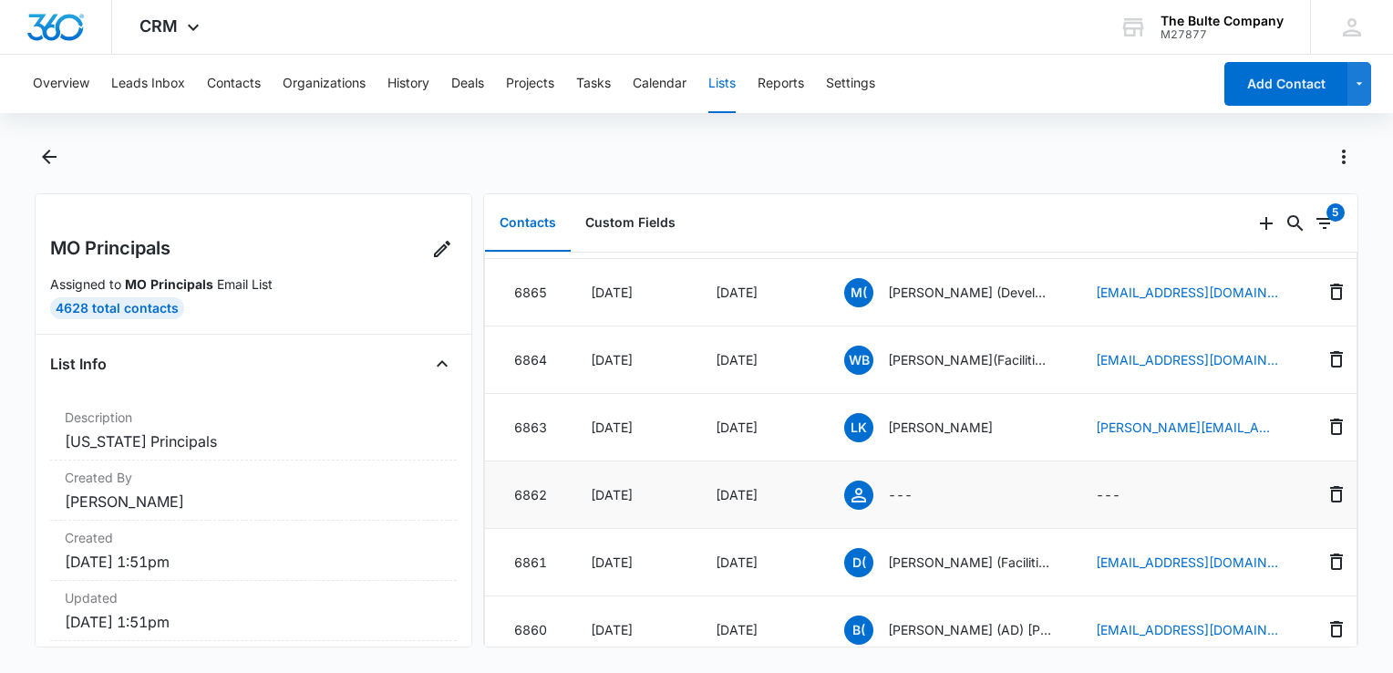
click at [935, 490] on div "---" at bounding box center [948, 494] width 208 height 29
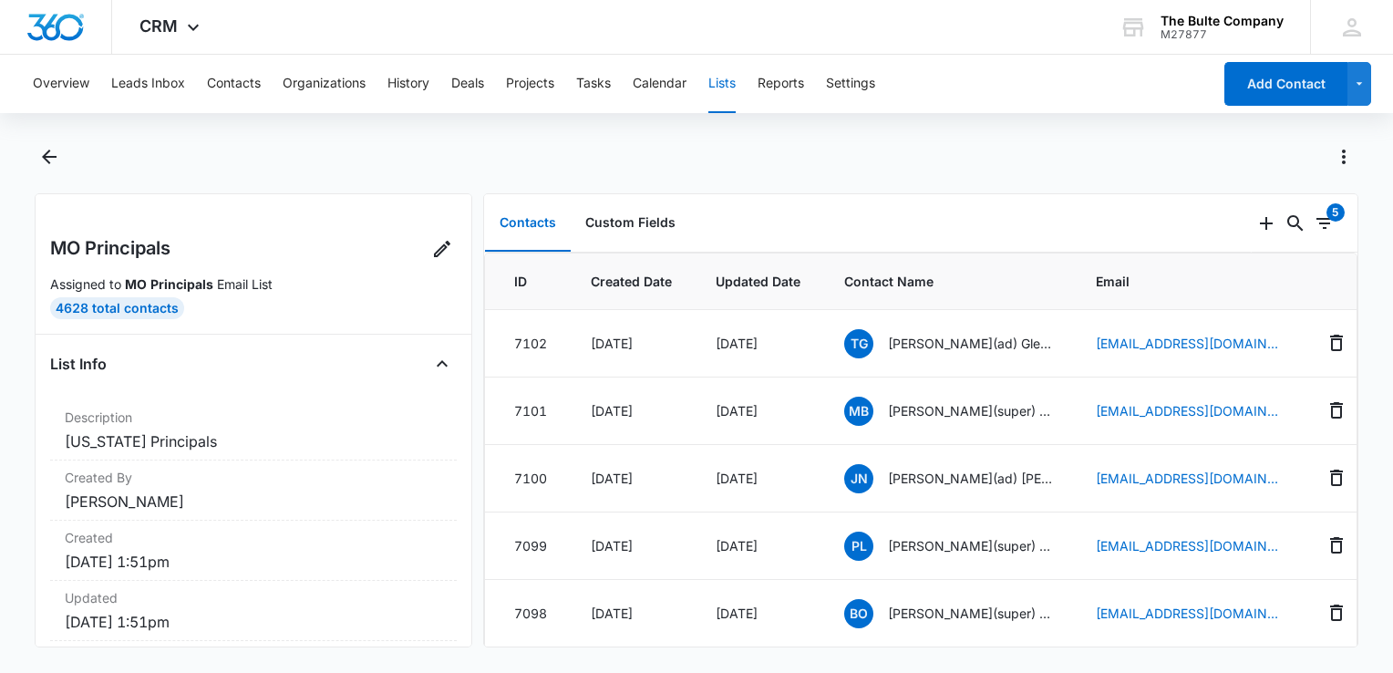
click at [730, 86] on button "Lists" at bounding box center [721, 84] width 27 height 58
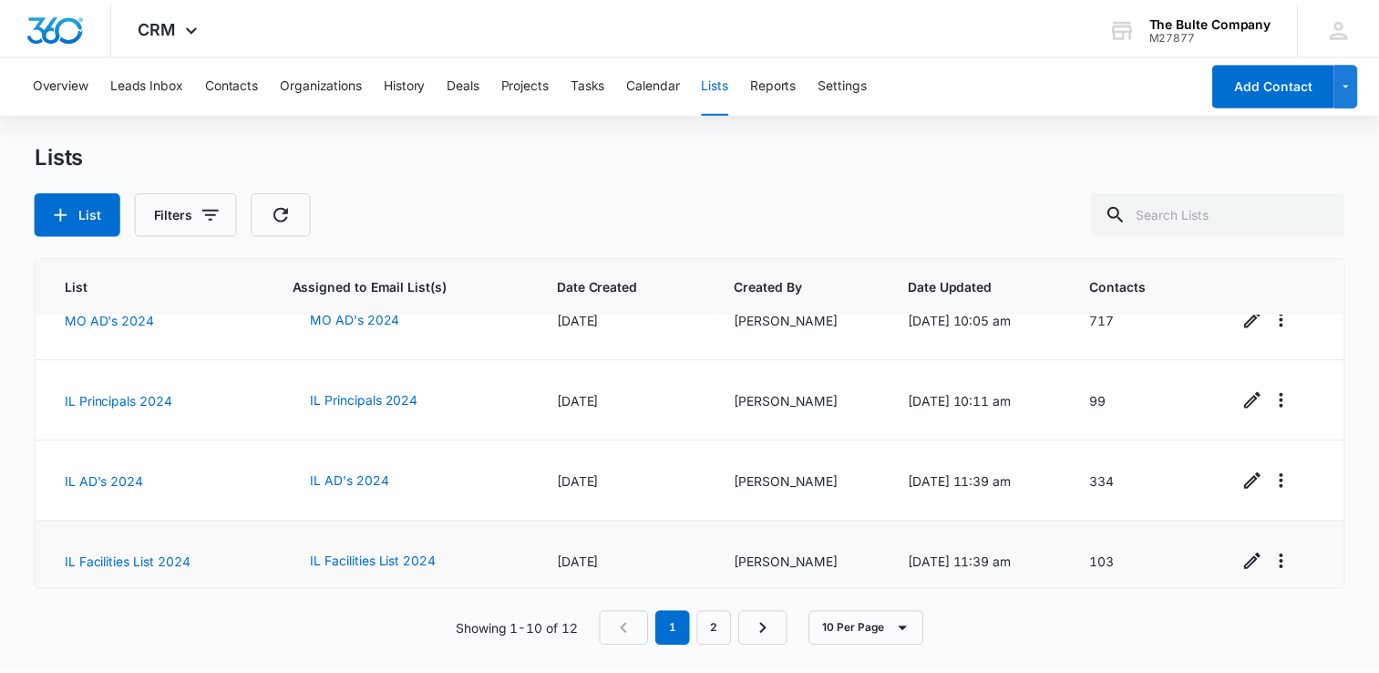
scroll to position [532, 0]
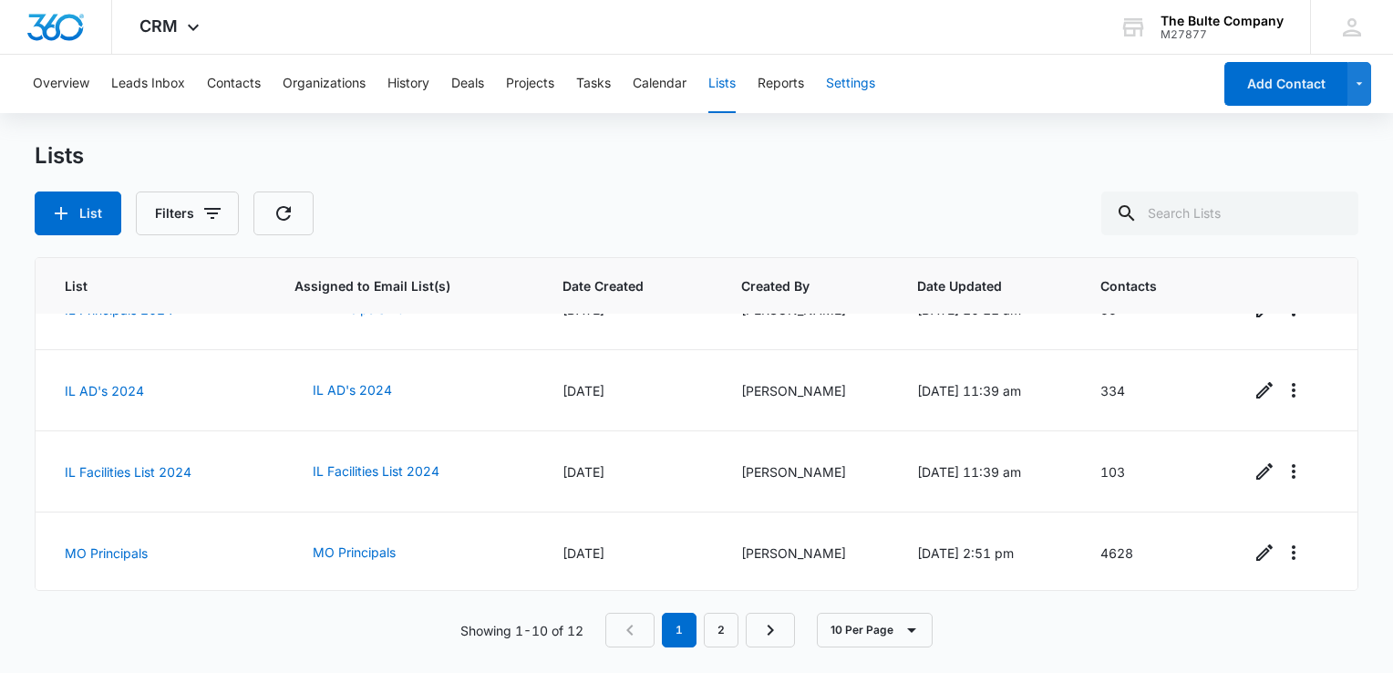
click at [857, 73] on button "Settings" at bounding box center [850, 84] width 49 height 58
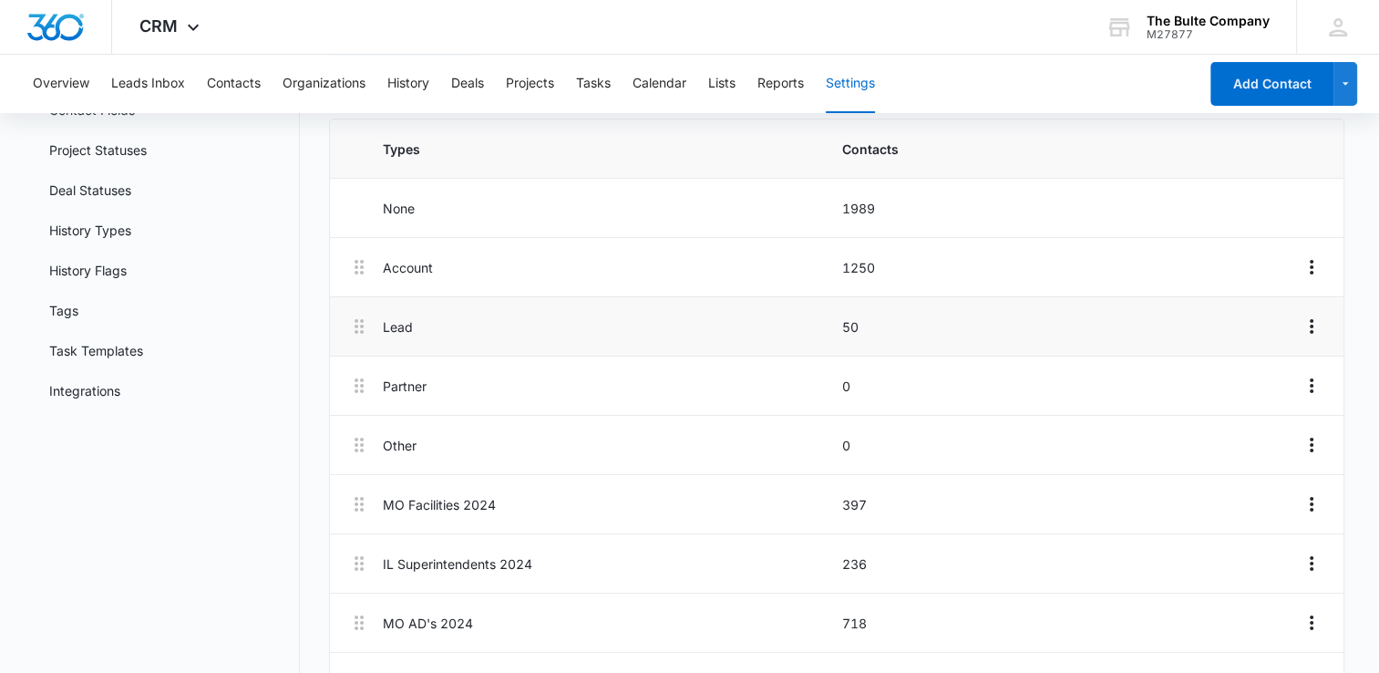
scroll to position [201, 0]
click at [879, 277] on p "1250" at bounding box center [1066, 270] width 449 height 19
click at [1310, 273] on icon "Overflow Menu" at bounding box center [1312, 270] width 22 height 22
click at [823, 264] on p "Account" at bounding box center [607, 270] width 449 height 19
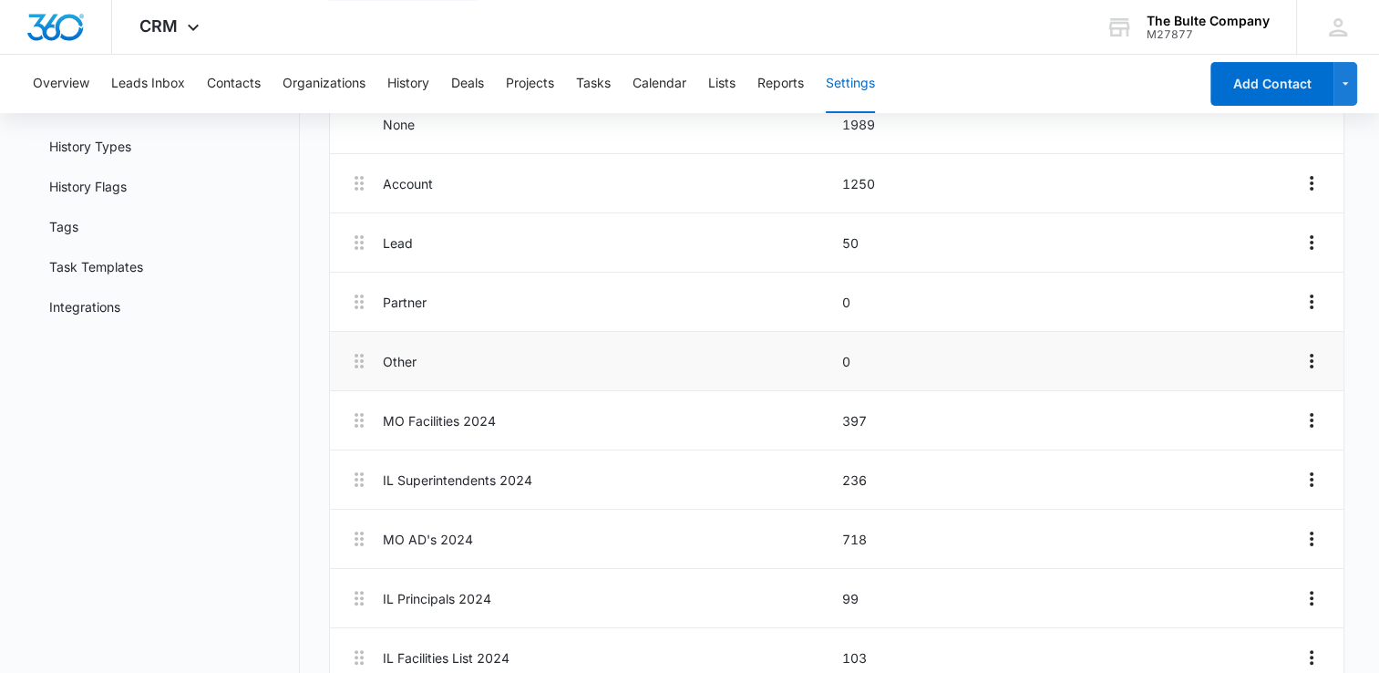
scroll to position [384, 0]
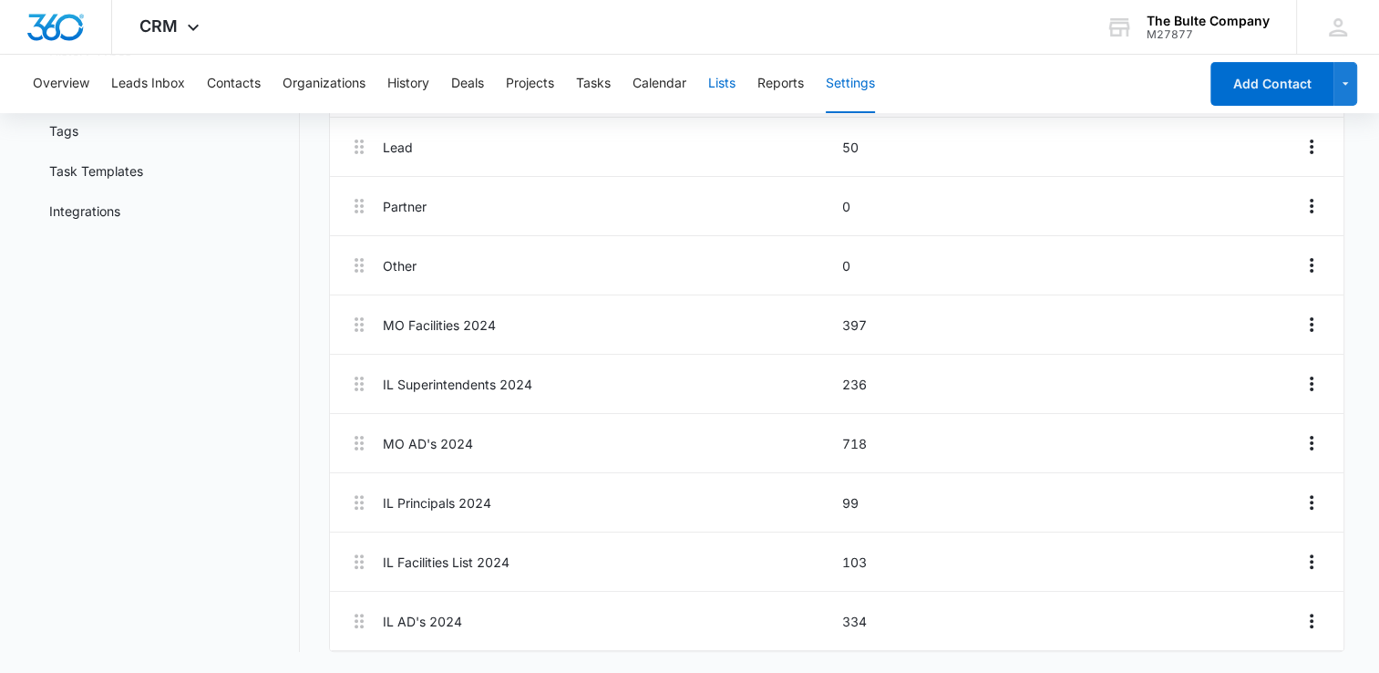
click at [729, 81] on button "Lists" at bounding box center [721, 84] width 27 height 58
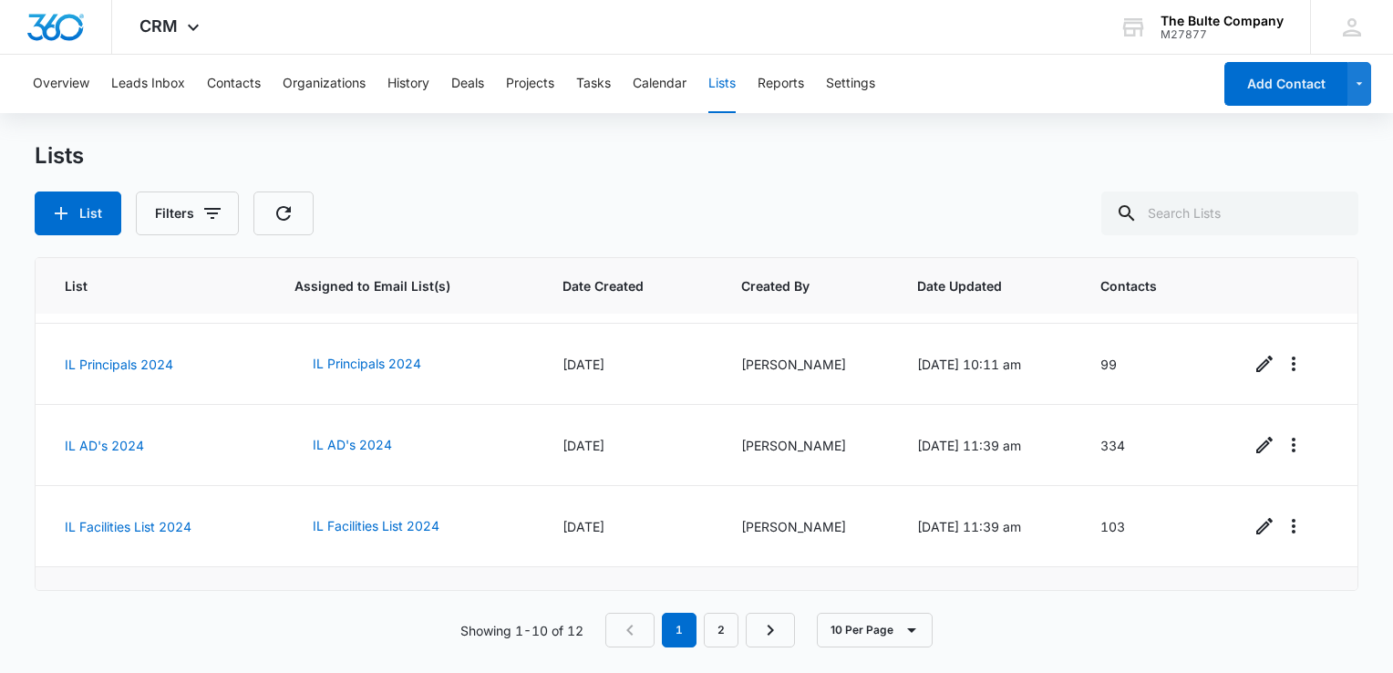
scroll to position [532, 0]
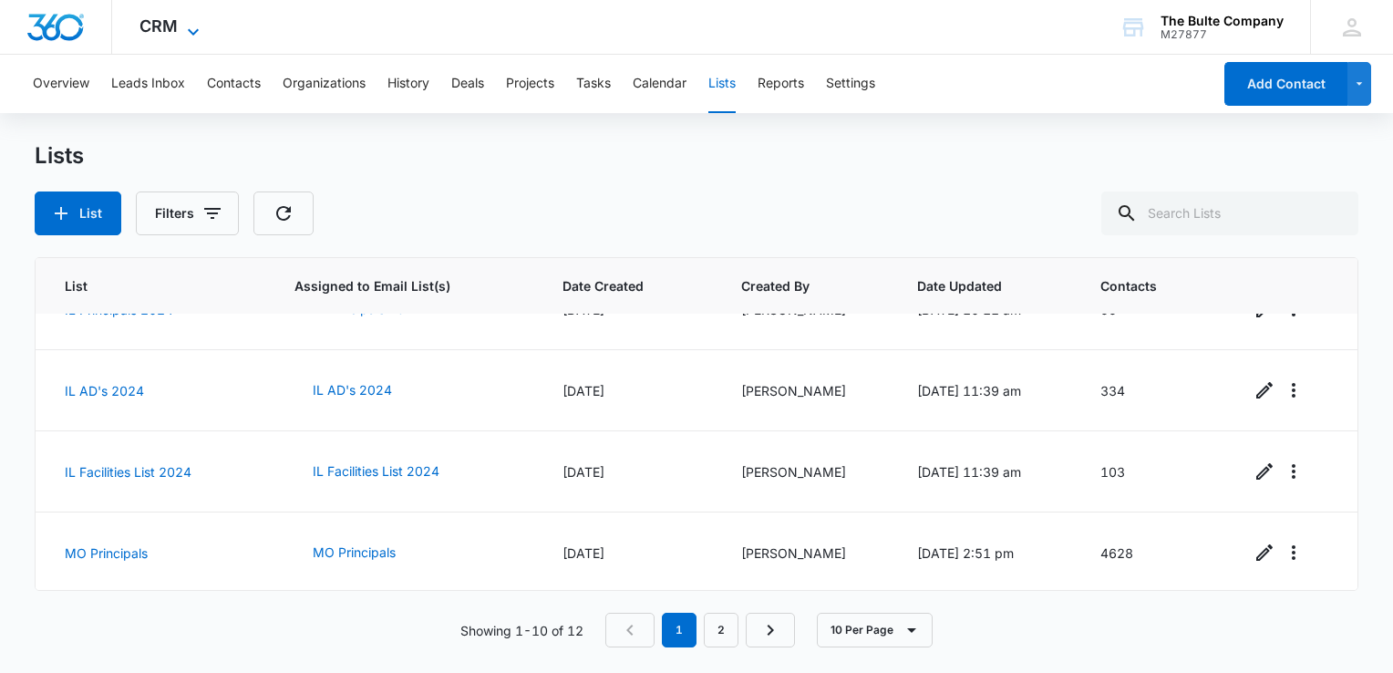
click at [189, 30] on icon at bounding box center [193, 31] width 11 height 6
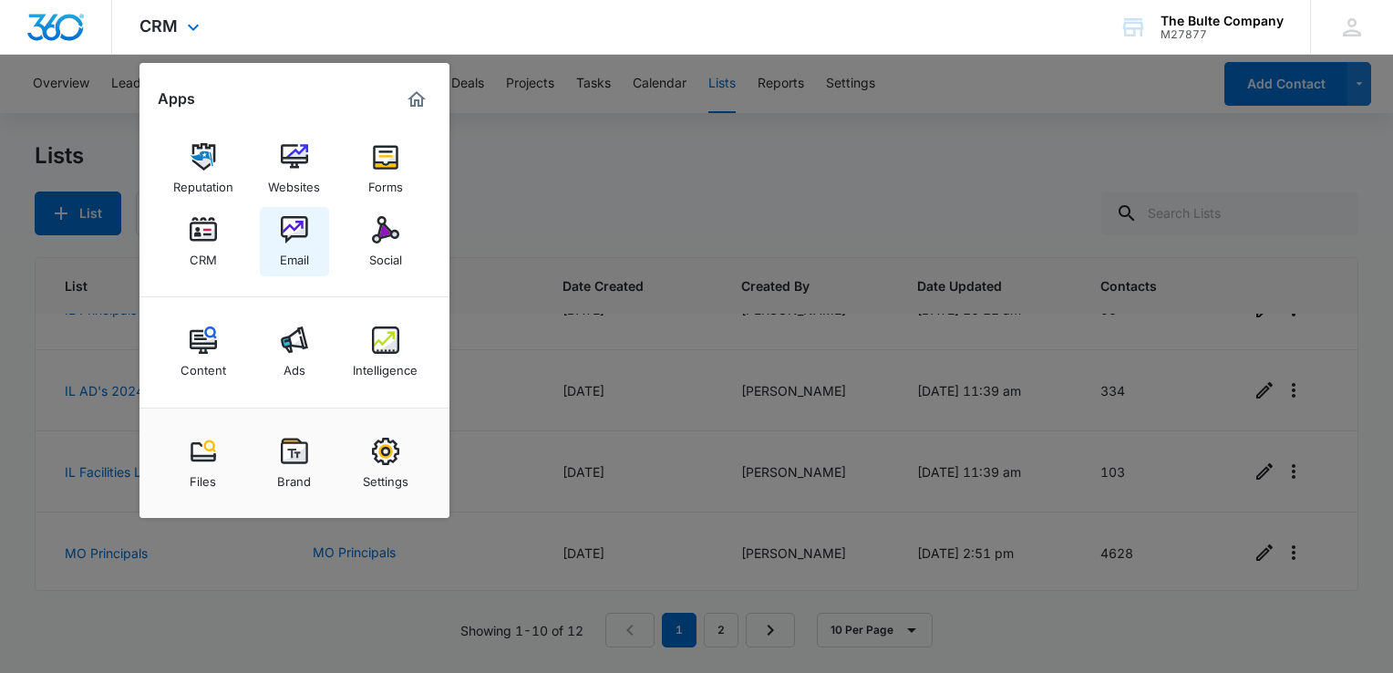
click at [311, 235] on link "Email" at bounding box center [294, 241] width 69 height 69
